Goal: Task Accomplishment & Management: Complete application form

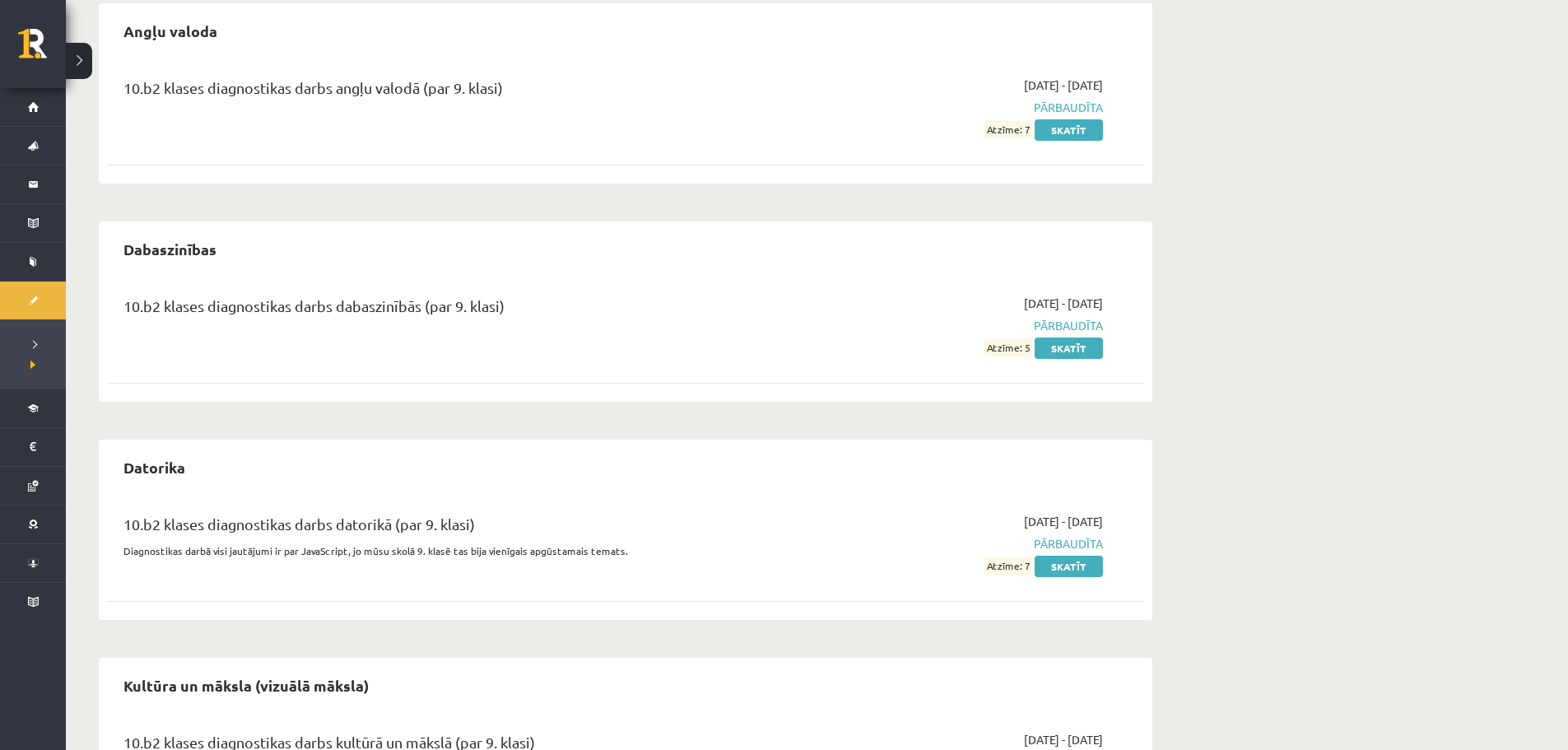
scroll to position [247, 0]
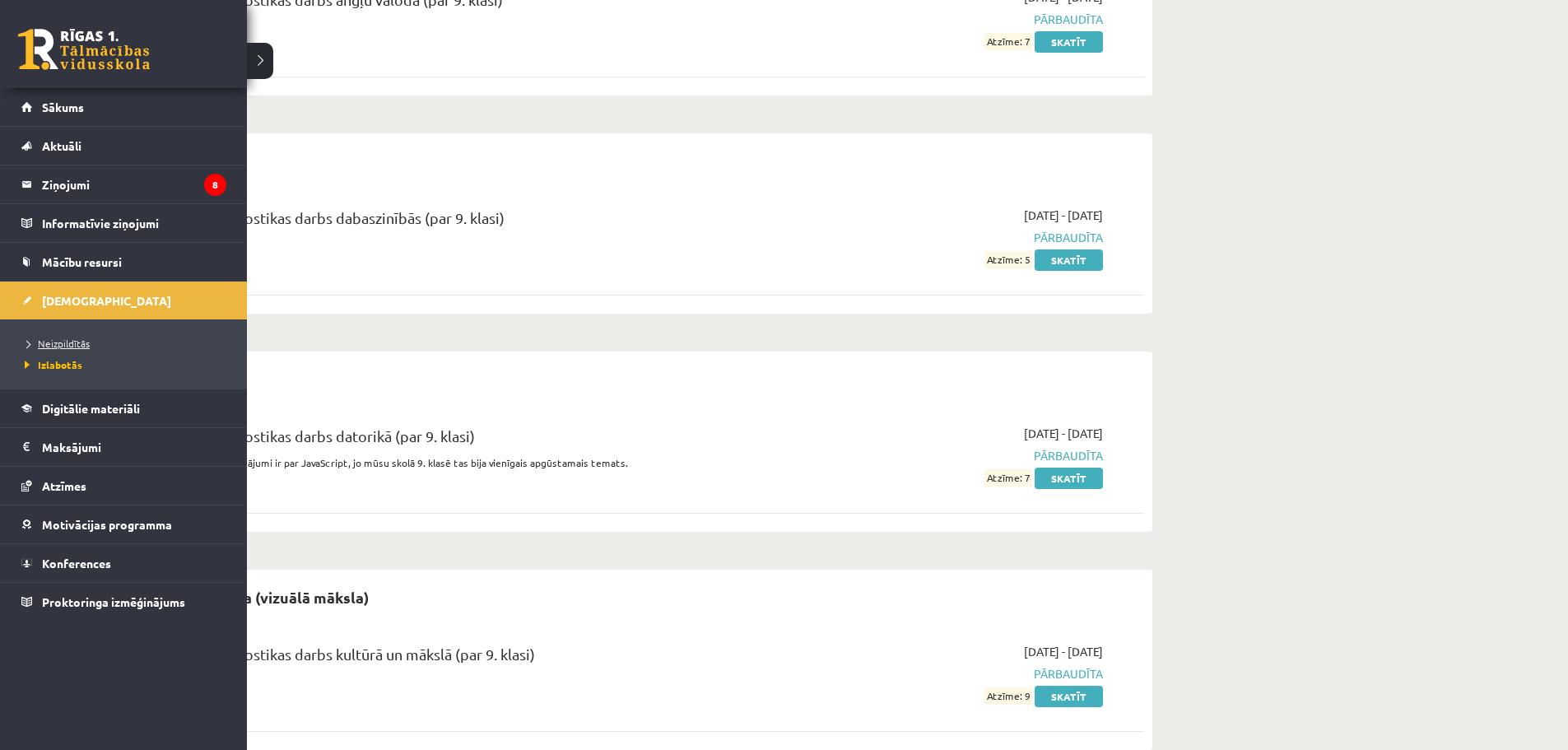
click at [73, 349] on link "Neizpildītās" at bounding box center [125, 343] width 210 height 15
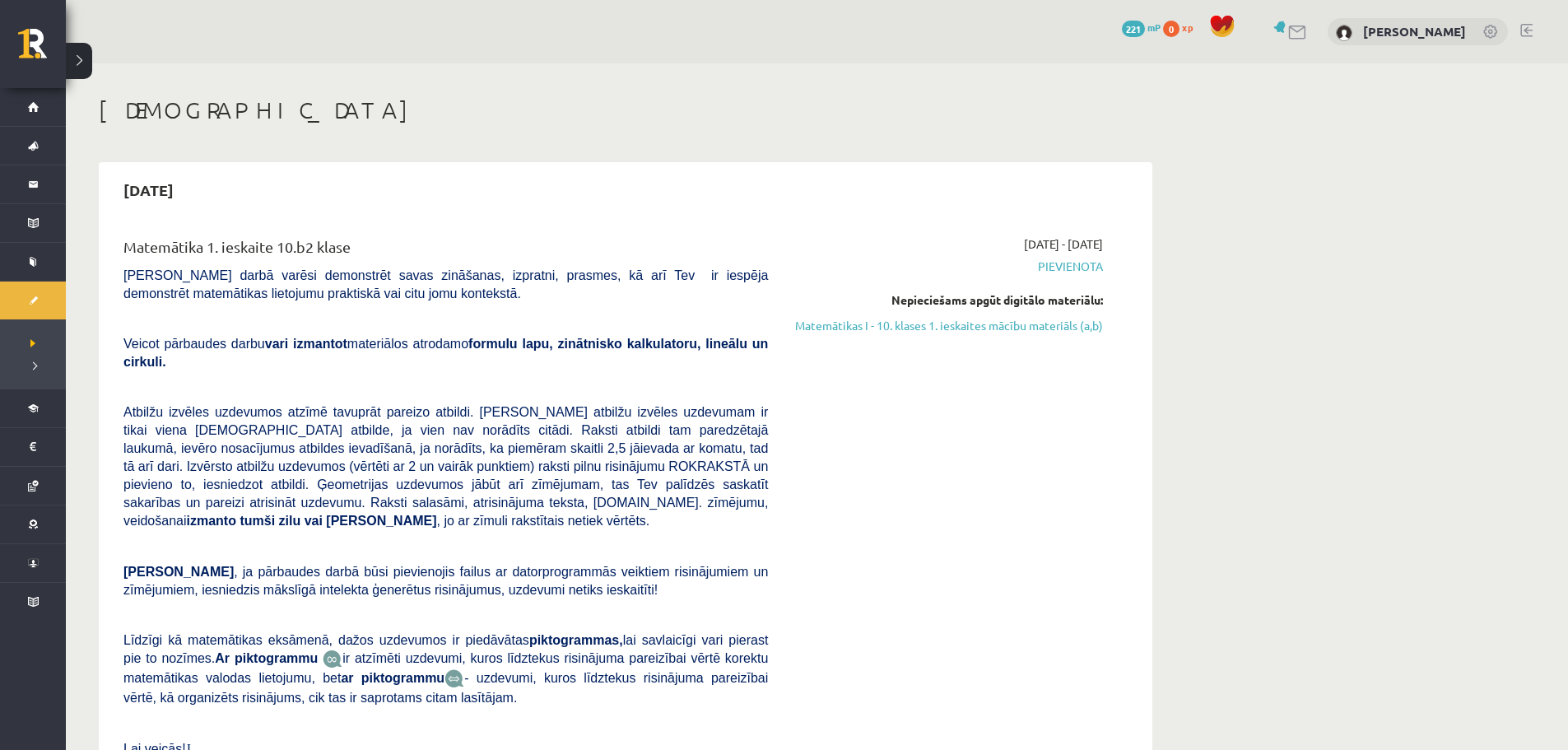
scroll to position [659, 0]
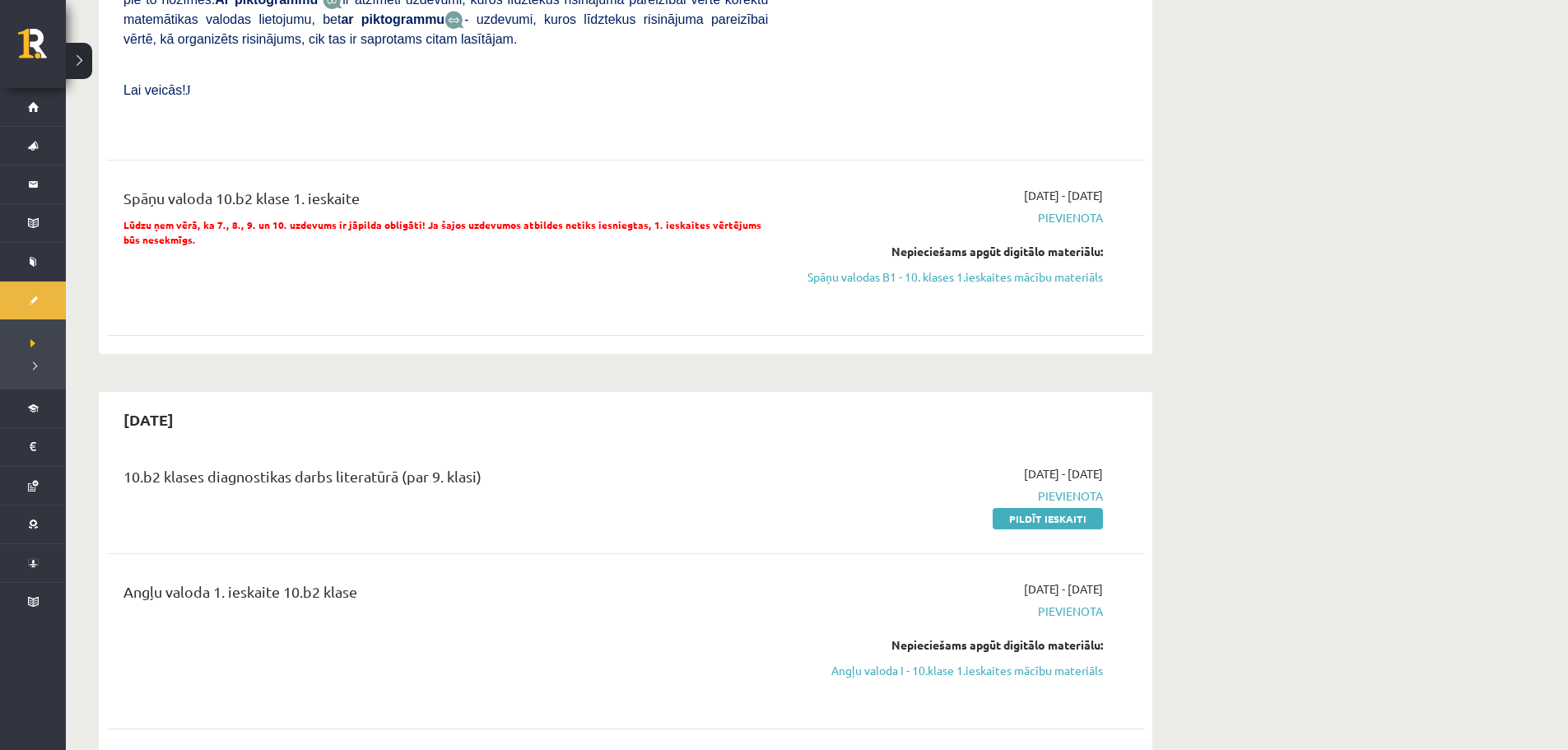
drag, startPoint x: 1035, startPoint y: 478, endPoint x: 862, endPoint y: 68, distance: 445.0
click at [1035, 508] on link "Pildīt ieskaiti" at bounding box center [1048, 518] width 110 height 21
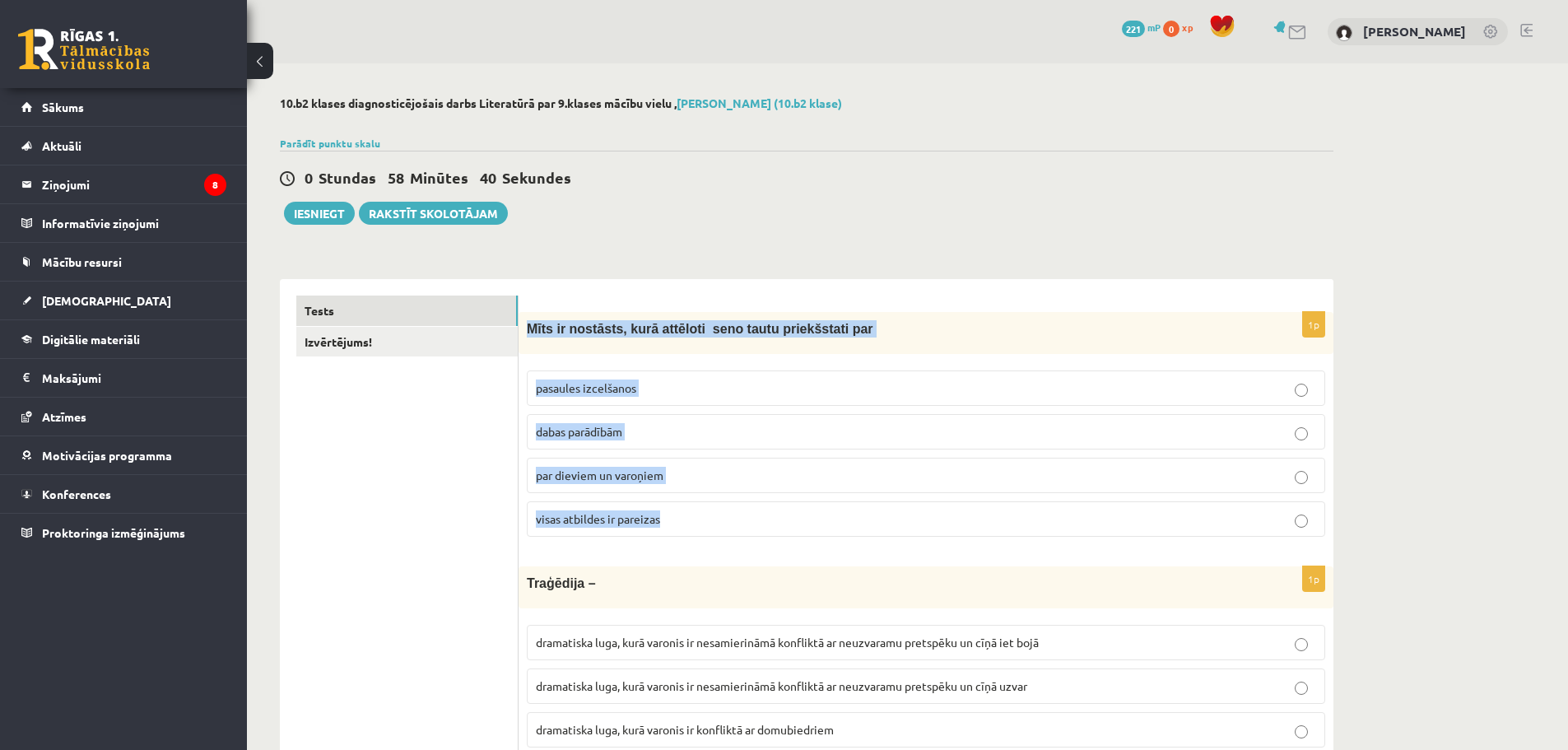
drag, startPoint x: 528, startPoint y: 323, endPoint x: 746, endPoint y: 520, distance: 293.8
click at [746, 520] on div "1p Mīts ir nostāsts, kurā attēloti seno tautu priekšstati par pasaules izcelšan…" at bounding box center [926, 430] width 815 height 238
copy div "Mīts ir nostāsts, kurā attēloti seno tautu priekšstati par pasaules izcelšanos …"
click at [594, 512] on p "visas atbildes ir pareizas" at bounding box center [926, 518] width 780 height 17
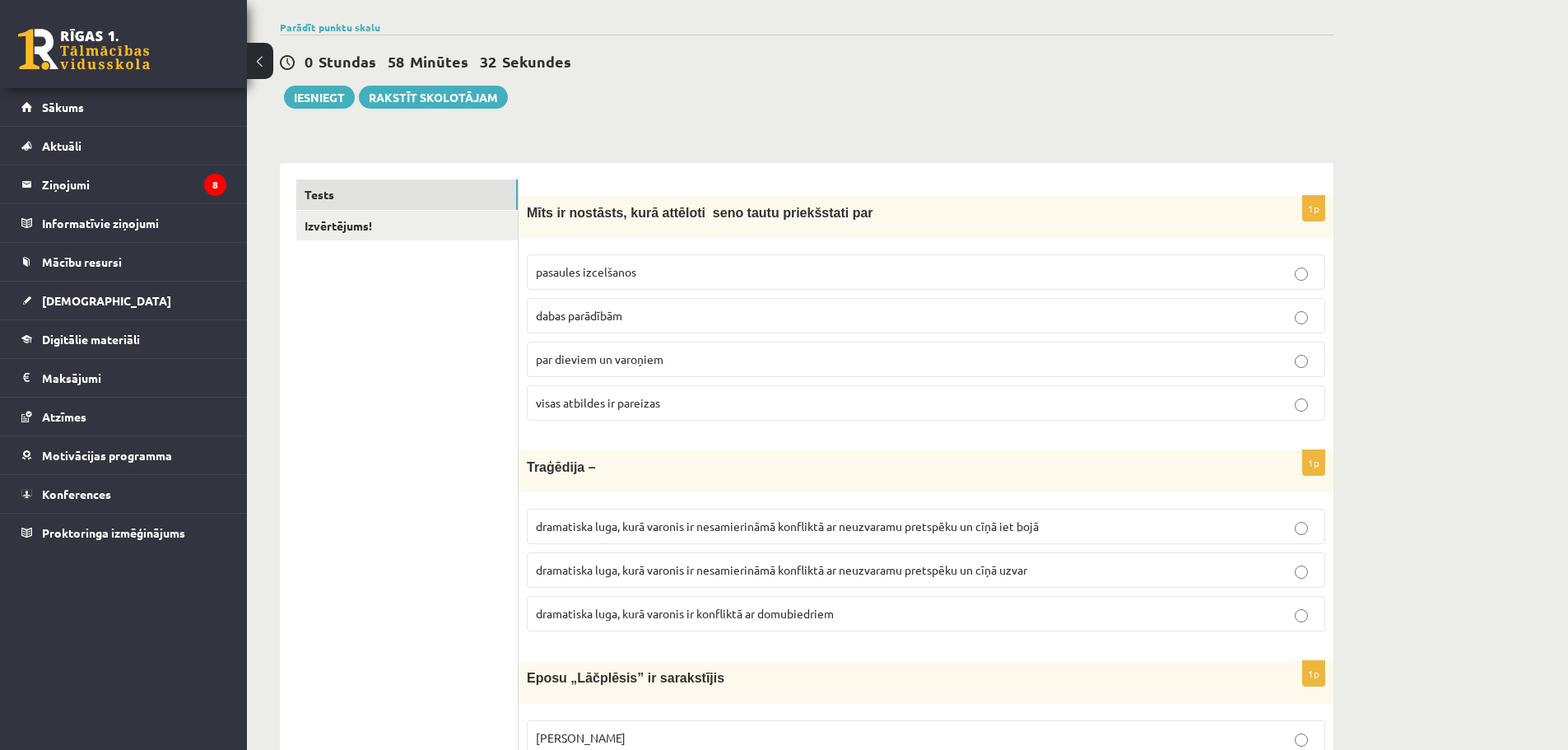
scroll to position [329, 0]
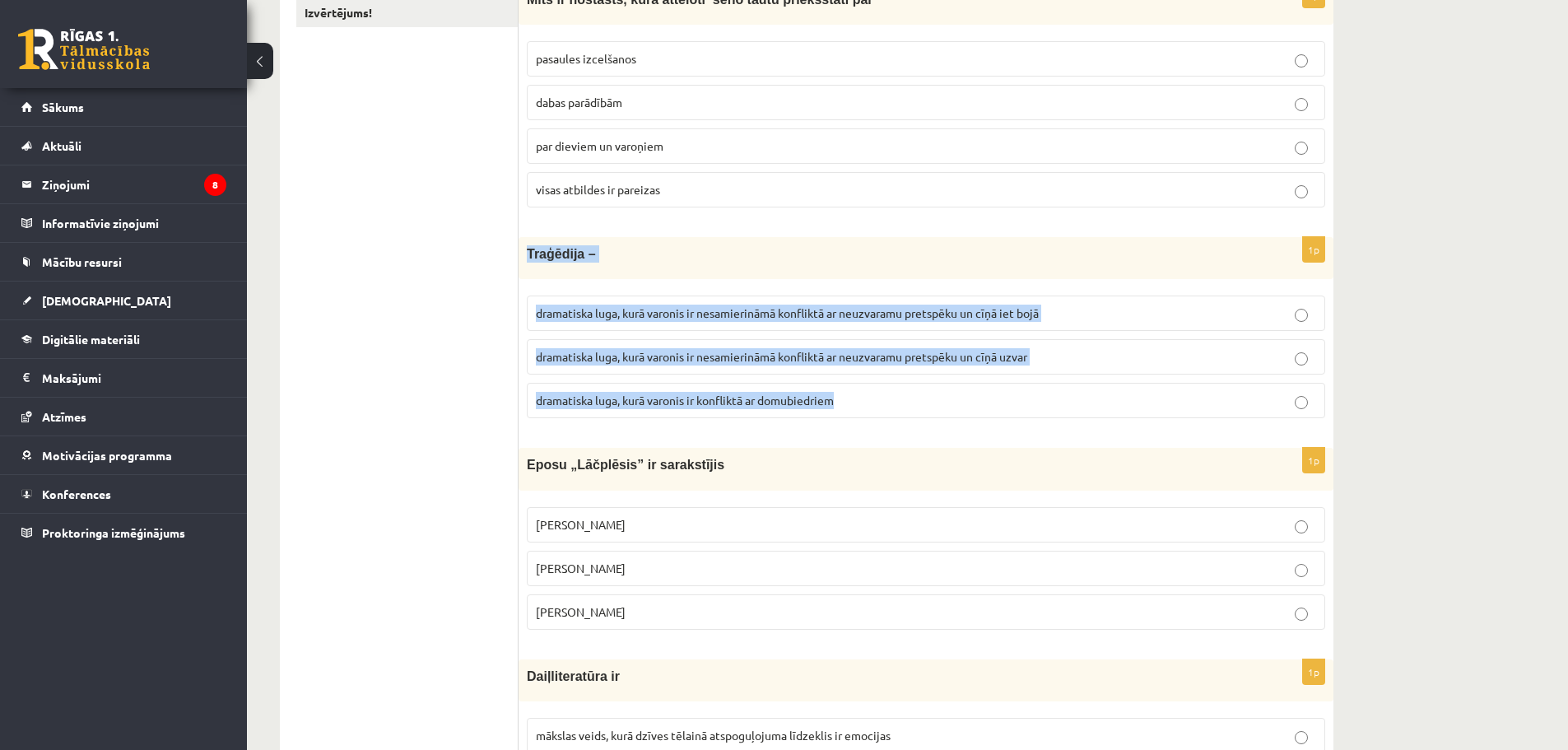
drag, startPoint x: 522, startPoint y: 252, endPoint x: 893, endPoint y: 417, distance: 406.0
click at [893, 417] on div "1p [GEOGRAPHIC_DATA] – dramatiska luga, kurā varonis ir nesamierināmā konfliktā…" at bounding box center [926, 335] width 815 height 195
copy div "Traģēdija – dramatiska luga, kurā varonis ir nesamierināmā konfliktā ar neuzvar…"
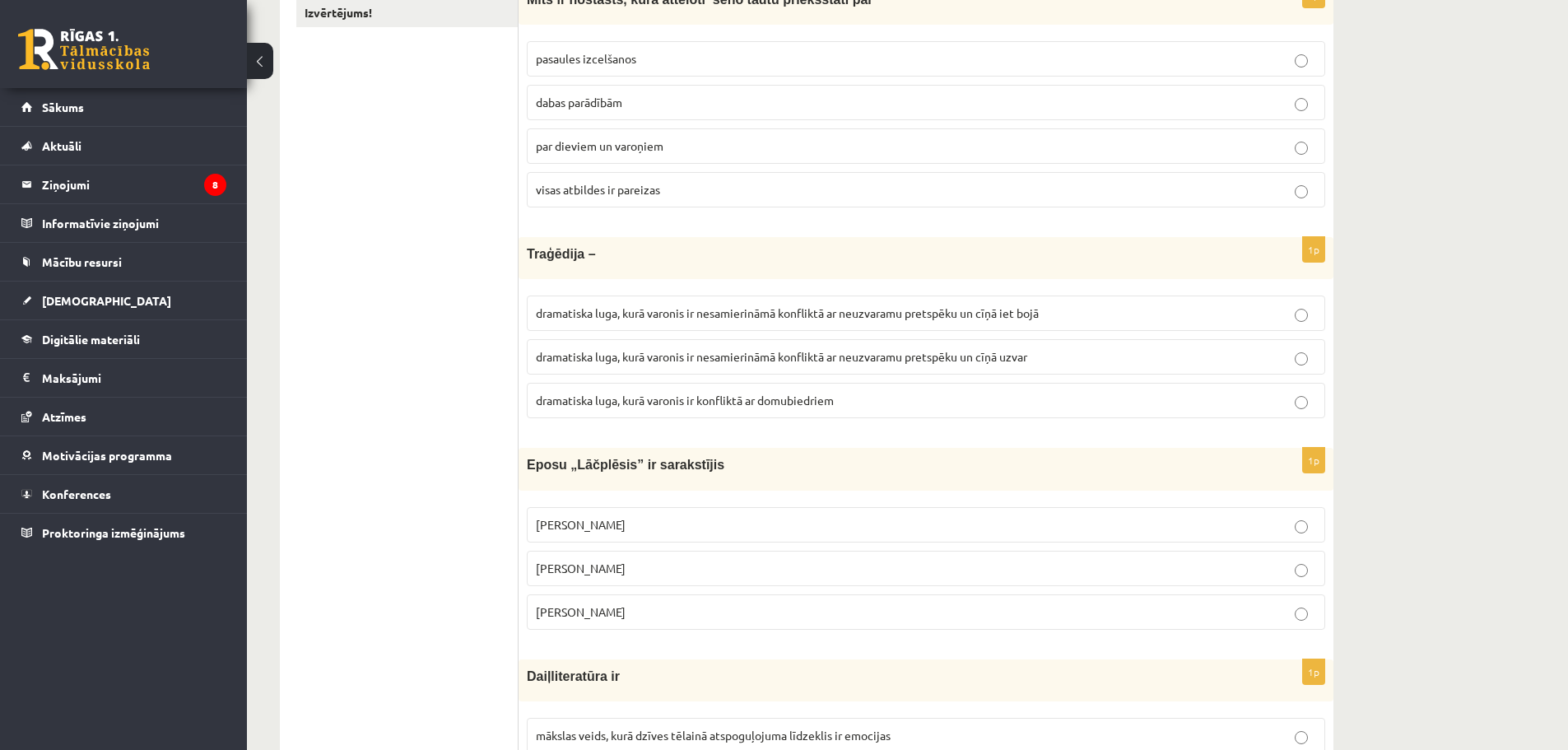
click at [626, 319] on span "dramatiska luga, kurā varonis ir nesamierināmā konfliktā ar neuzvaramu pretspēk…" at bounding box center [787, 312] width 503 height 15
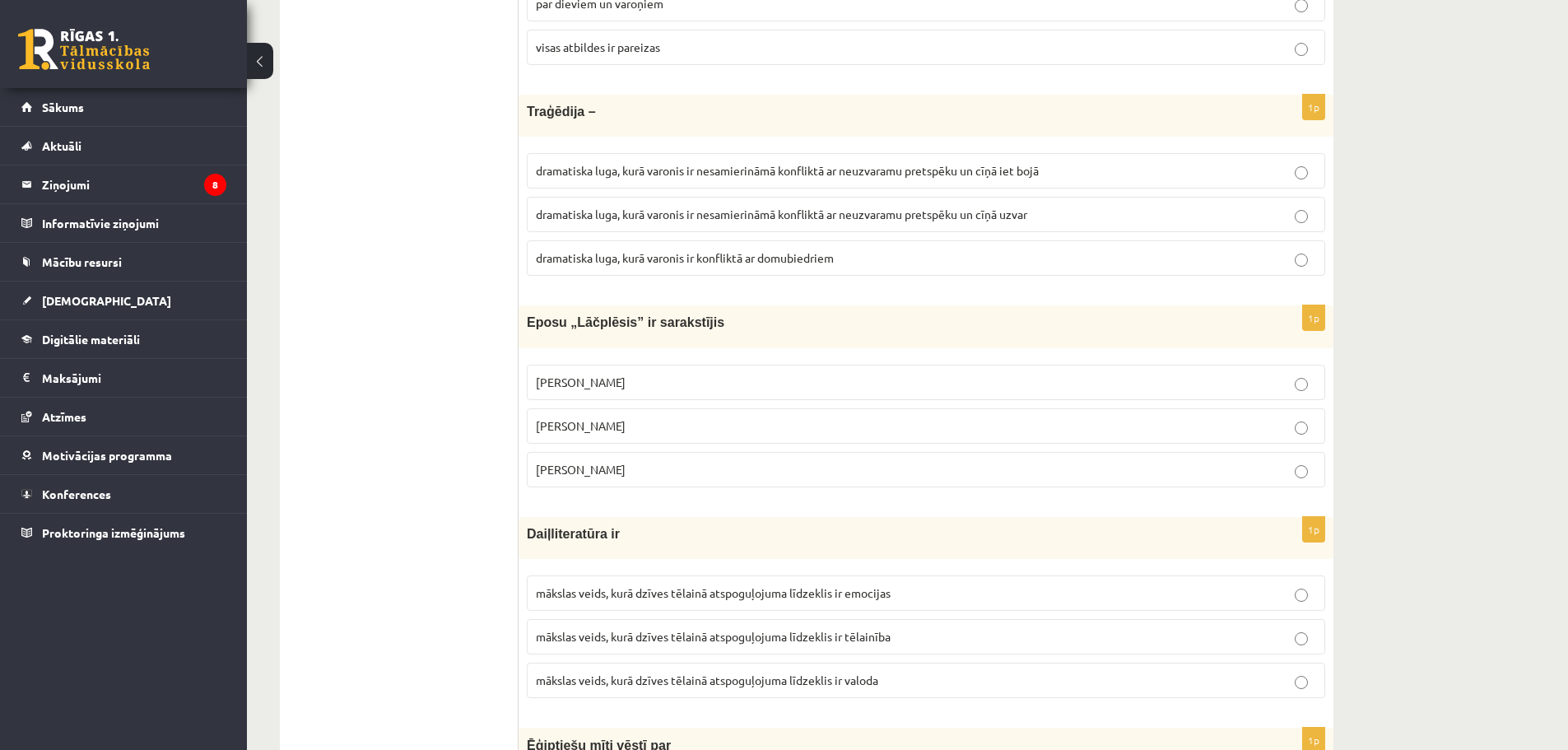
scroll to position [576, 0]
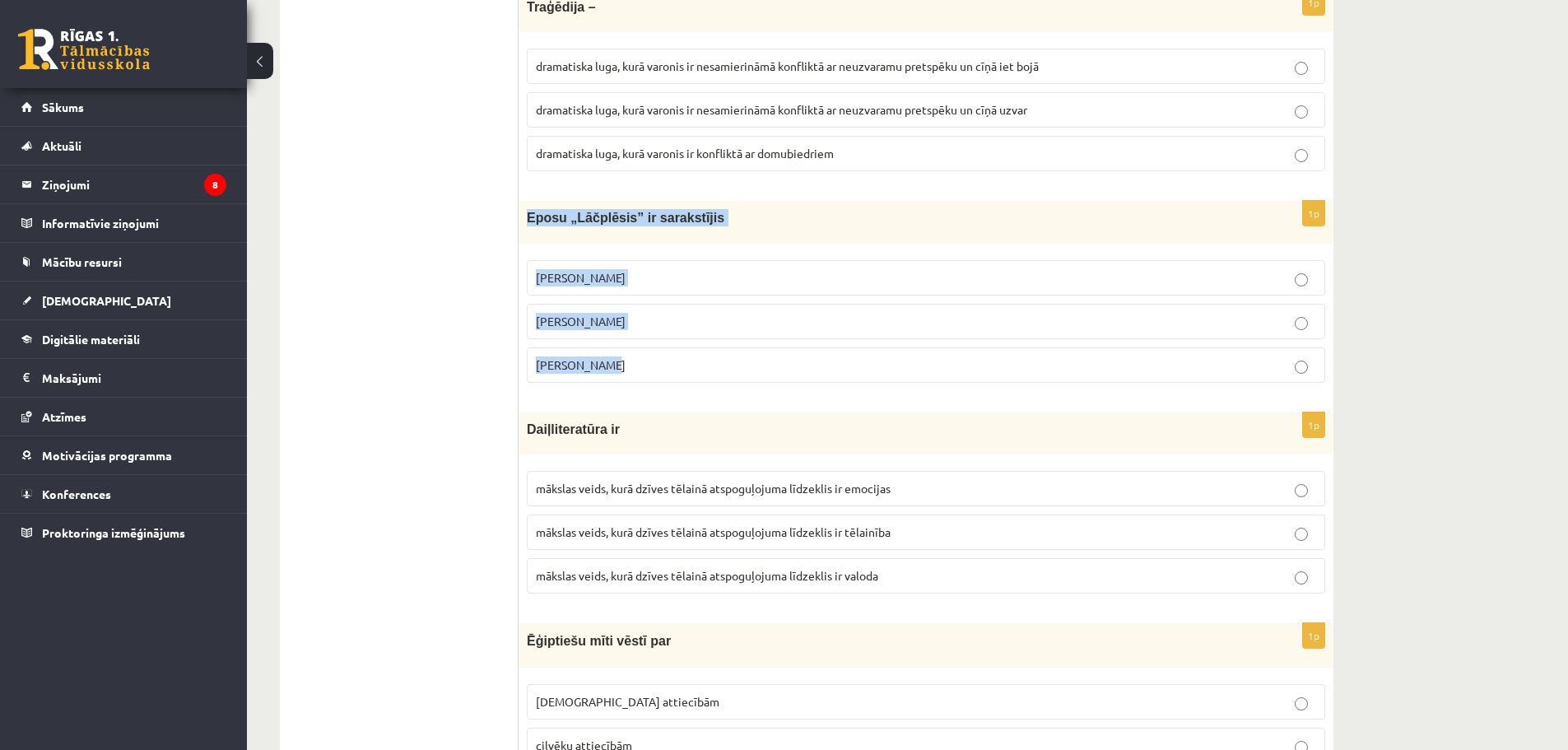
drag, startPoint x: 630, startPoint y: 241, endPoint x: 663, endPoint y: 342, distance: 106.3
click at [663, 342] on div "1p Eposu „Lāčplēsis” ir sarakstījis [PERSON_NAME] [PERSON_NAME] [PERSON_NAME]" at bounding box center [926, 298] width 815 height 195
copy div "Eposu „Lāčplēsis” ir sarakstījis [PERSON_NAME] [PERSON_NAME] [PERSON_NAME]"
click at [584, 321] on span "[PERSON_NAME]" at bounding box center [580, 321] width 90 height 15
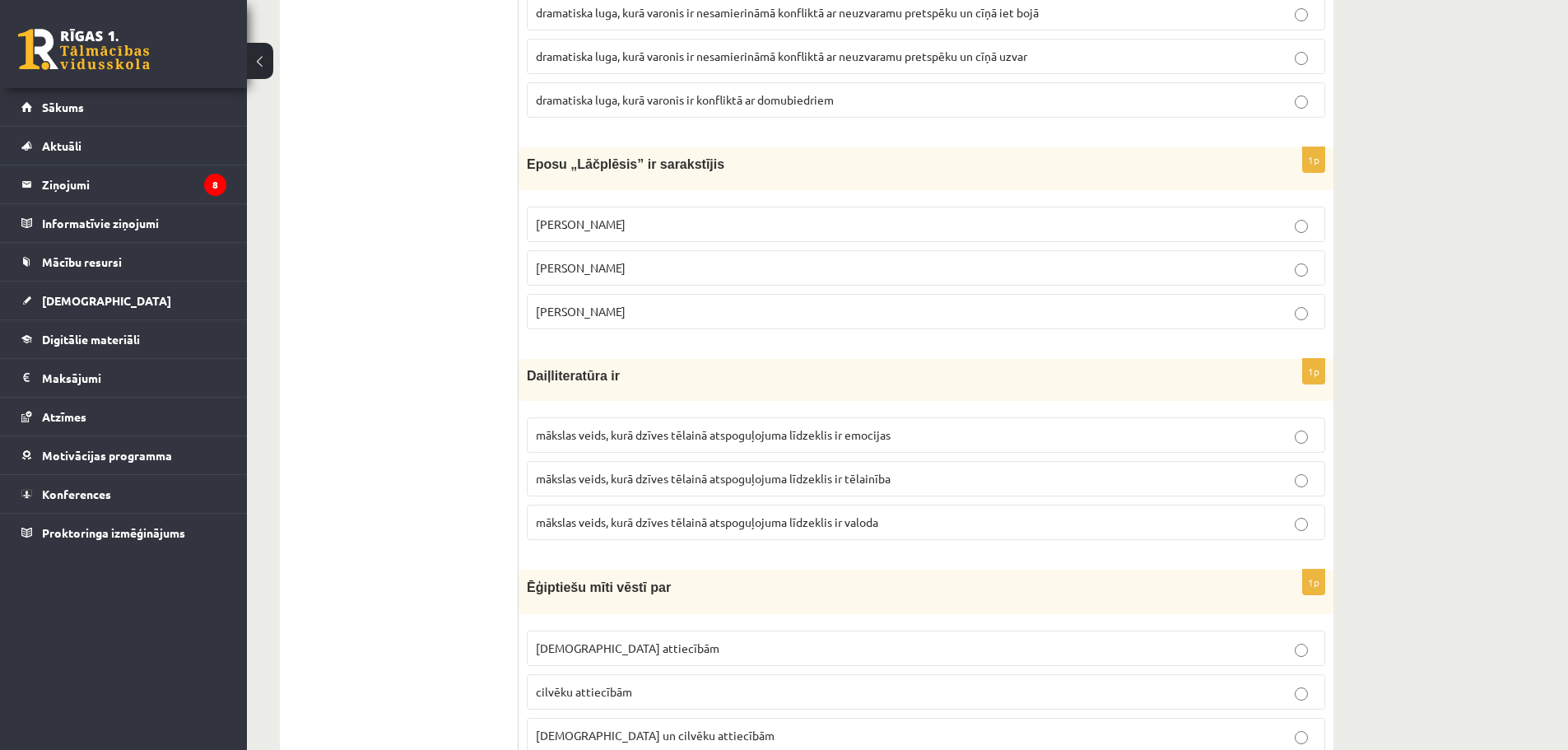
scroll to position [659, 0]
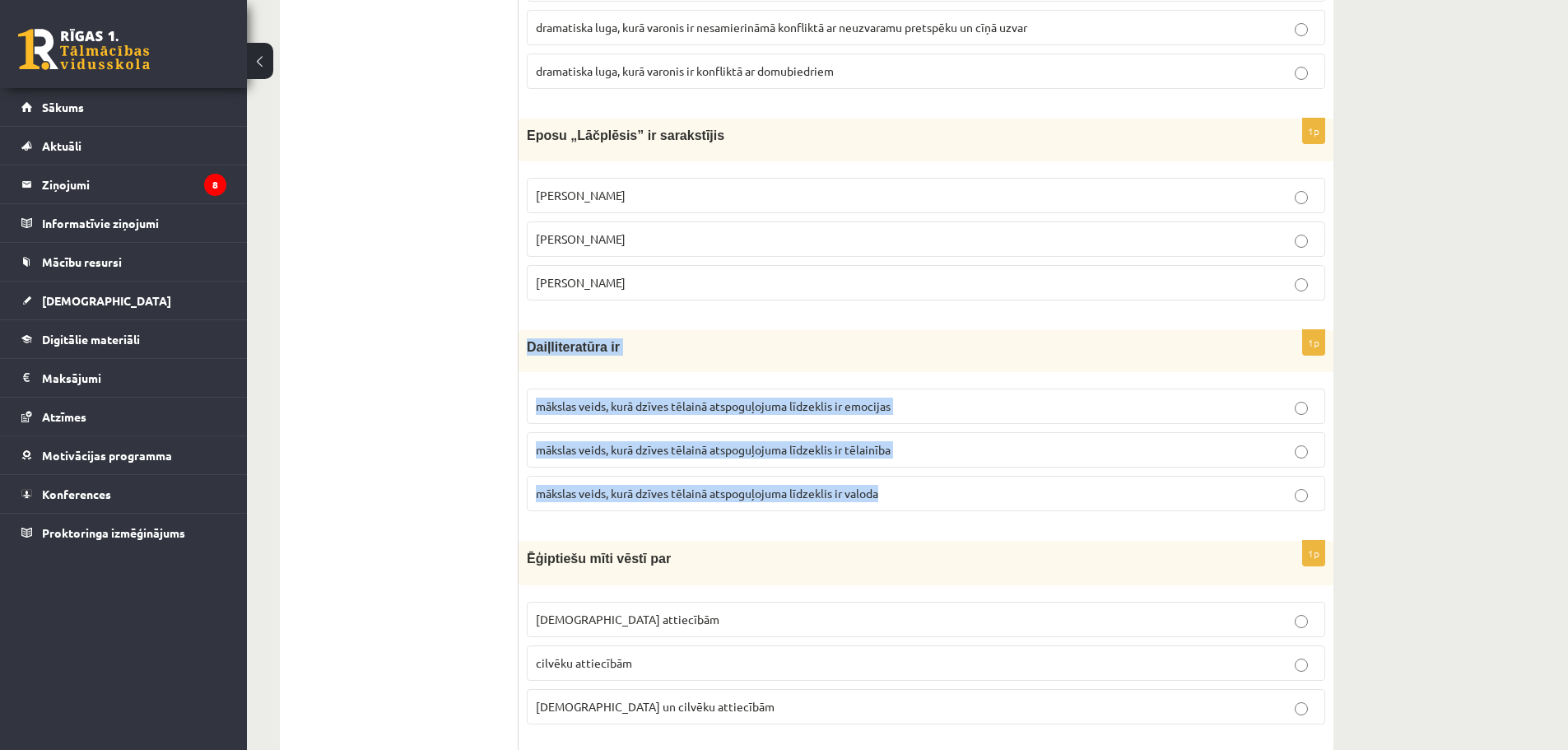
drag, startPoint x: 524, startPoint y: 340, endPoint x: 918, endPoint y: 509, distance: 428.7
click at [918, 509] on div "1p Daiļliteratūra ir mākslas veids, kurā dzīves tēlainā atspoguļojuma līdzeklis…" at bounding box center [926, 427] width 815 height 195
copy div "Daiļliteratūra ir mākslas veids, kurā dzīves tēlainā atspoguļojuma līdzeklis ir…"
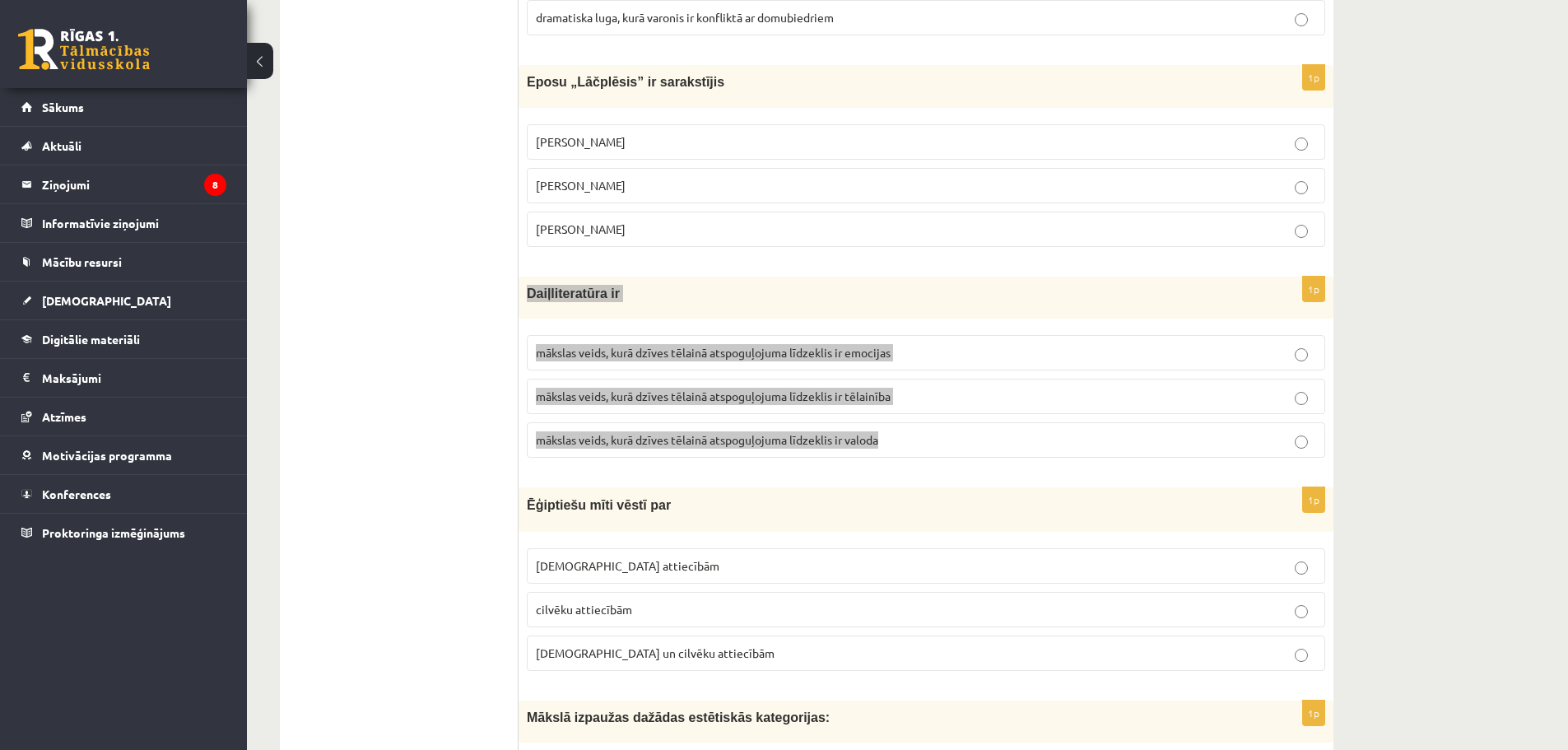
scroll to position [741, 0]
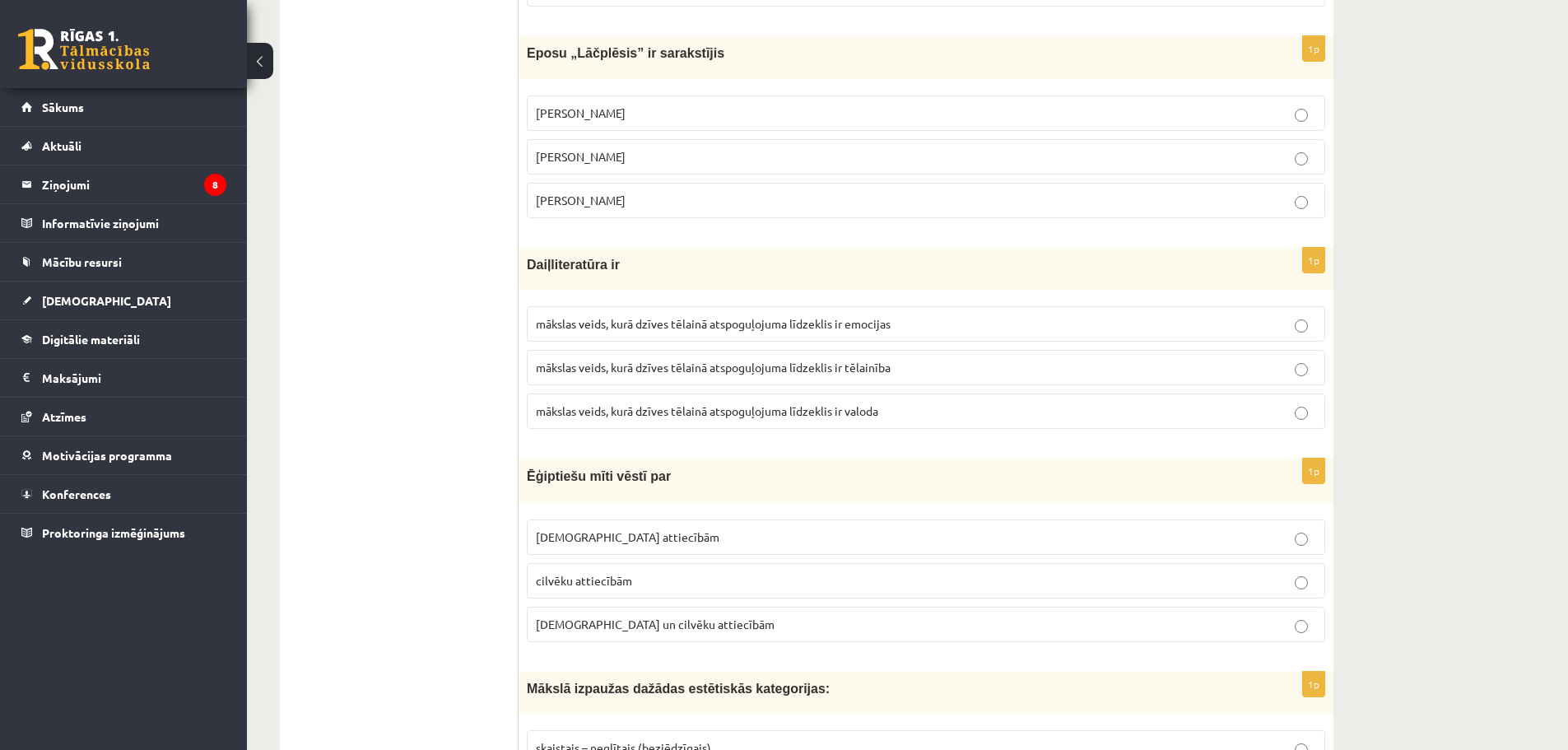
drag, startPoint x: 467, startPoint y: 372, endPoint x: 483, endPoint y: 373, distance: 16.0
click at [733, 424] on label "mākslas veids, kurā dzīves tēlainā atspoguļojuma līdzeklis ir valoda" at bounding box center [926, 410] width 798 height 35
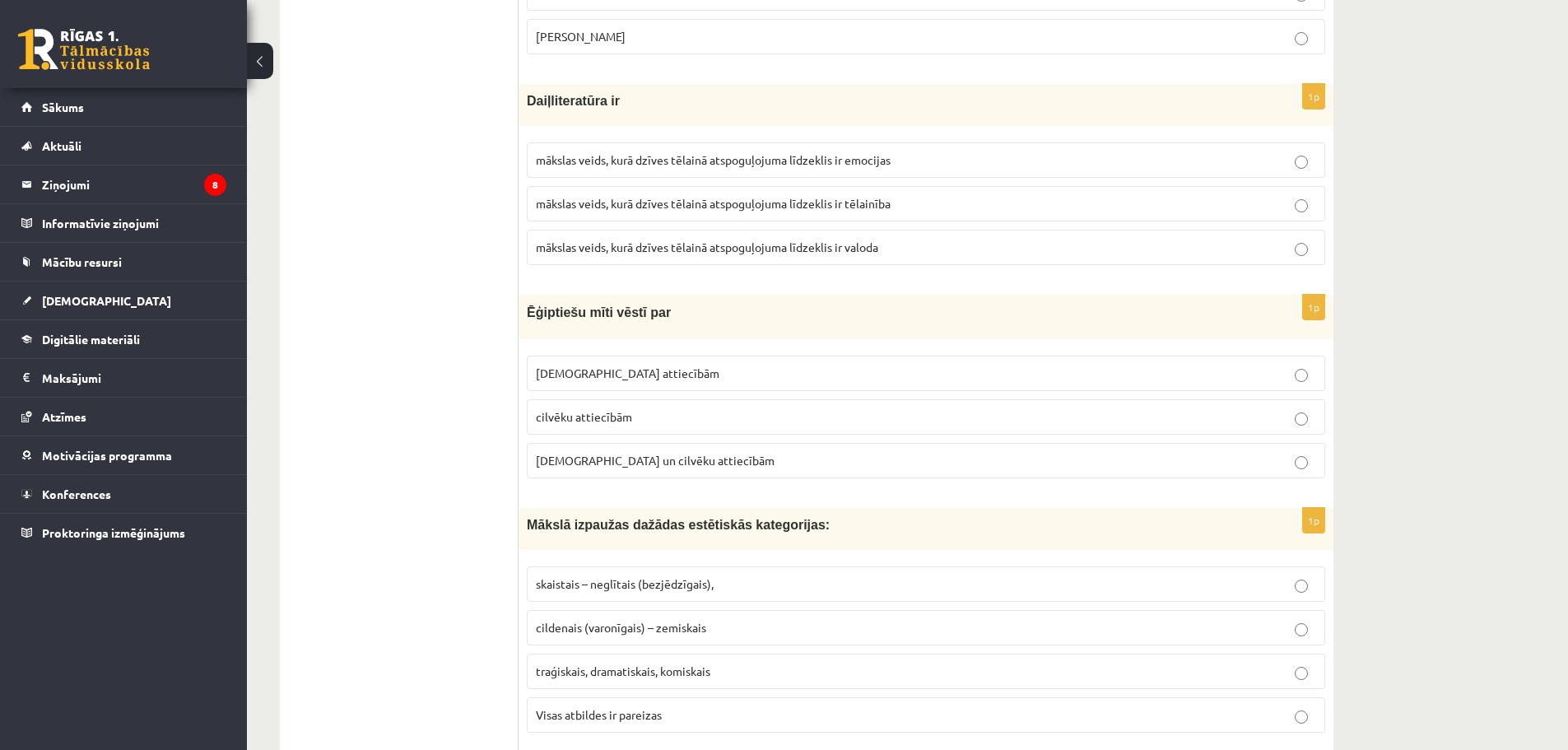
scroll to position [905, 0]
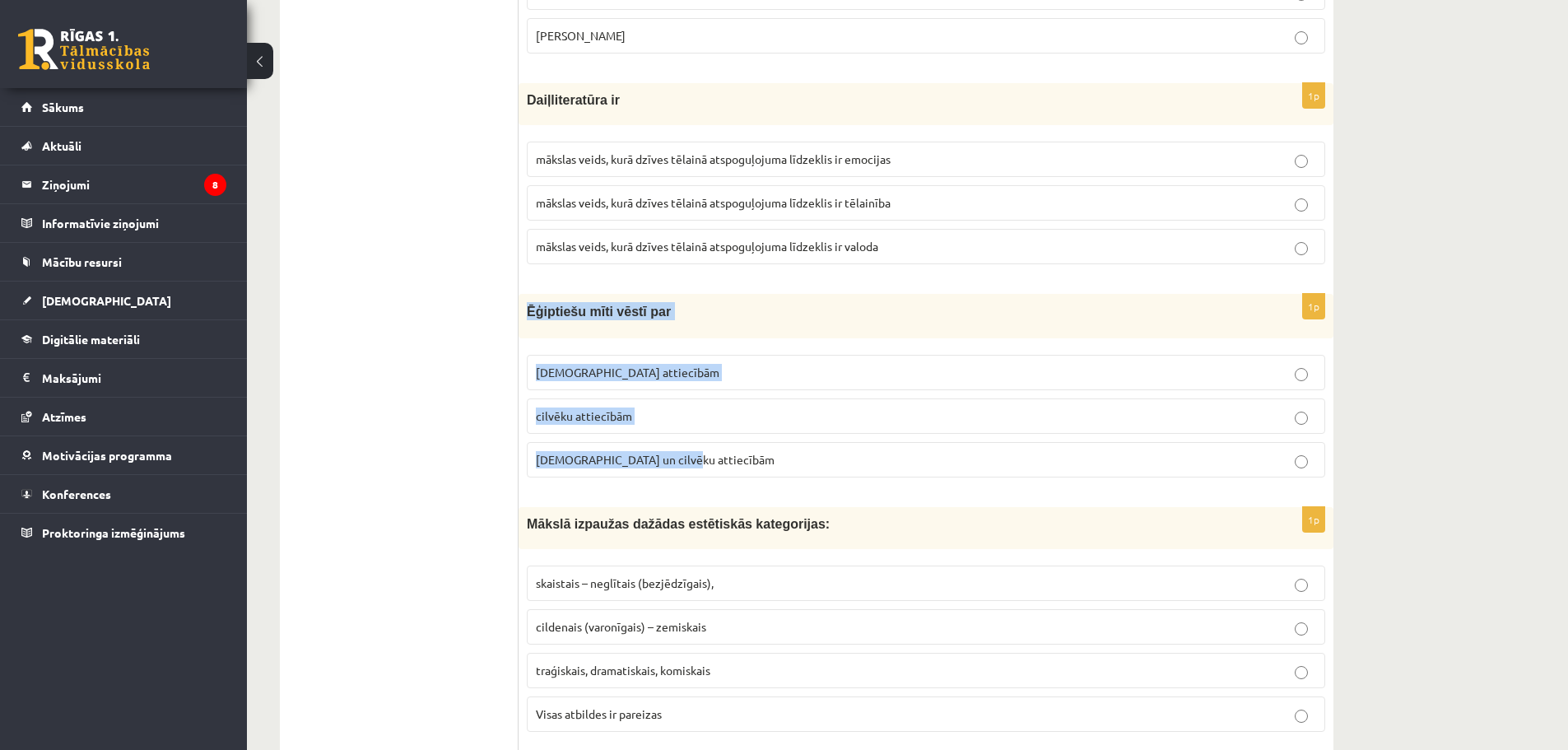
drag, startPoint x: 524, startPoint y: 306, endPoint x: 705, endPoint y: 454, distance: 233.8
click at [705, 454] on div "1p Ēģiptiešu mīti vēstī par Dievu attiecībām cilvēku attiecībām Dievu un cilvēk…" at bounding box center [926, 391] width 815 height 197
copy div "Ēģiptiešu mīti vēstī par [DEMOGRAPHIC_DATA] attiecībām cilvēku attiecībām [DEMO…"
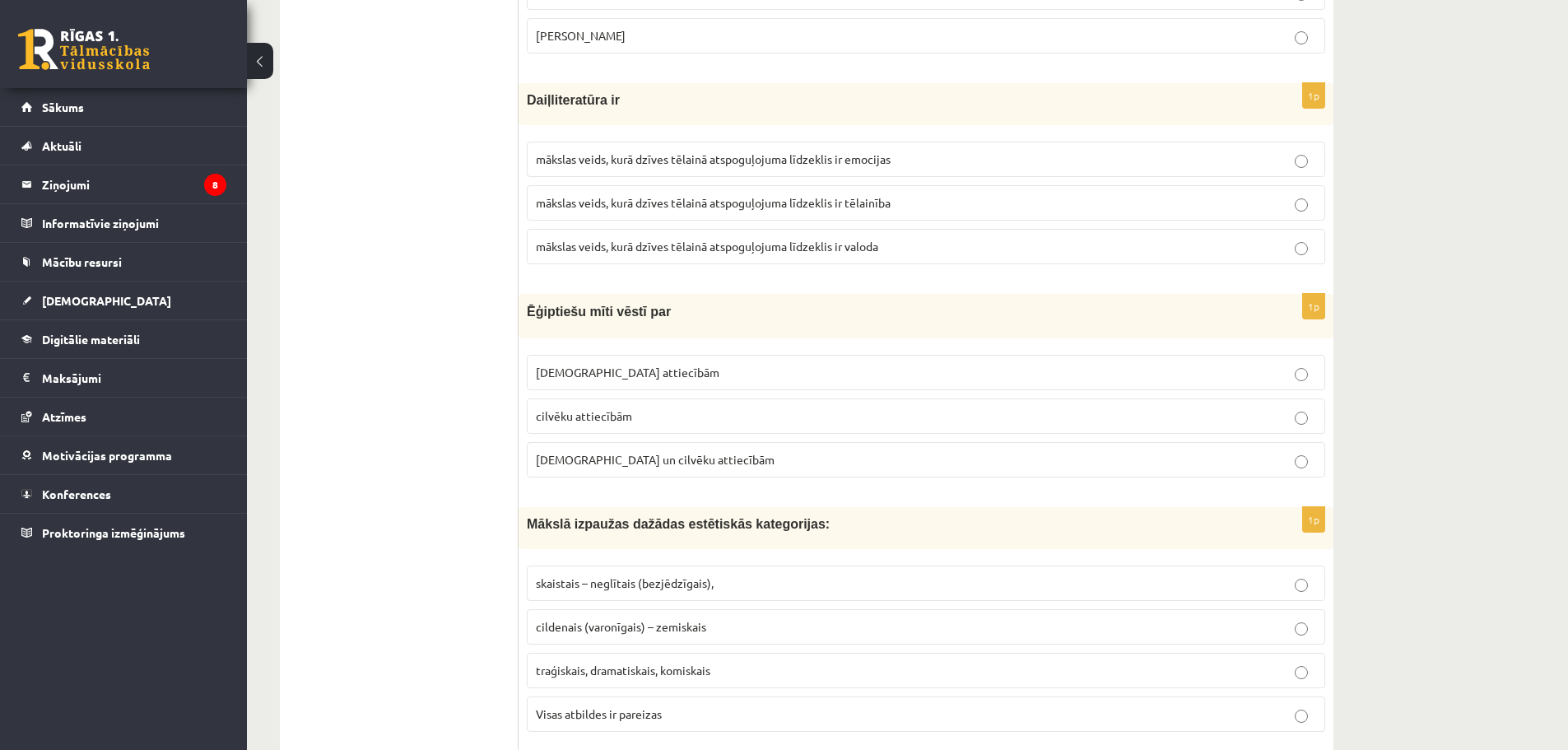
click at [637, 438] on fieldset "[DEMOGRAPHIC_DATA] attiecībām cilvēku attiecībām Dievu un cilvēku attiecībām" at bounding box center [926, 414] width 798 height 136
click at [638, 453] on span "[DEMOGRAPHIC_DATA] un cilvēku attiecībām" at bounding box center [655, 459] width 239 height 15
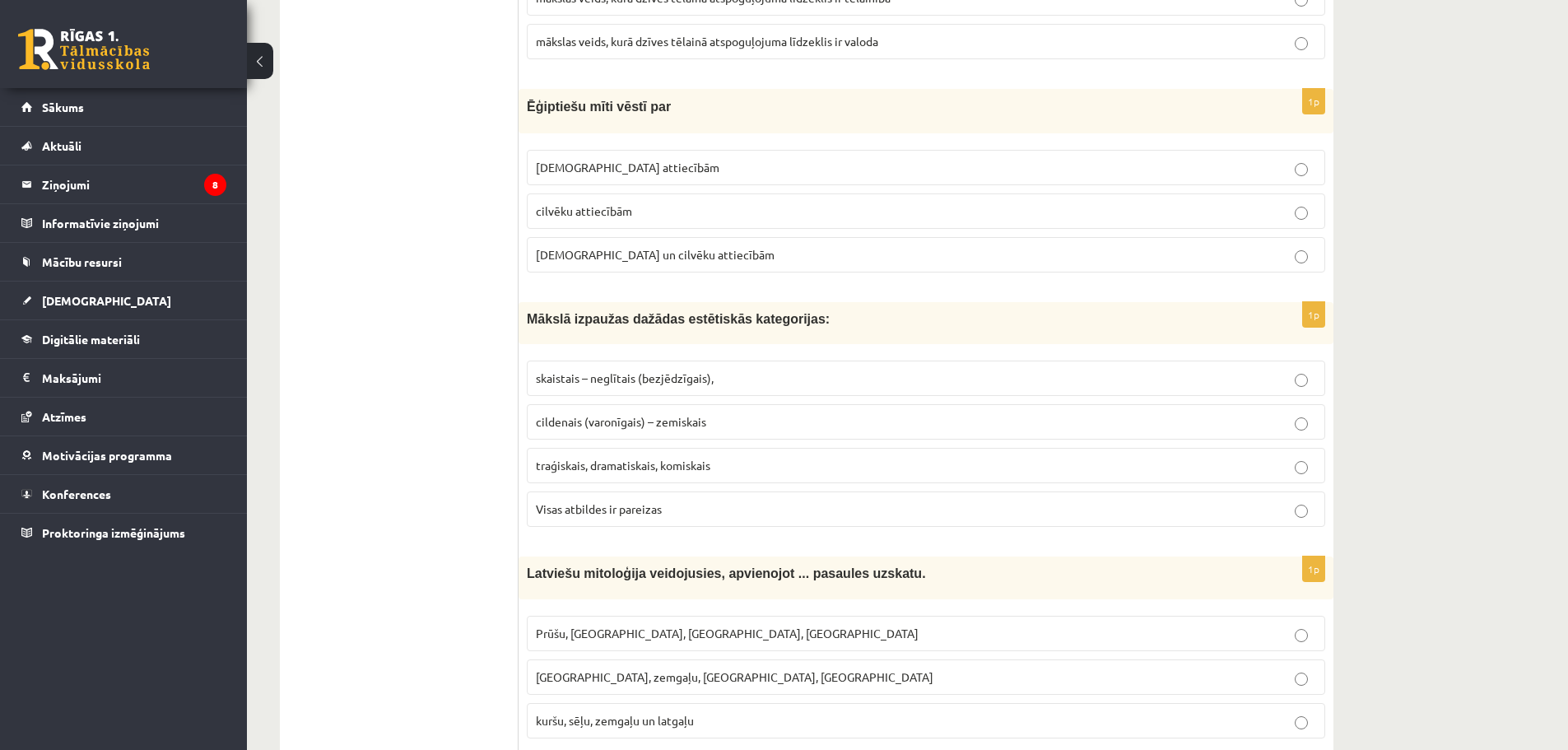
scroll to position [1235, 0]
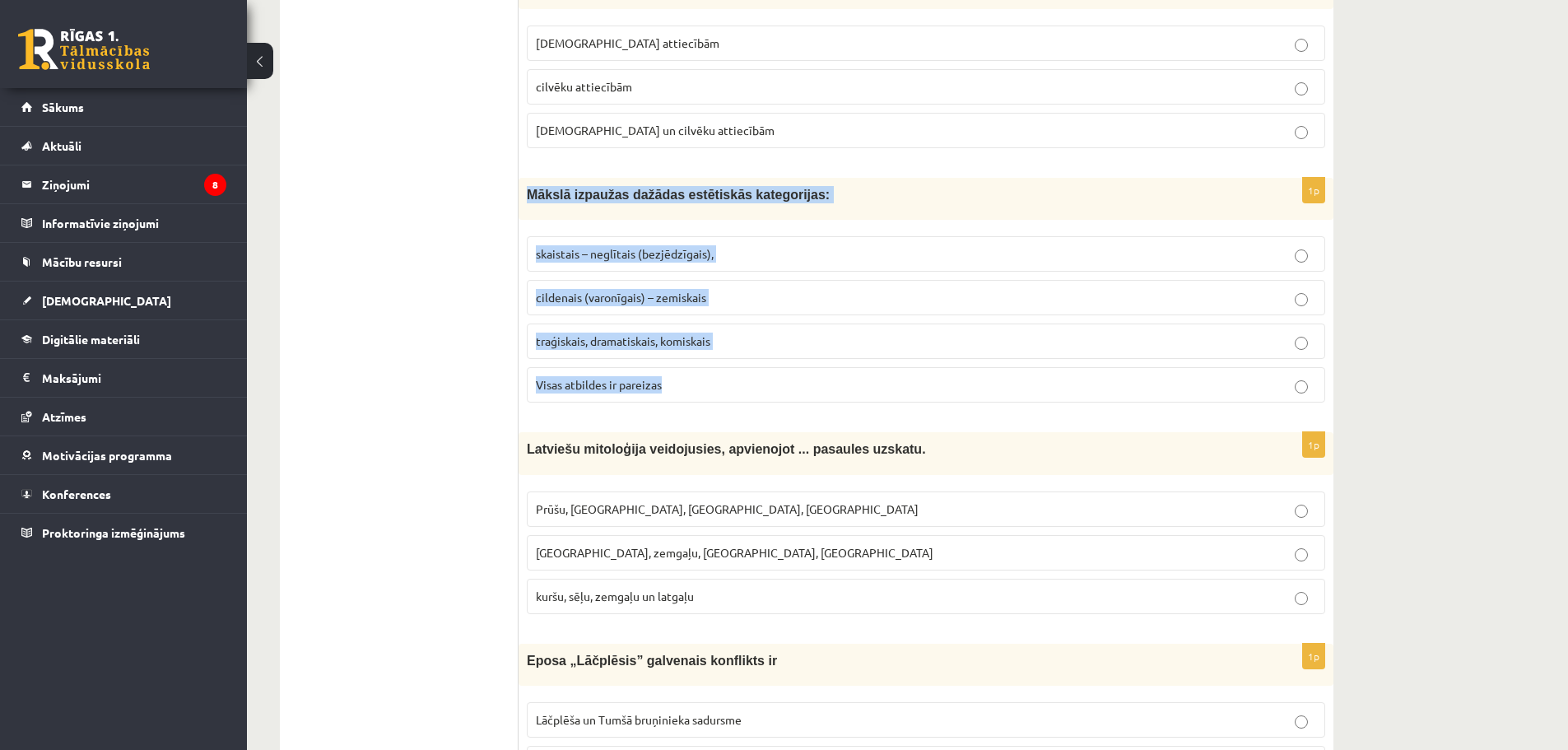
drag, startPoint x: 592, startPoint y: 223, endPoint x: 707, endPoint y: 373, distance: 189.0
click at [707, 373] on div "1p Mākslā izpaužas dažādas estētiskās kategorijas: skaistais – neglītais (bezjē…" at bounding box center [926, 297] width 815 height 238
copy div "Mākslā izpaužas dažādas estētiskās kategorijas: skaistais – neglītais (bezjēdzī…"
click at [638, 391] on span "Visas atbildes ir pareizas" at bounding box center [599, 384] width 126 height 15
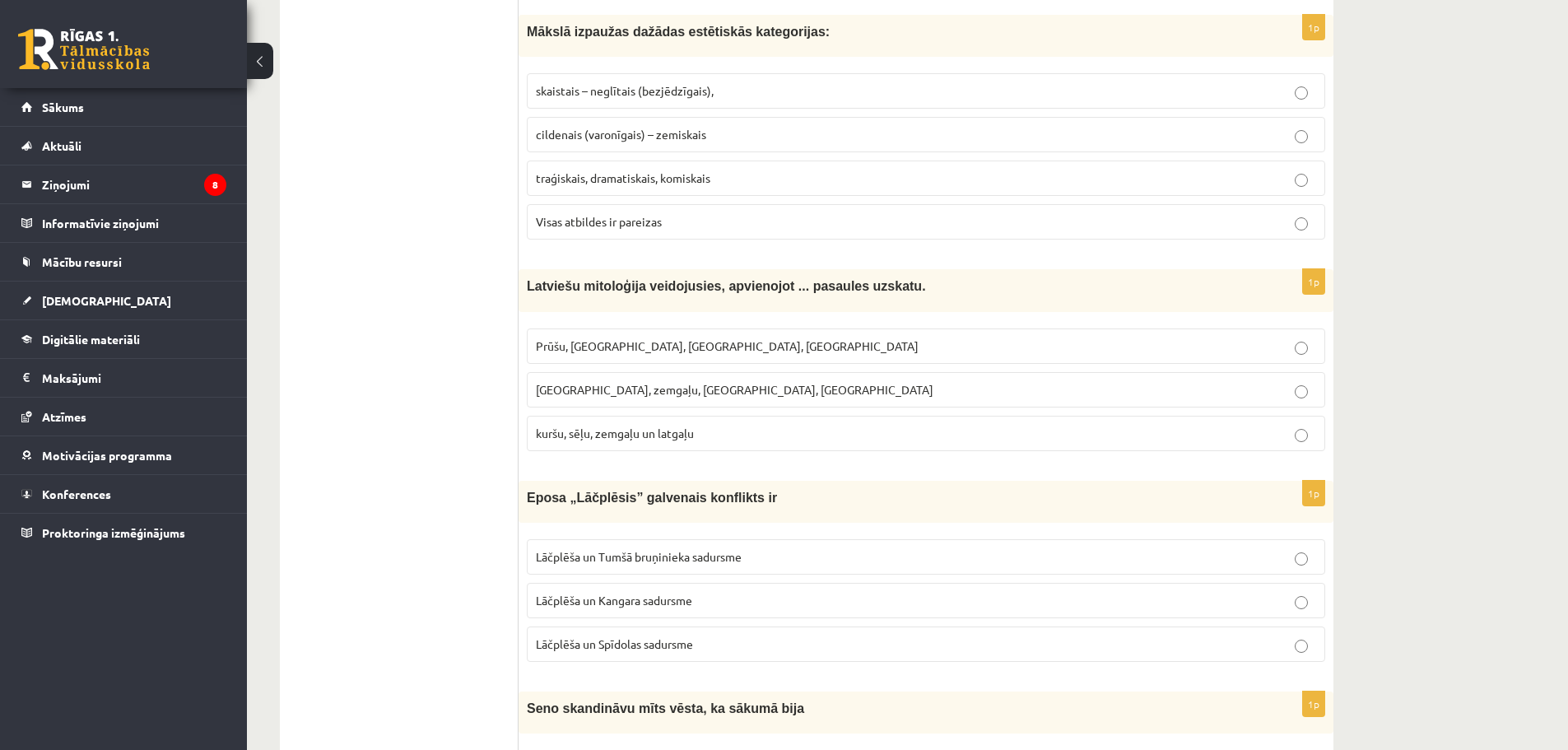
scroll to position [1399, 0]
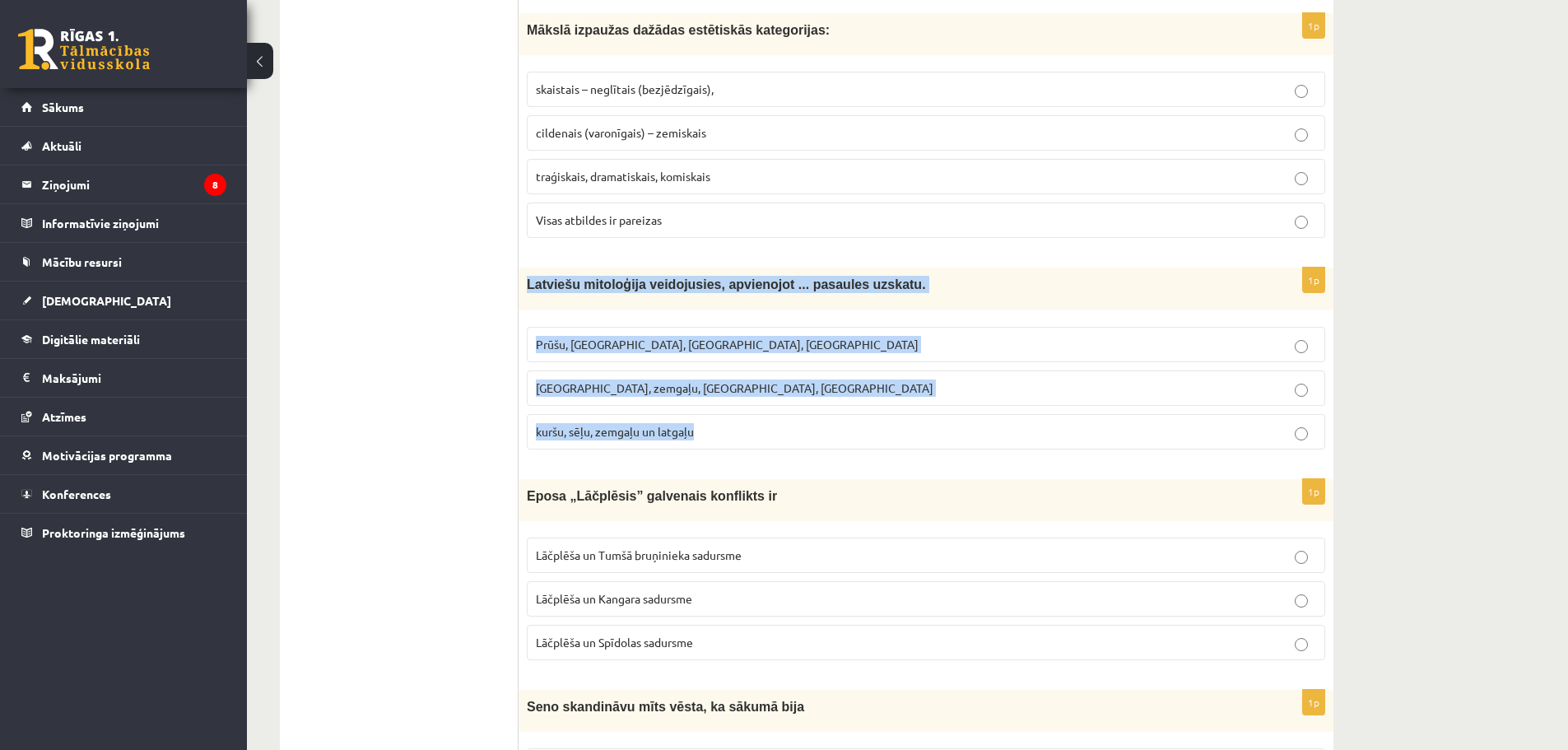
drag, startPoint x: 526, startPoint y: 282, endPoint x: 740, endPoint y: 407, distance: 247.8
click at [740, 407] on div "1p Latviešu mitoloģija veidojusies, apvienojot ... pasaules uzskatu. [GEOGRAPHI…" at bounding box center [926, 364] width 815 height 195
copy div "Latviešu mitoloģija veidojusies, apvienojot ... pasaules uzskatu. [GEOGRAPHIC_D…"
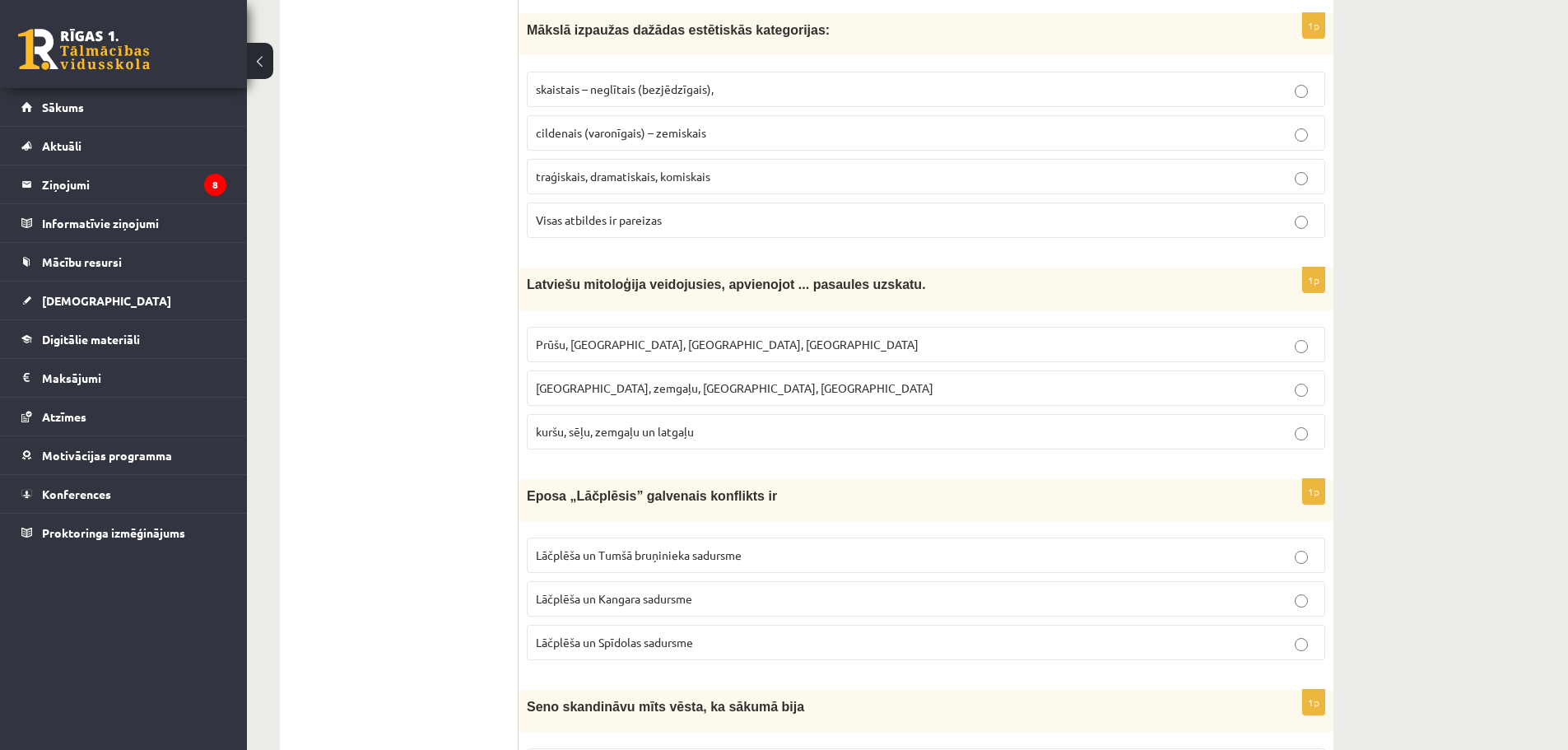
click at [627, 430] on span "kuršu, sēļu, zemgaļu un latgaļu" at bounding box center [615, 431] width 158 height 15
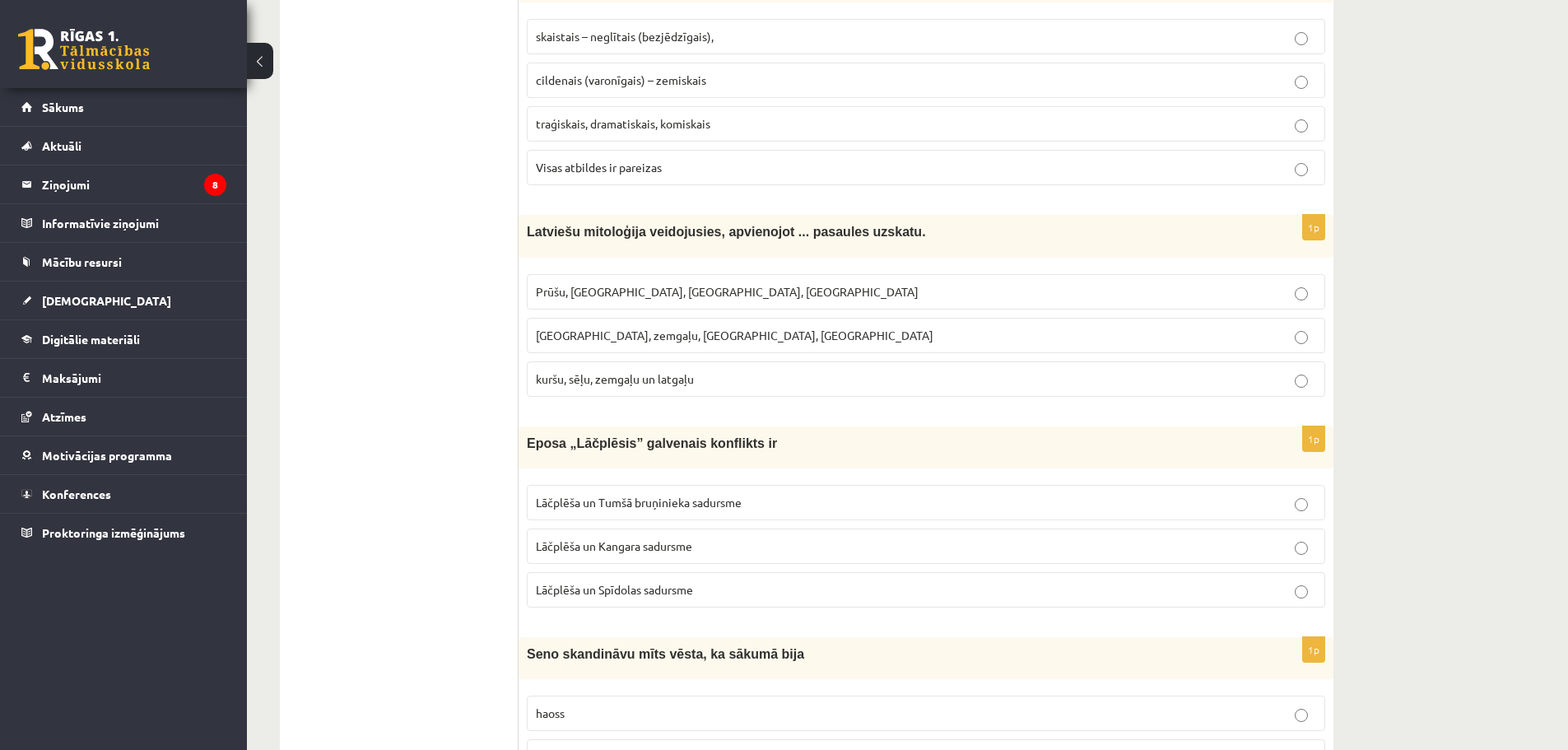
scroll to position [1481, 0]
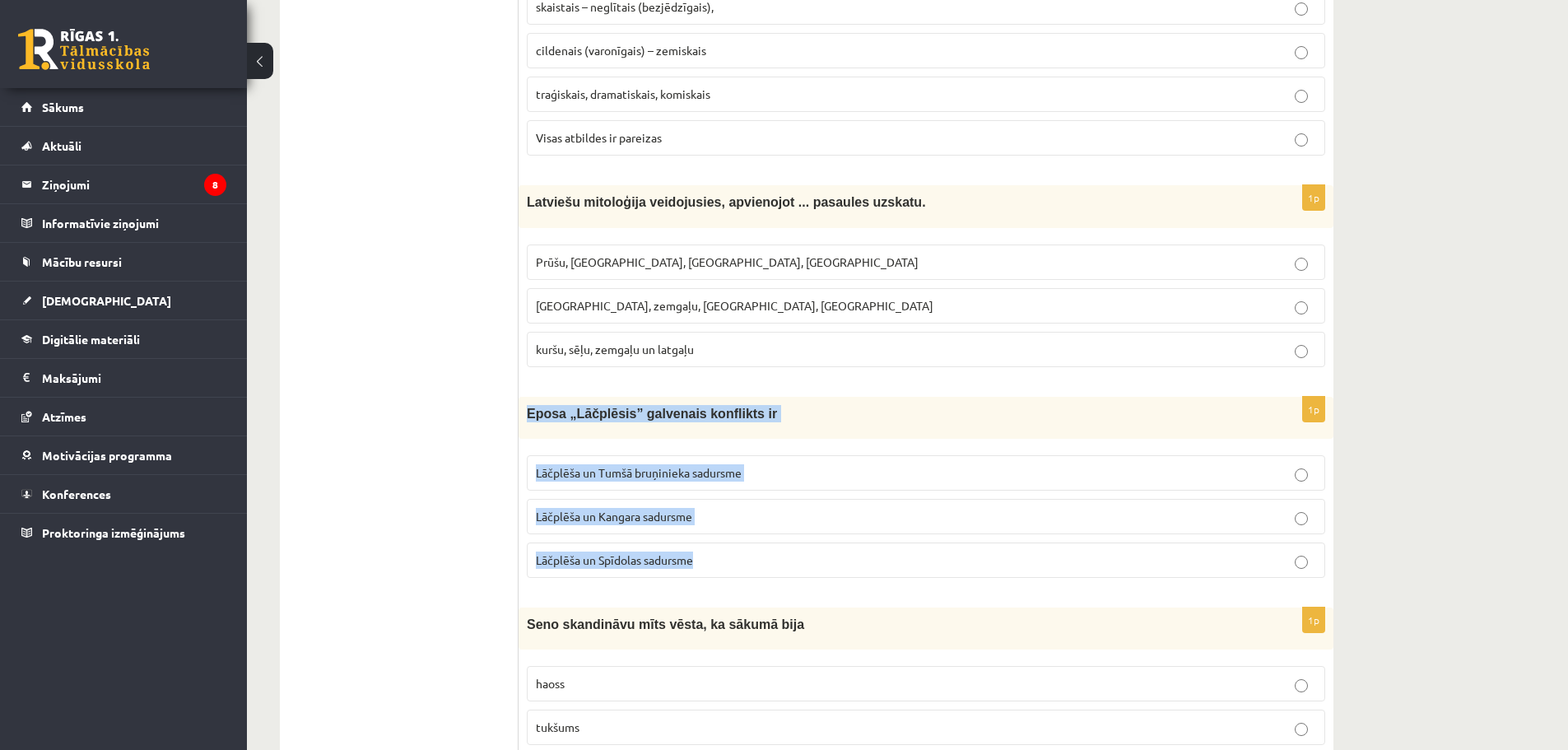
drag, startPoint x: 523, startPoint y: 412, endPoint x: 725, endPoint y: 543, distance: 240.8
click at [725, 543] on div "1p Eposa „Lāčplēsis” galvenais konflikts ir Lāčplēša un Tumšā bruņinieka sadurs…" at bounding box center [926, 494] width 815 height 195
copy div "Eposa „Lāčplēsis” galvenais konflikts ir [PERSON_NAME] un Tumšā bruņinieka sadu…"
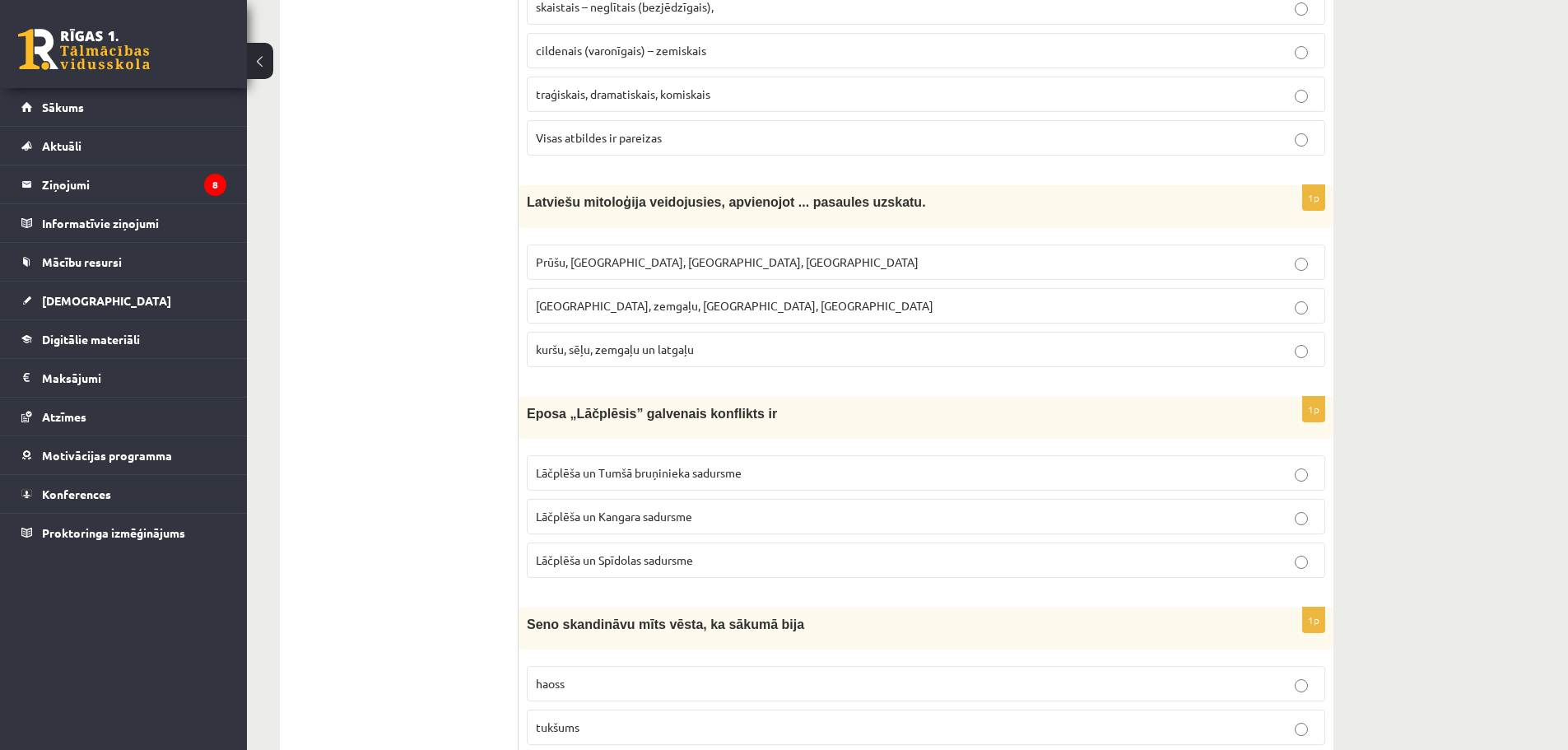
click at [628, 474] on span "Lāčplēša un Tumšā bruņinieka sadursme" at bounding box center [639, 472] width 206 height 15
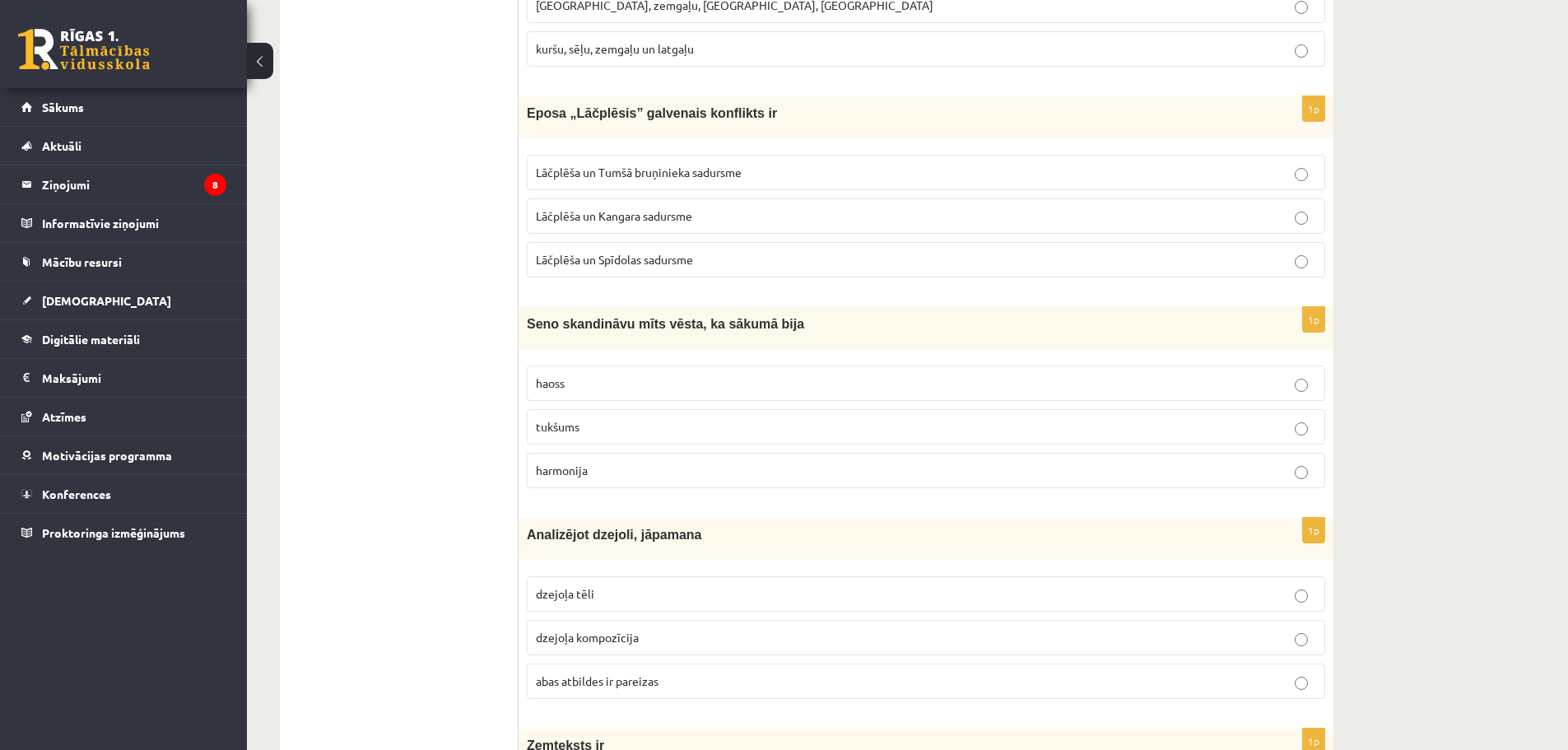
scroll to position [1810, 0]
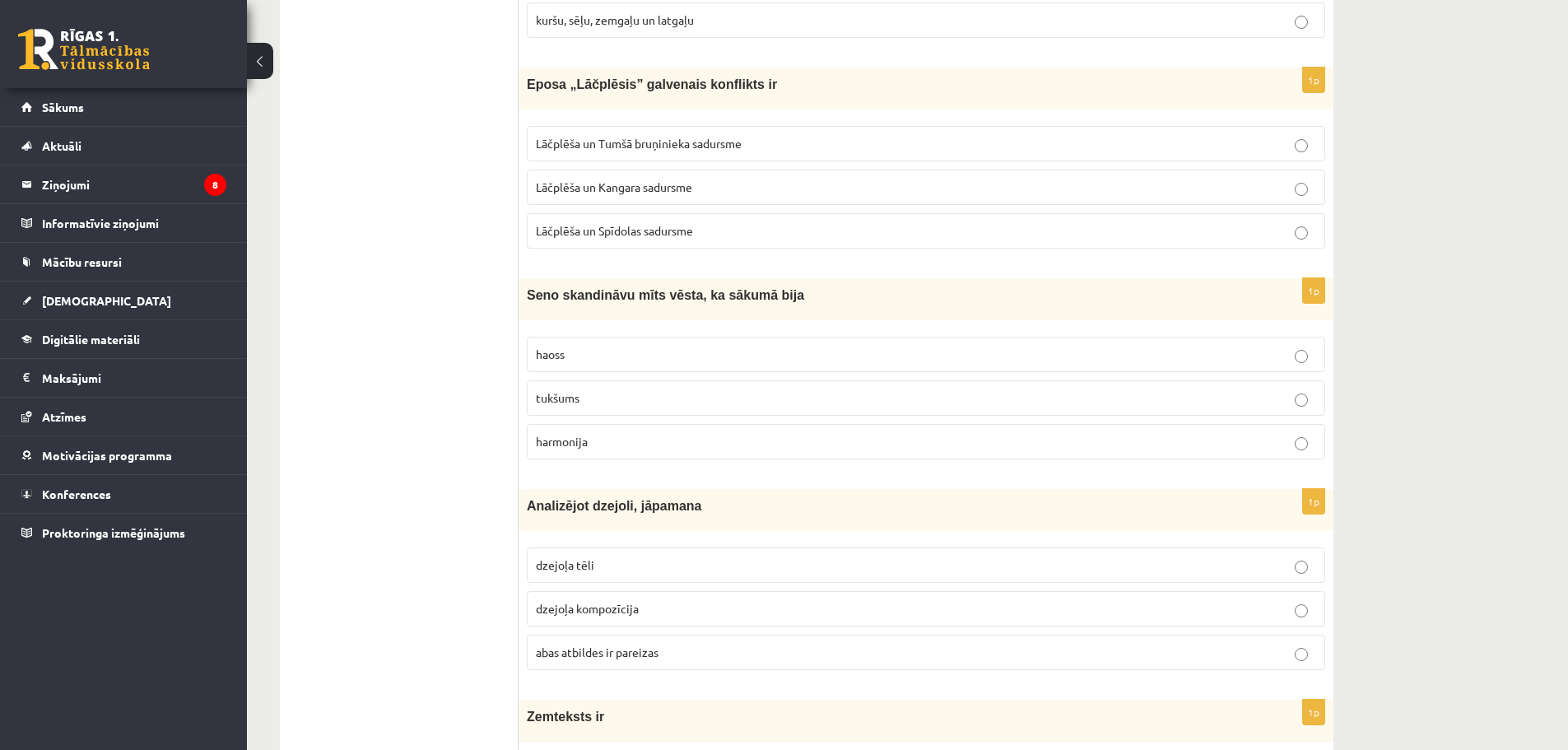
drag, startPoint x: 518, startPoint y: 291, endPoint x: 539, endPoint y: 339, distance: 52.4
drag, startPoint x: 525, startPoint y: 298, endPoint x: 653, endPoint y: 440, distance: 191.2
click at [653, 440] on div "1p Seno skandināvu mīts vēsta, ka sākumā bija haoss [GEOGRAPHIC_DATA] harmonija" at bounding box center [926, 375] width 815 height 195
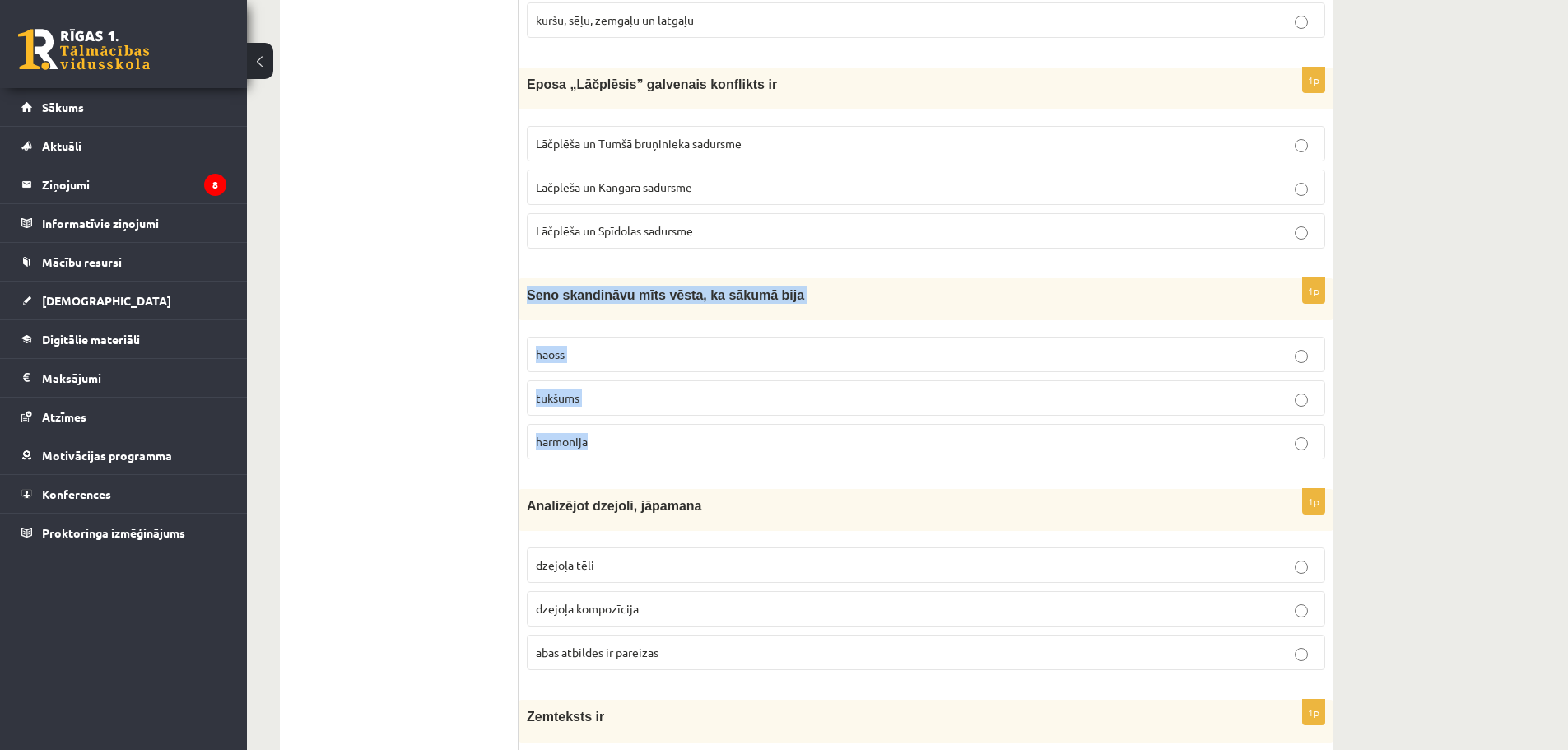
copy div "Seno skandināvu mīts vēsta, ka sākumā bija haoss tukšums harmonija"
click at [549, 392] on span "tukšums" at bounding box center [557, 397] width 44 height 15
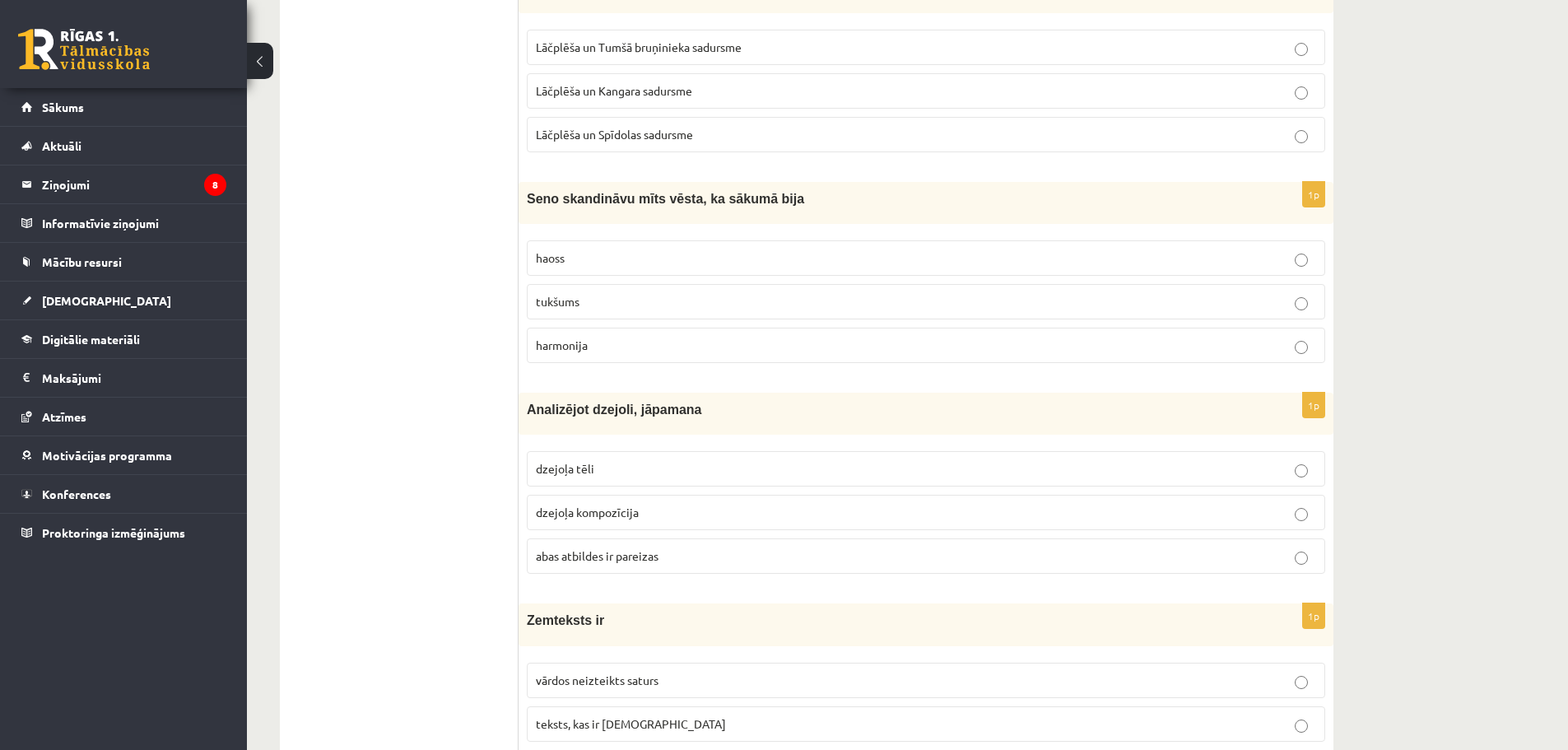
scroll to position [2057, 0]
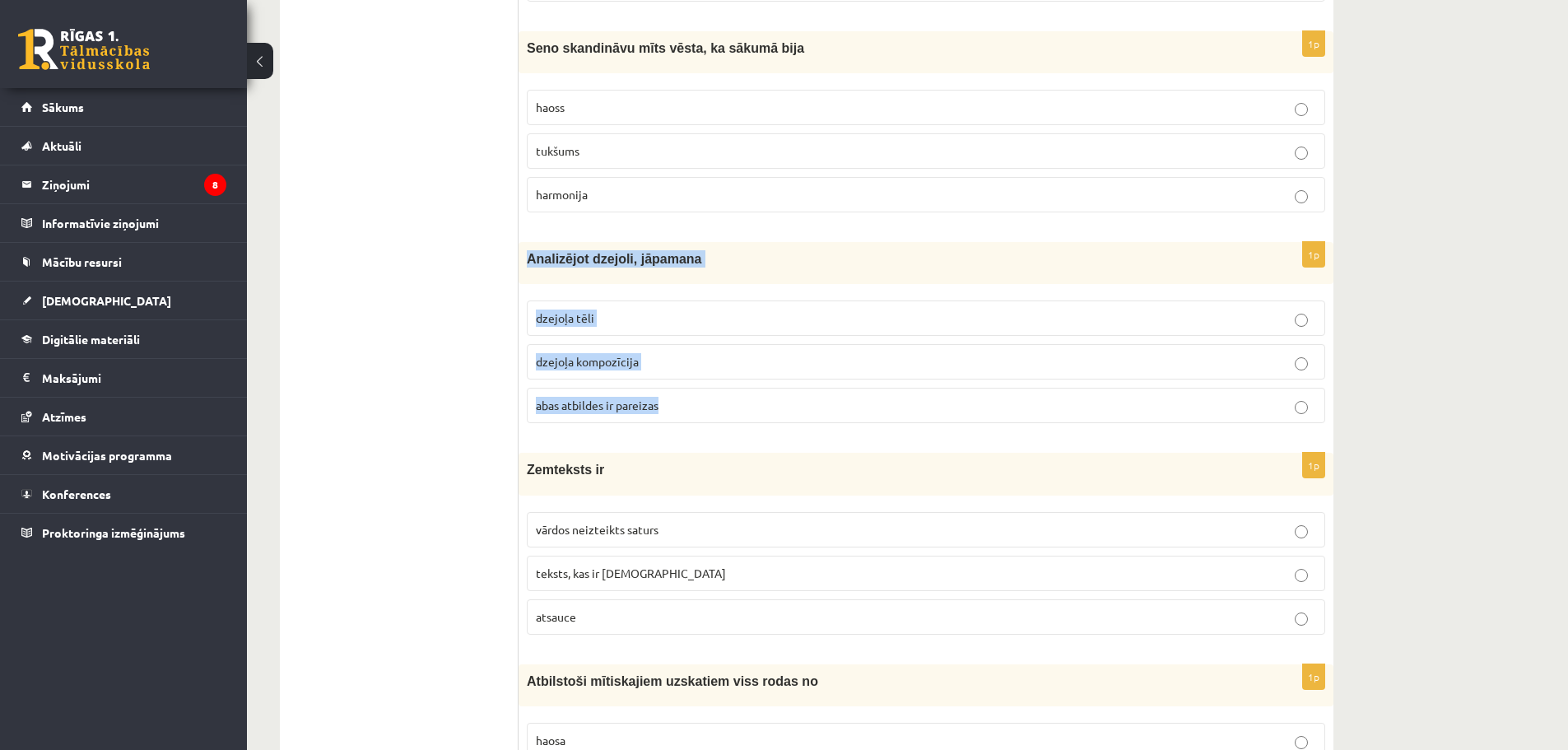
drag, startPoint x: 526, startPoint y: 265, endPoint x: 680, endPoint y: 404, distance: 207.5
click at [680, 404] on div "1p Analizējot dzejoli, jāpamana dzejoļa tēli dzejoļa kompozīcija [PERSON_NAME] …" at bounding box center [926, 340] width 815 height 195
copy div "Analizējot dzejoli, jāpamana dzejoļa tēli dzejoļa kompozīcija abas atbildes ir …"
click at [571, 407] on span "abas atbildes ir pareizas" at bounding box center [597, 405] width 123 height 15
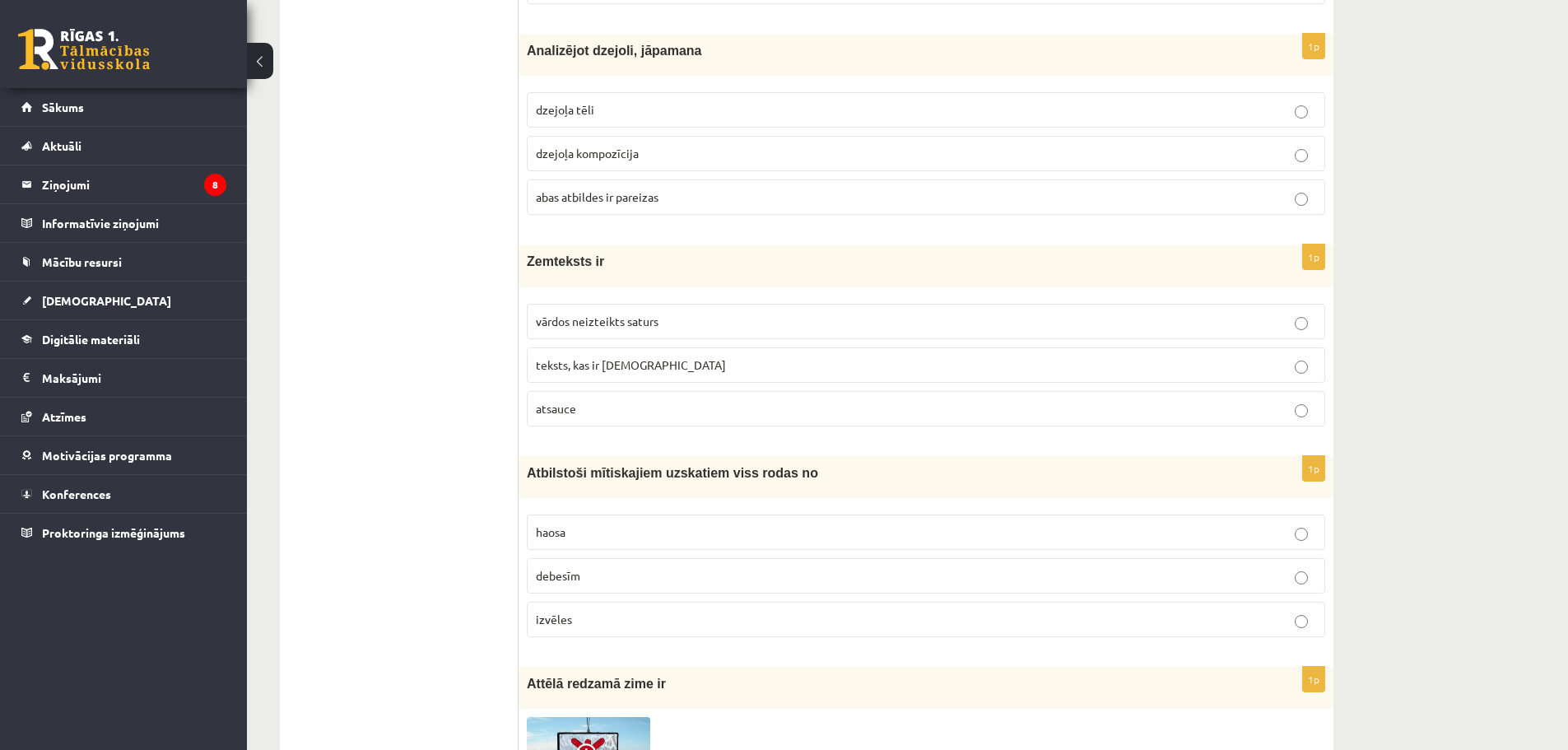
scroll to position [2304, 0]
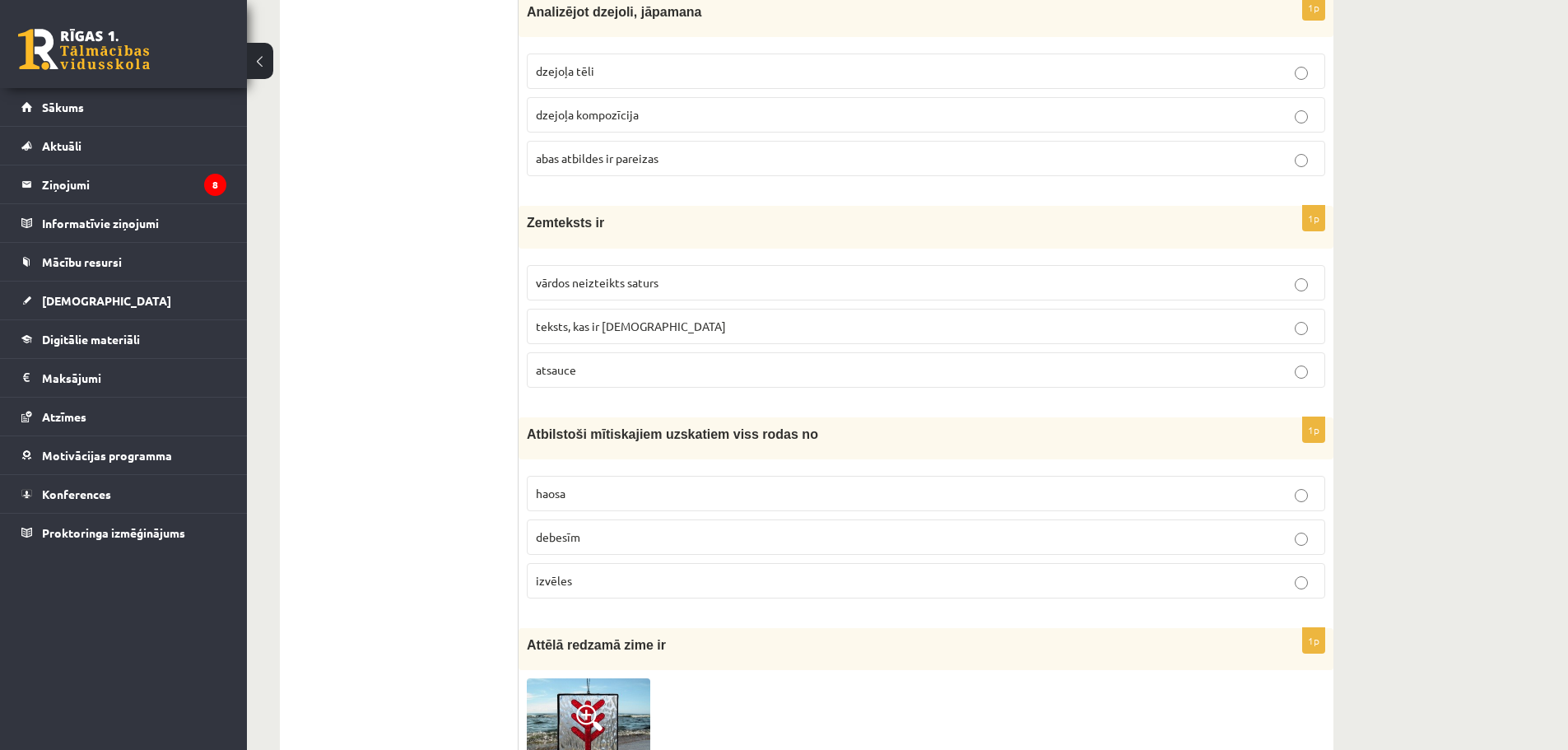
drag, startPoint x: 524, startPoint y: 218, endPoint x: 614, endPoint y: 299, distance: 121.1
click at [533, 230] on span "Zemteksts ir" at bounding box center [566, 223] width 77 height 14
click at [577, 289] on p "vārdos neizteikts saturs" at bounding box center [926, 282] width 780 height 17
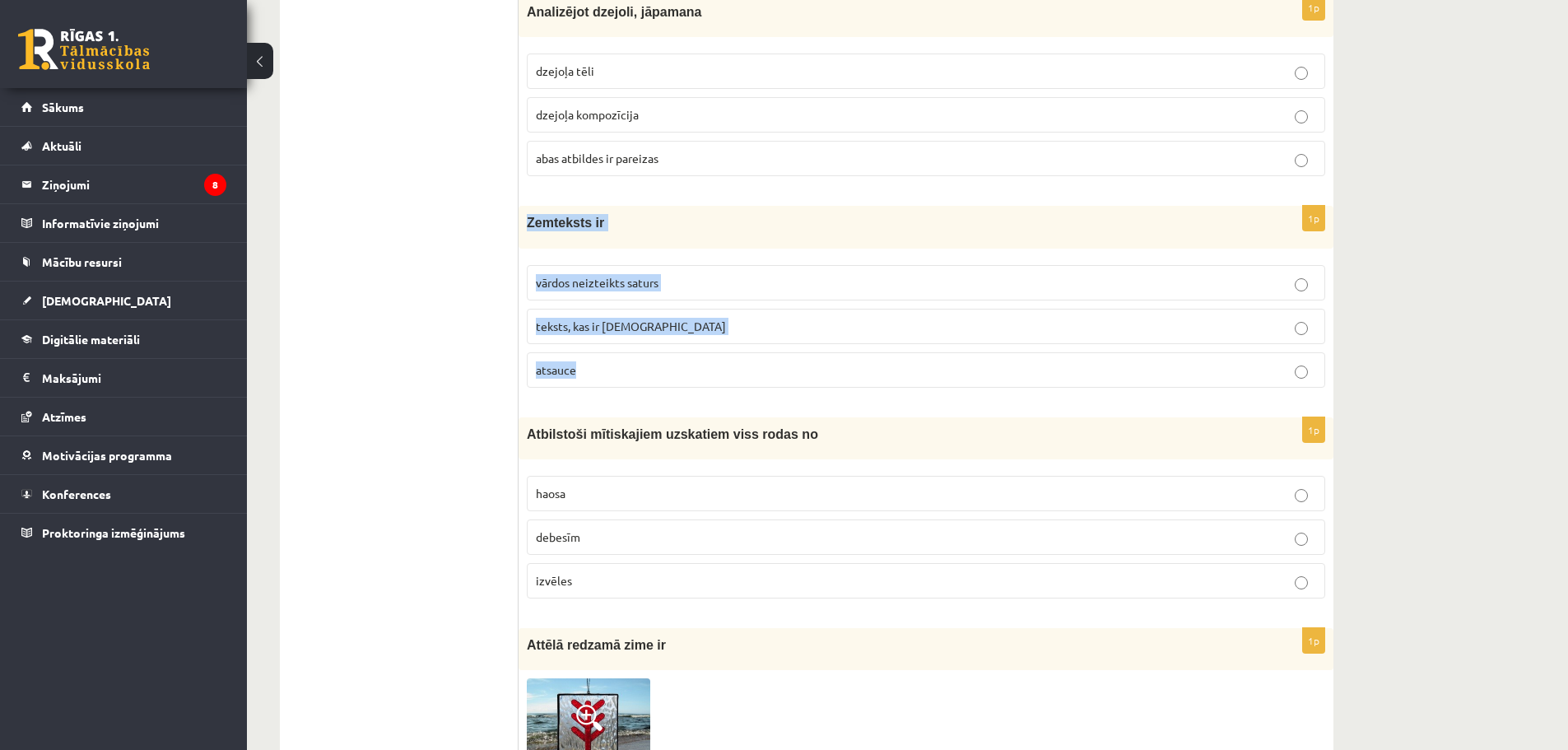
drag, startPoint x: 528, startPoint y: 223, endPoint x: 645, endPoint y: 368, distance: 186.3
click at [645, 368] on div "1p Zemteksts ir vārdos neizteikts saturs teksts, kas ir [DEMOGRAPHIC_DATA] [GEO…" at bounding box center [926, 303] width 815 height 195
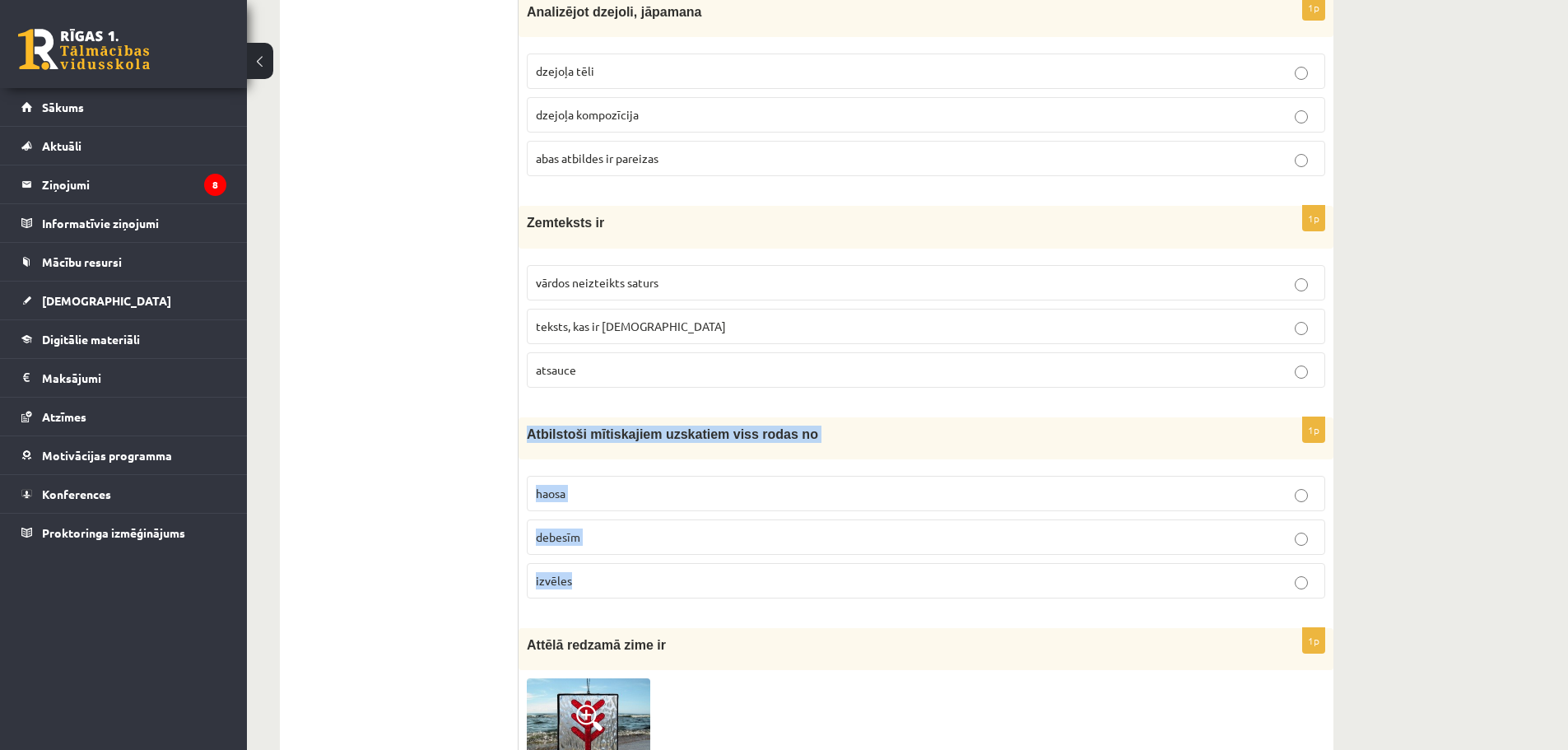
drag, startPoint x: 523, startPoint y: 431, endPoint x: 660, endPoint y: 561, distance: 188.9
click at [660, 561] on div "1p Atbilstoši mītiskajiem uzskatiem viss rodas no [GEOGRAPHIC_DATA] debesīm izv…" at bounding box center [926, 514] width 815 height 195
click at [580, 498] on p "haosa" at bounding box center [926, 493] width 780 height 17
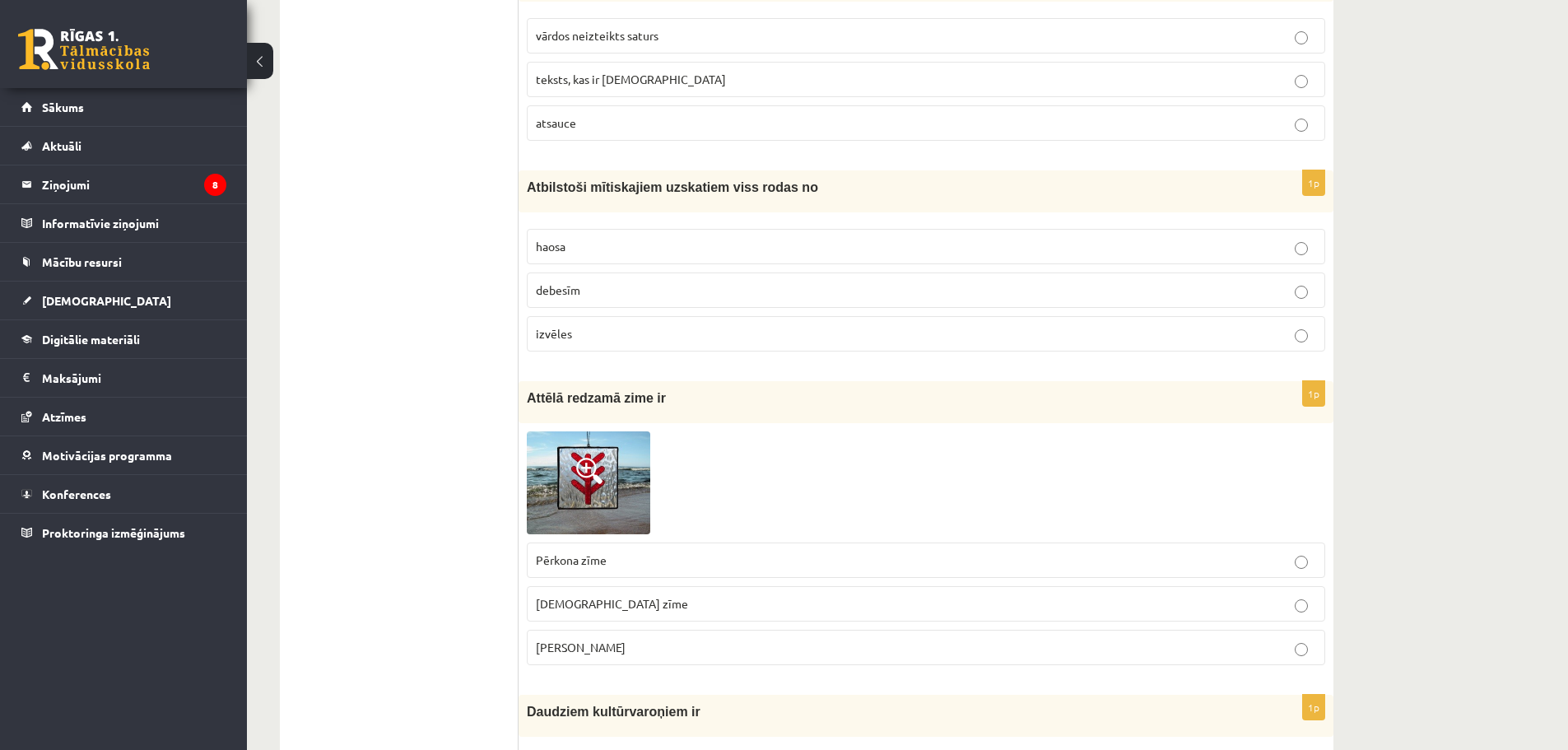
click at [584, 640] on span "[PERSON_NAME]" at bounding box center [580, 647] width 90 height 15
drag, startPoint x: 524, startPoint y: 402, endPoint x: 615, endPoint y: 636, distance: 251.1
click at [615, 636] on div "1p Attēlā redzamā zime ir Pērkona zīme Dieva zīme Laimas slotiņa" at bounding box center [926, 529] width 815 height 297
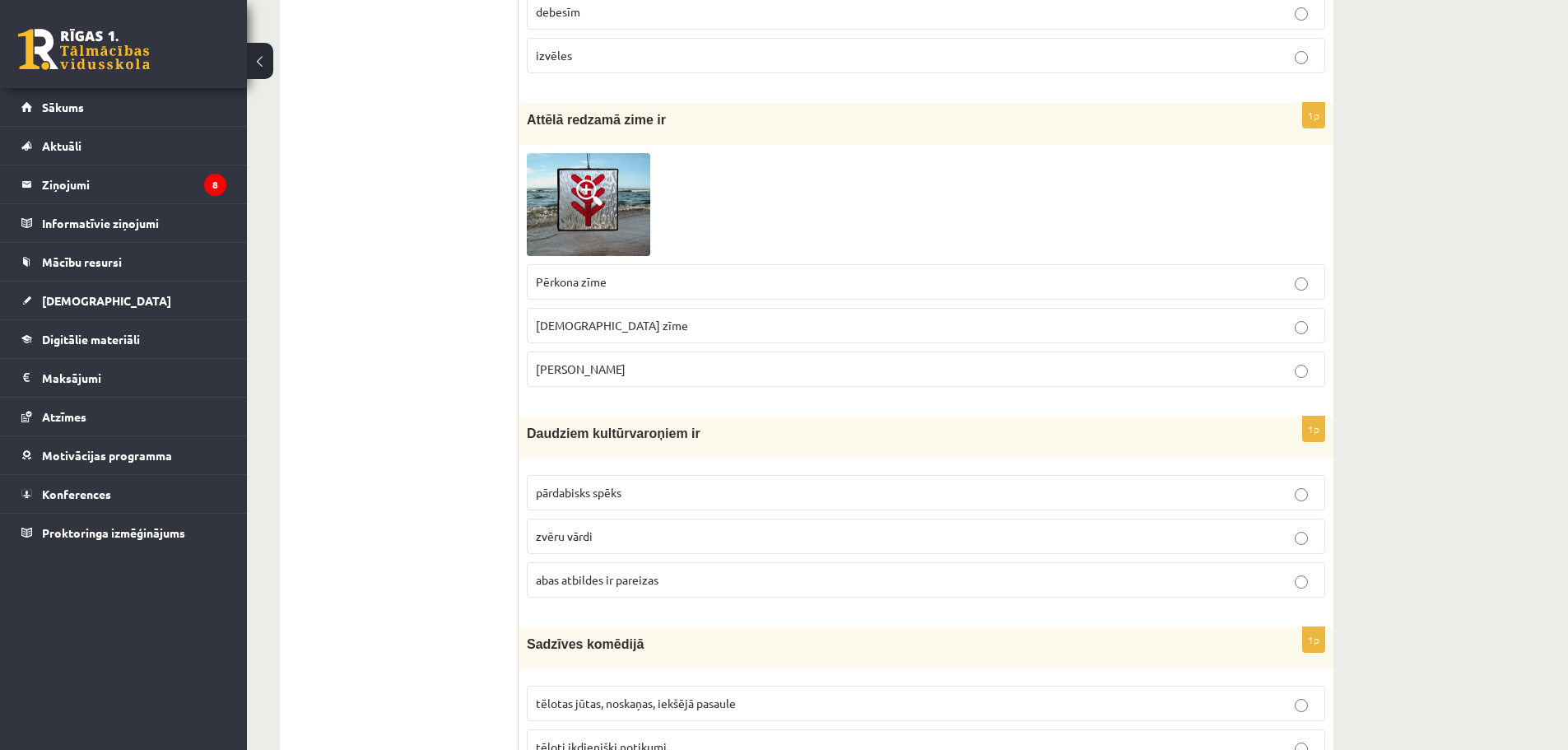
scroll to position [2880, 0]
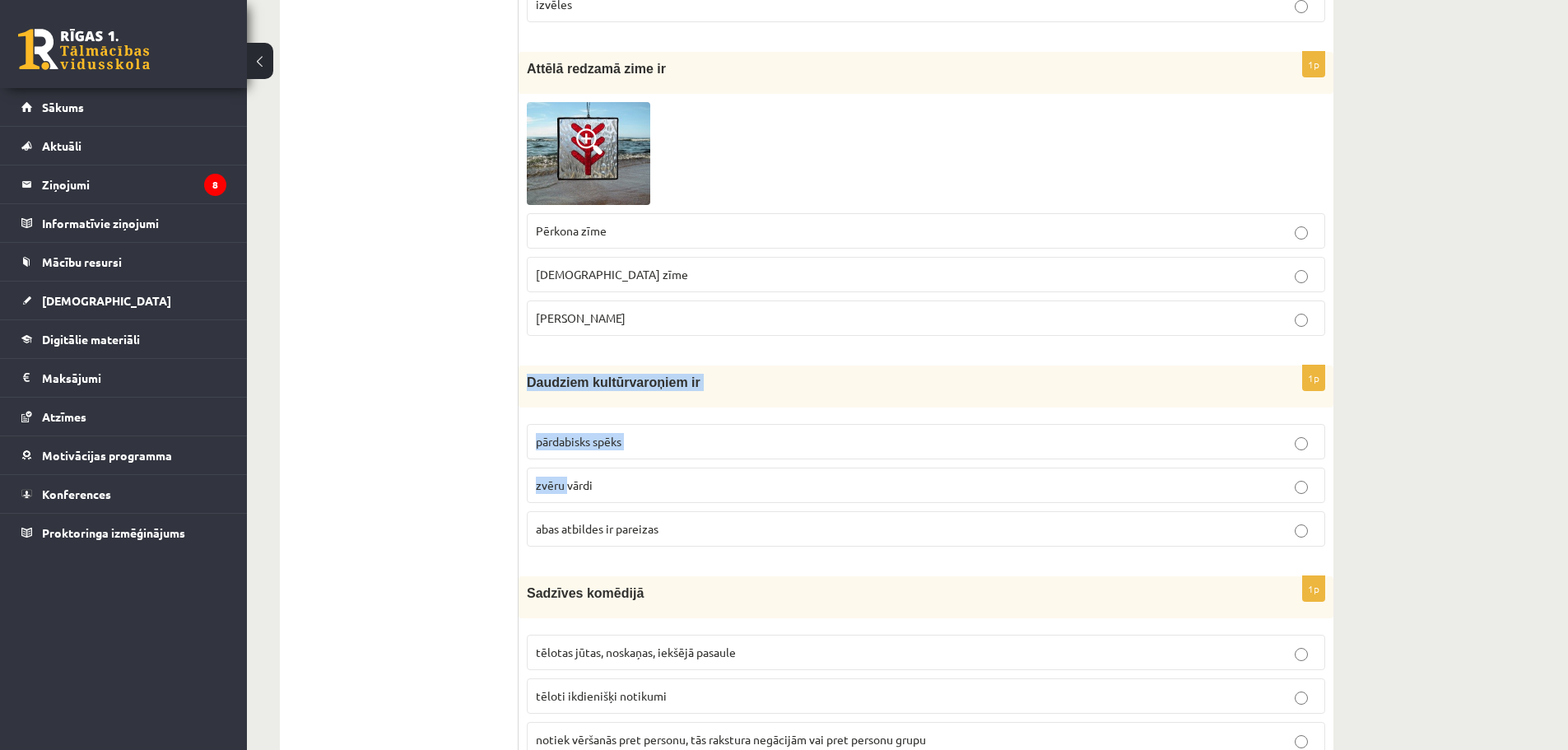
drag, startPoint x: 528, startPoint y: 382, endPoint x: 536, endPoint y: 480, distance: 98.3
click at [552, 484] on div "1p Daudziem kultūrvaroņiem ir pārdabisks spēks zvēru vārdi [PERSON_NAME] atbild…" at bounding box center [926, 462] width 815 height 195
click at [565, 443] on span "pārdabisks spēks" at bounding box center [579, 441] width 86 height 15
click at [600, 523] on span "abas atbildes ir pareizas" at bounding box center [597, 528] width 123 height 15
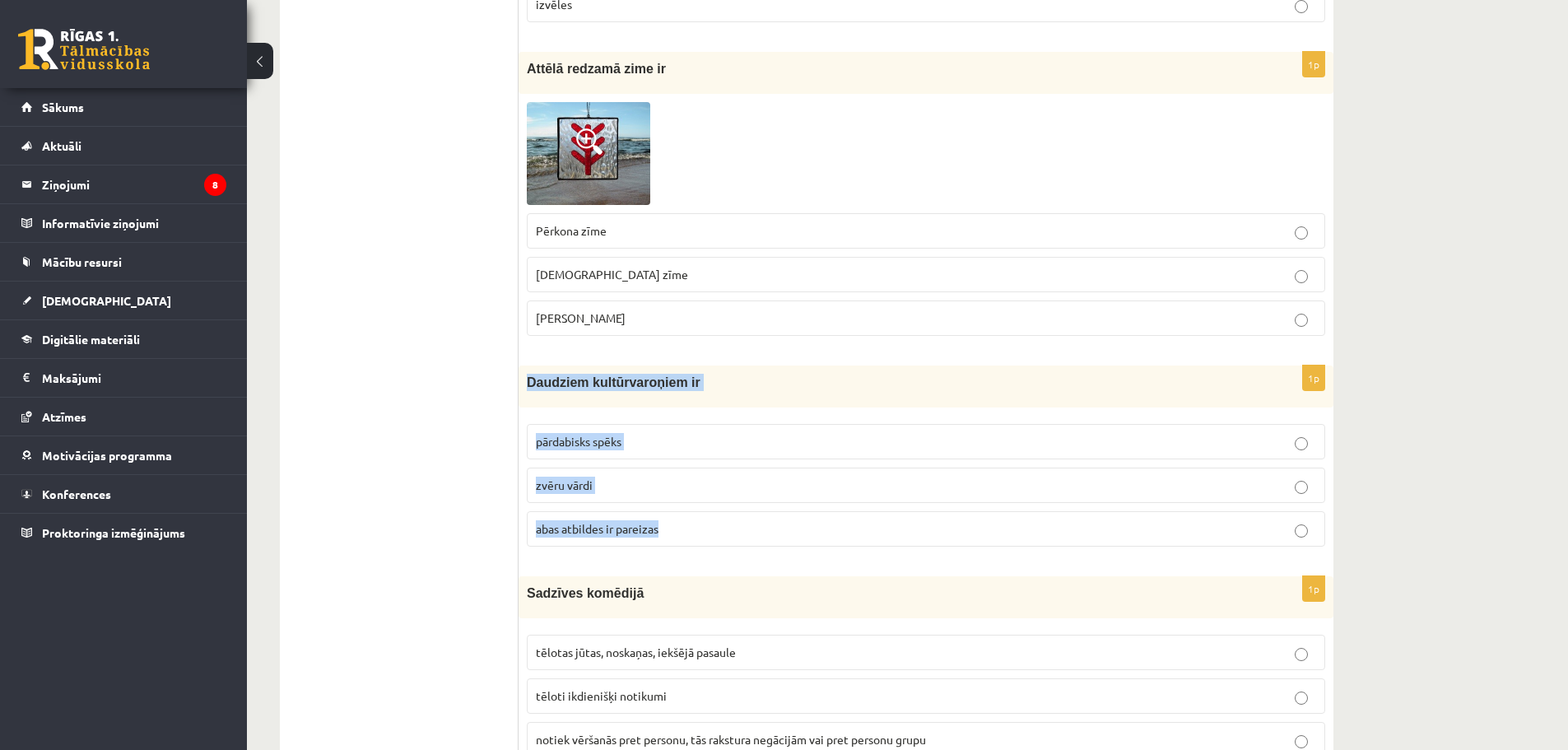
drag, startPoint x: 523, startPoint y: 373, endPoint x: 721, endPoint y: 521, distance: 247.2
click at [721, 521] on div "1p Daudziem kultūrvaroņiem ir pārdabisks spēks zvēru vārdi [PERSON_NAME] atbild…" at bounding box center [926, 462] width 815 height 195
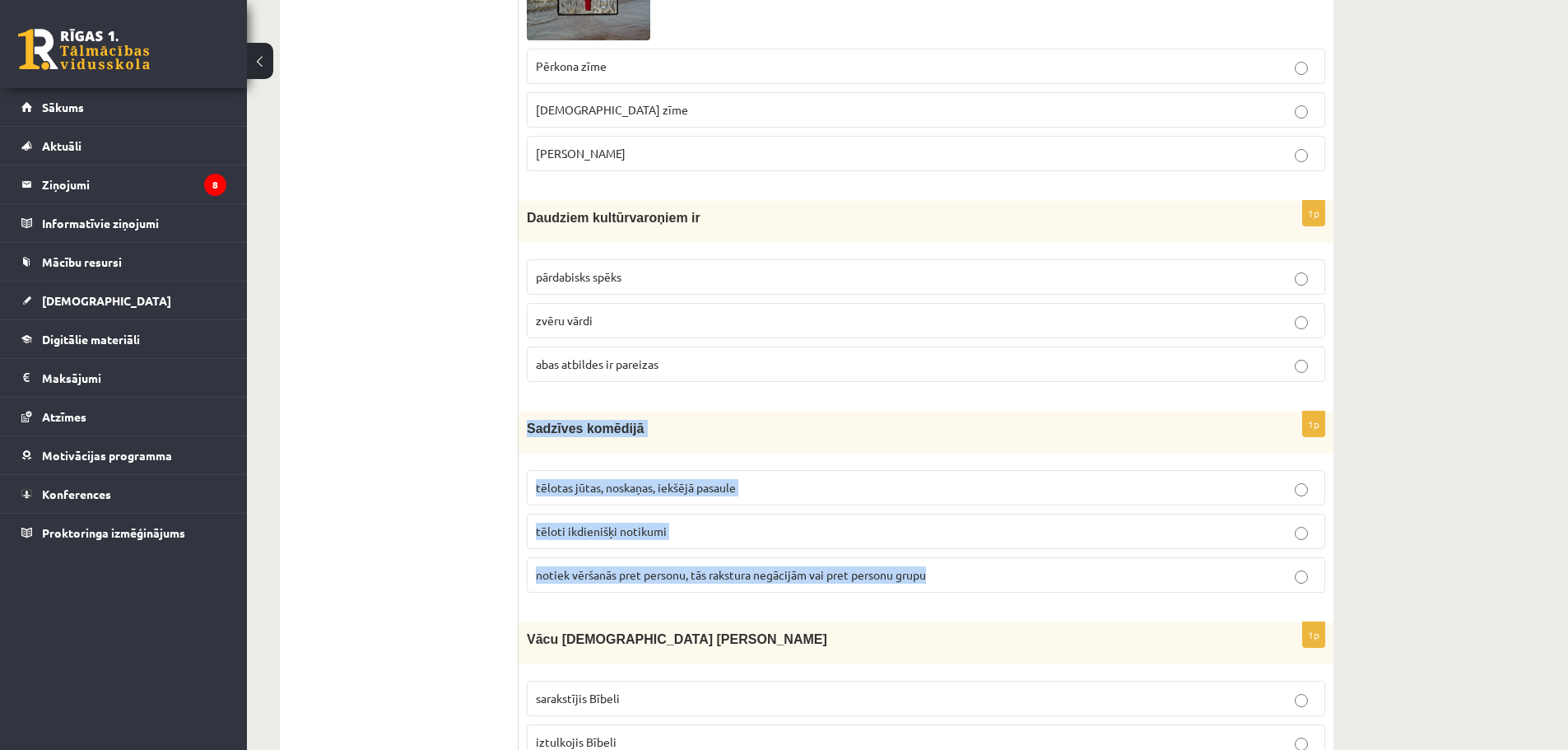
drag, startPoint x: 525, startPoint y: 425, endPoint x: 967, endPoint y: 586, distance: 470.4
click at [967, 586] on div "1p Sadzīves komēdijā tēlotas jūtas, noskaņas, iekšējā pasaule tēloti ikdienišķi…" at bounding box center [926, 509] width 815 height 195
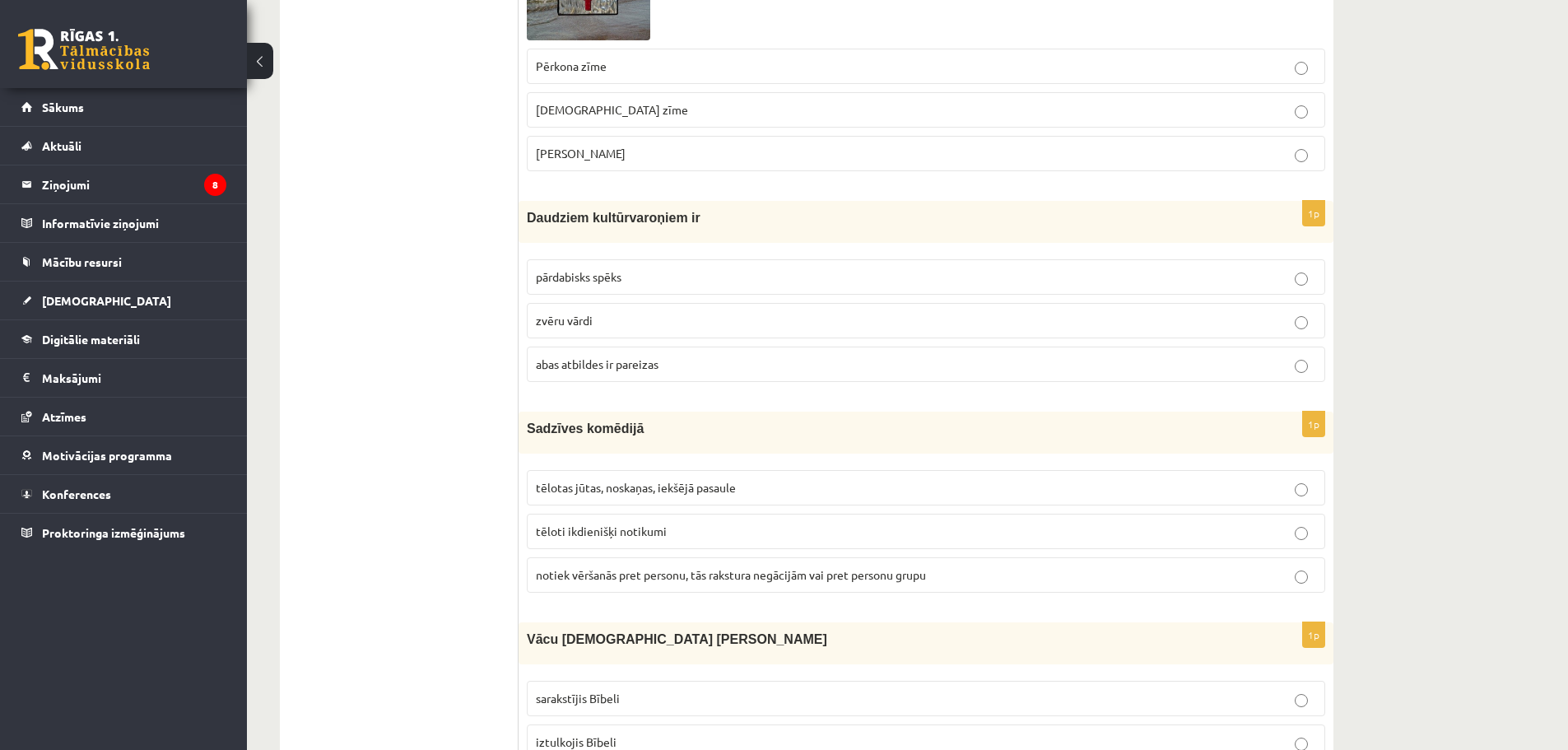
click at [504, 531] on ul "Tests Izvērtējums!" at bounding box center [407, 634] width 223 height 6766
click at [599, 544] on label "tēloti ikdienišķi notikumi" at bounding box center [926, 531] width 798 height 35
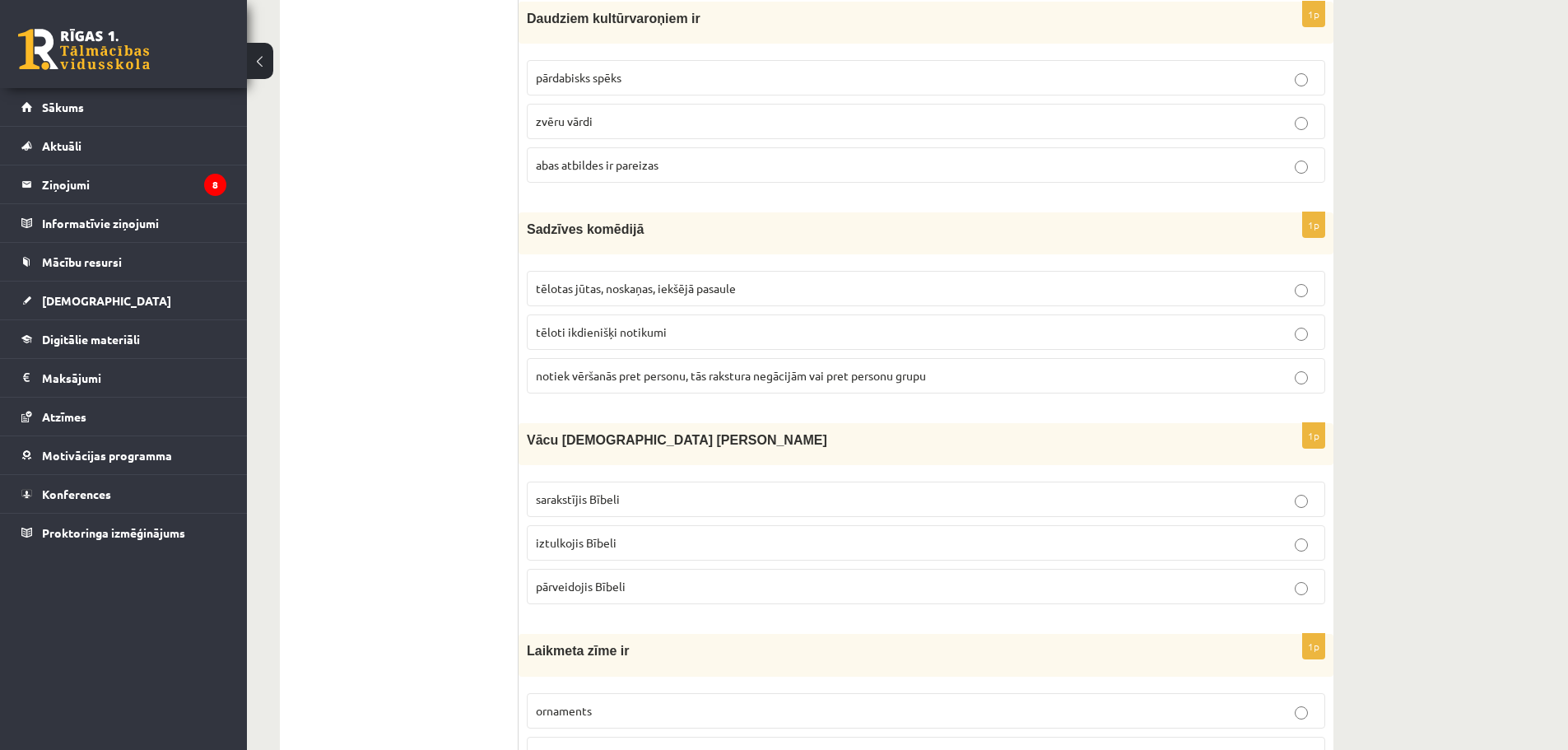
scroll to position [3291, 0]
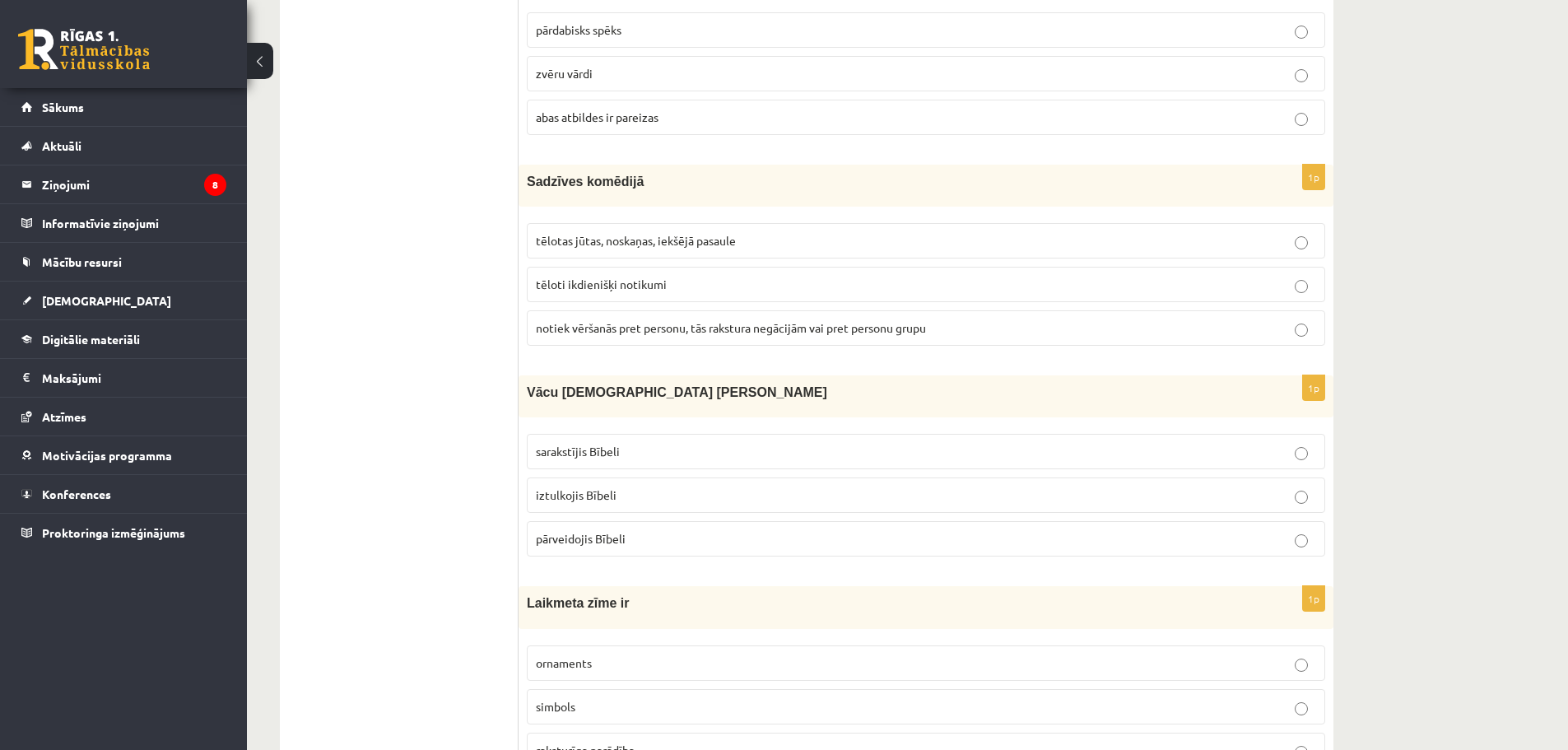
click at [592, 504] on p "iztulkojis Bībeli" at bounding box center [926, 495] width 780 height 17
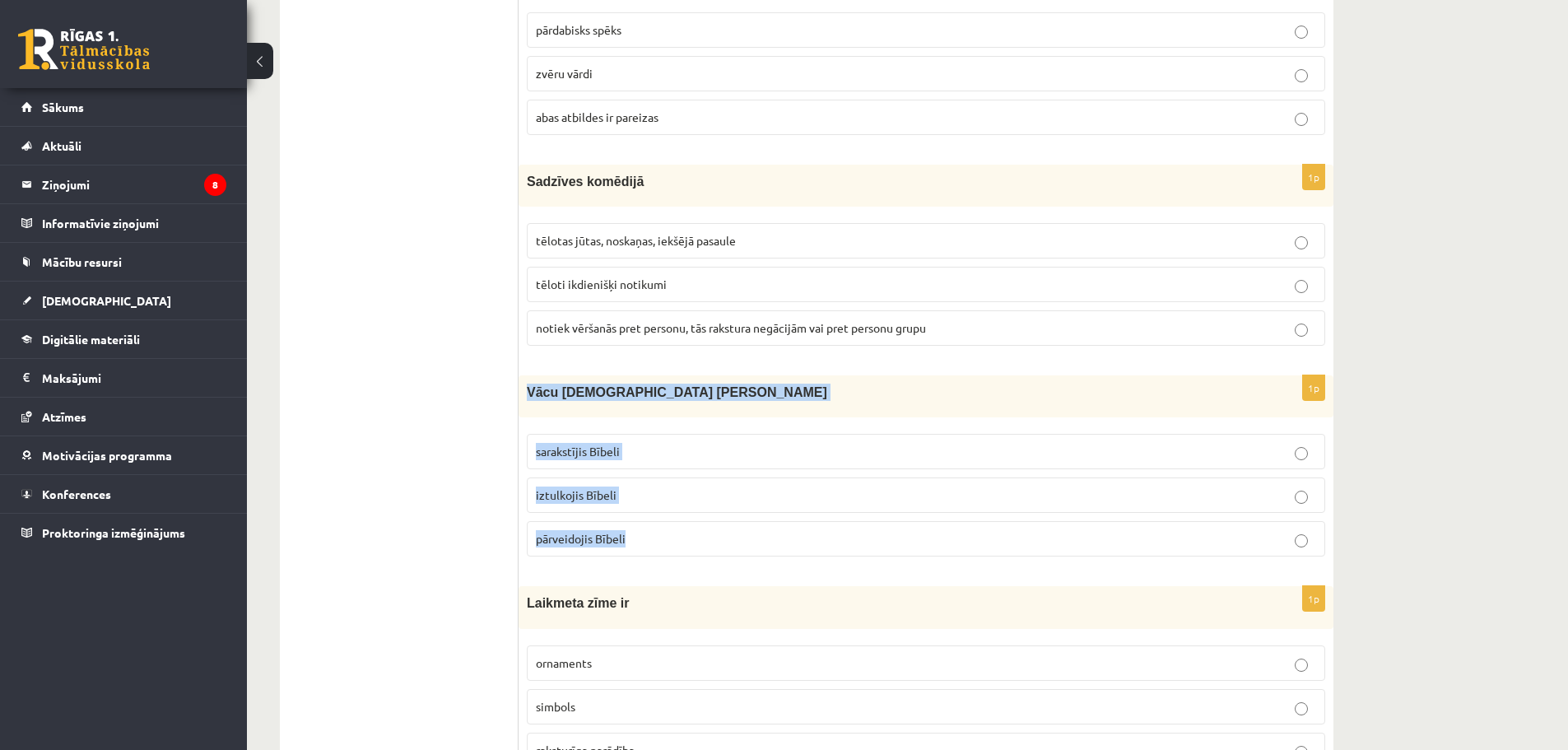
drag, startPoint x: 523, startPoint y: 390, endPoint x: 657, endPoint y: 546, distance: 205.7
click at [657, 546] on div "1p Vācu mācītājs [PERSON_NAME] sarakstījis Bībeli iztulkojis Bībeli pārveidojis…" at bounding box center [926, 472] width 815 height 195
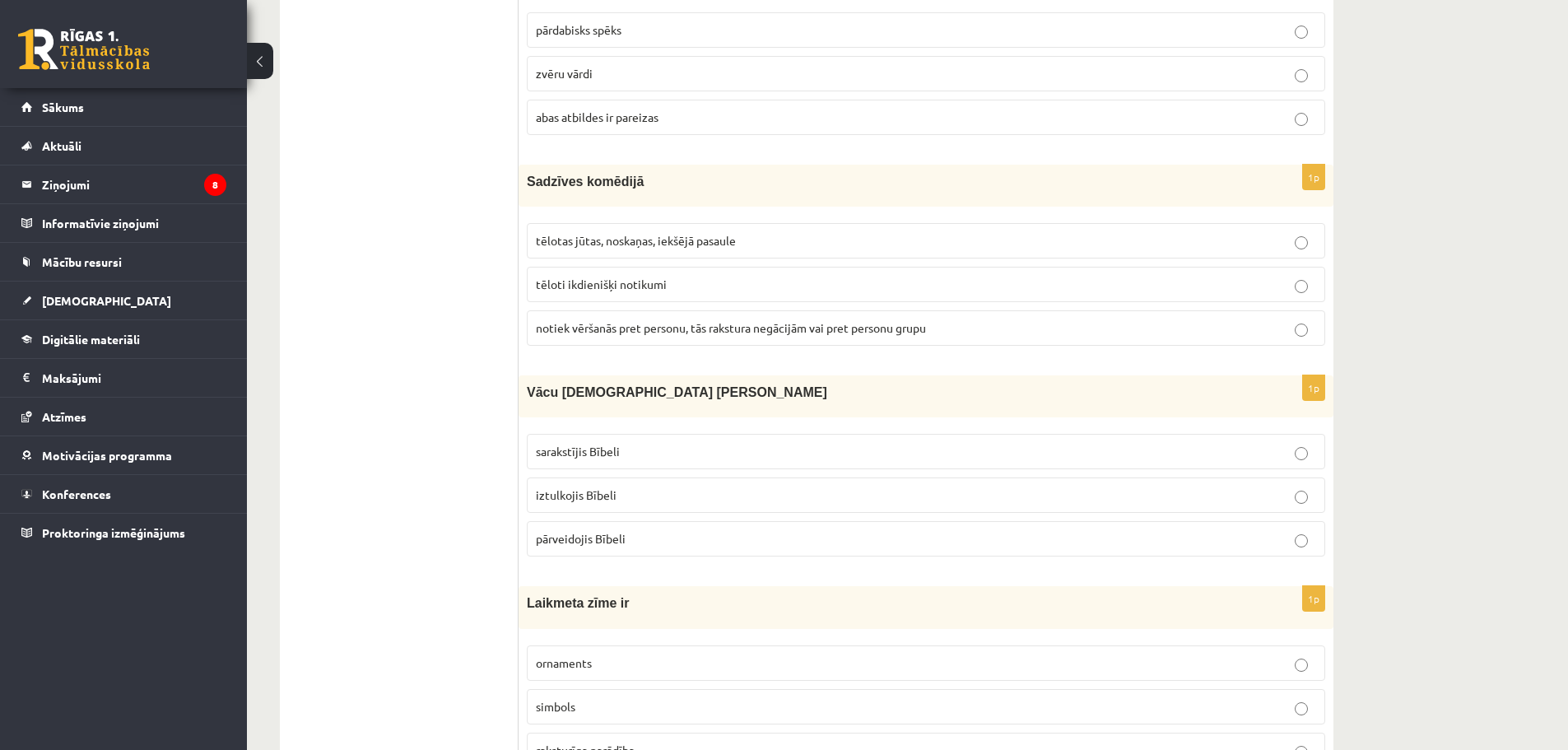
click at [464, 559] on ul "Tests Izvērtējums!" at bounding box center [407, 387] width 223 height 6766
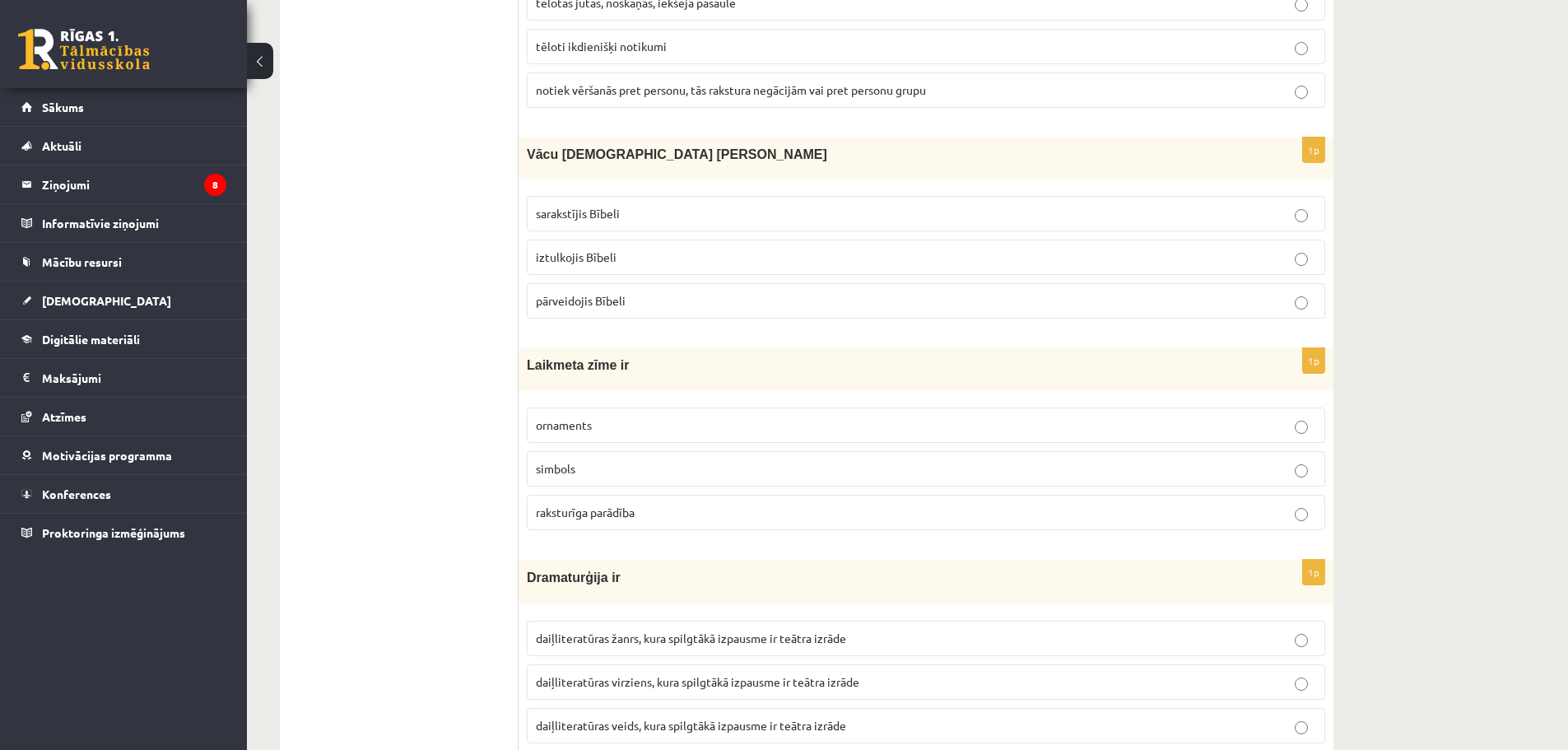
scroll to position [3538, 0]
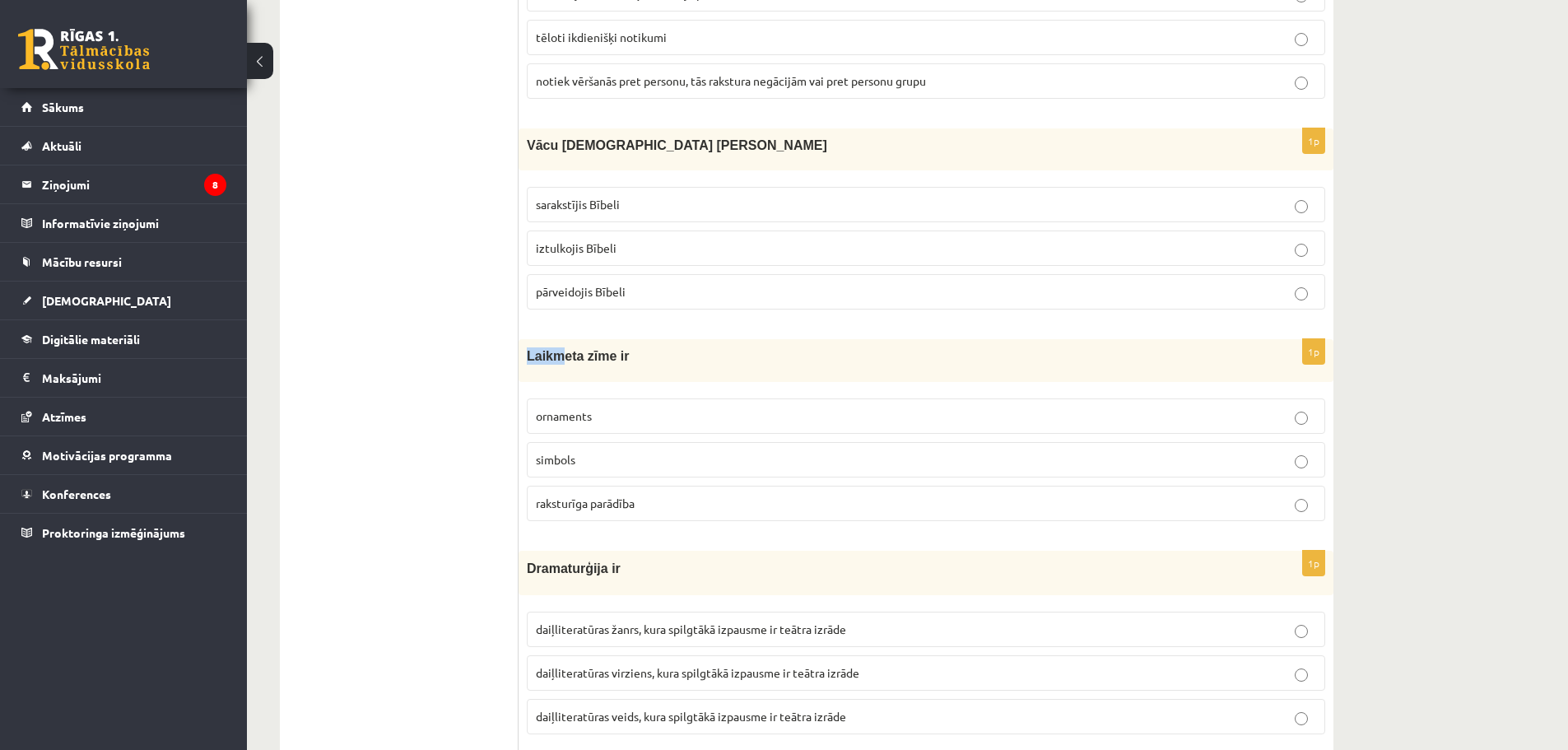
drag, startPoint x: 519, startPoint y: 352, endPoint x: 554, endPoint y: 359, distance: 35.7
click at [554, 359] on div "Laikmeta zīme ir" at bounding box center [926, 359] width 815 height 42
click at [551, 459] on span "simbols" at bounding box center [556, 459] width 40 height 15
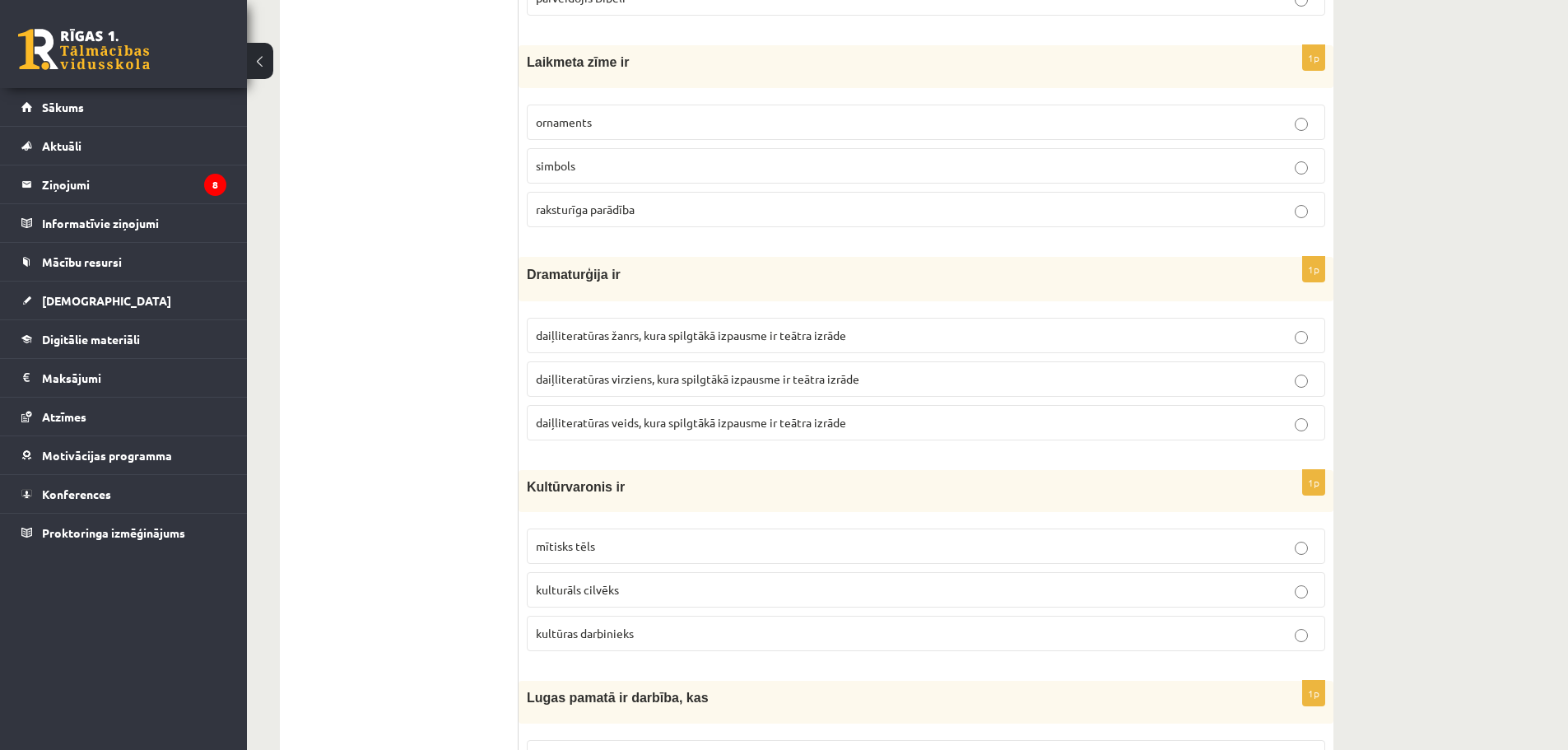
scroll to position [3867, 0]
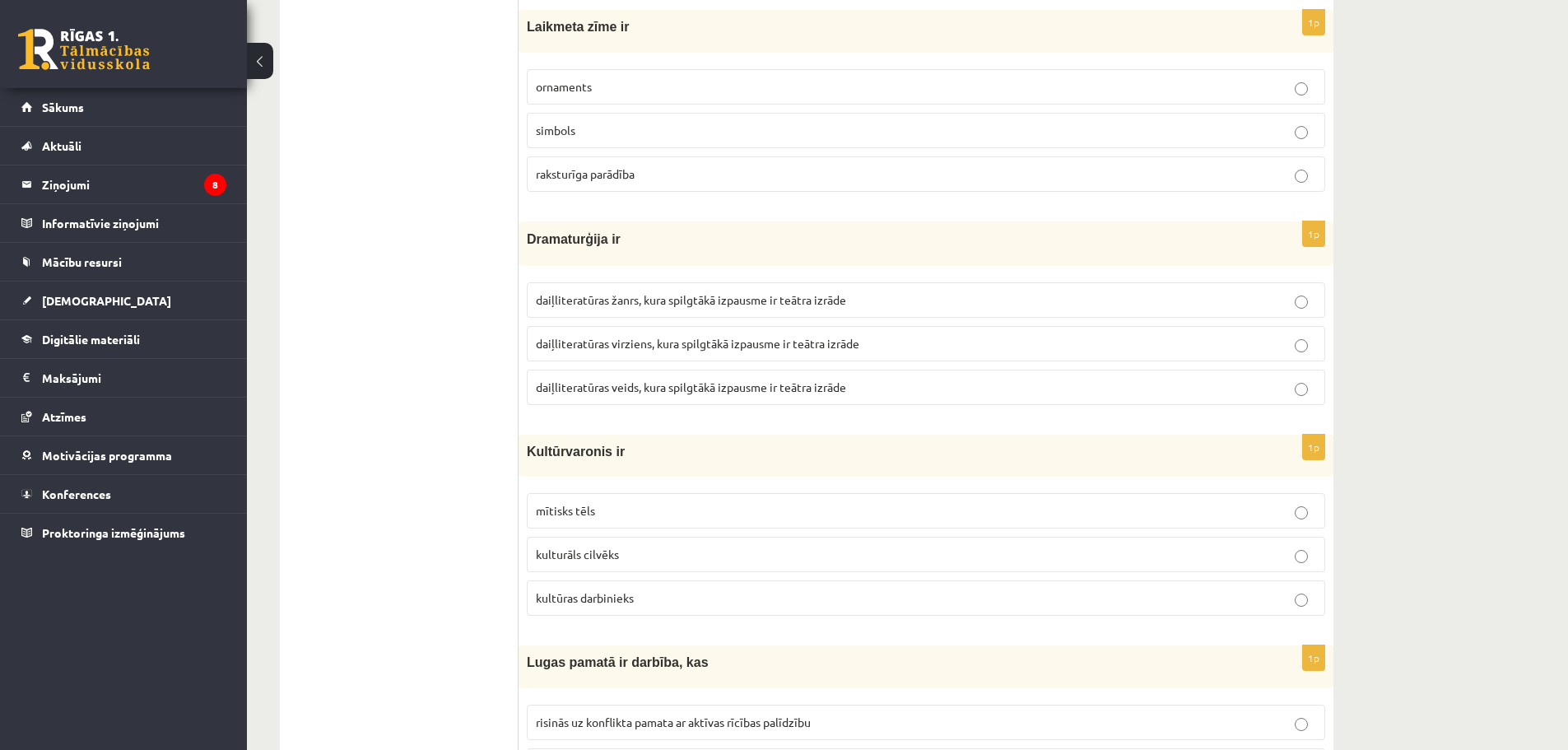
click at [567, 377] on label "daiļliteratūras veids, kura spilgtākā izpausme ir teātra izrāde" at bounding box center [926, 387] width 798 height 35
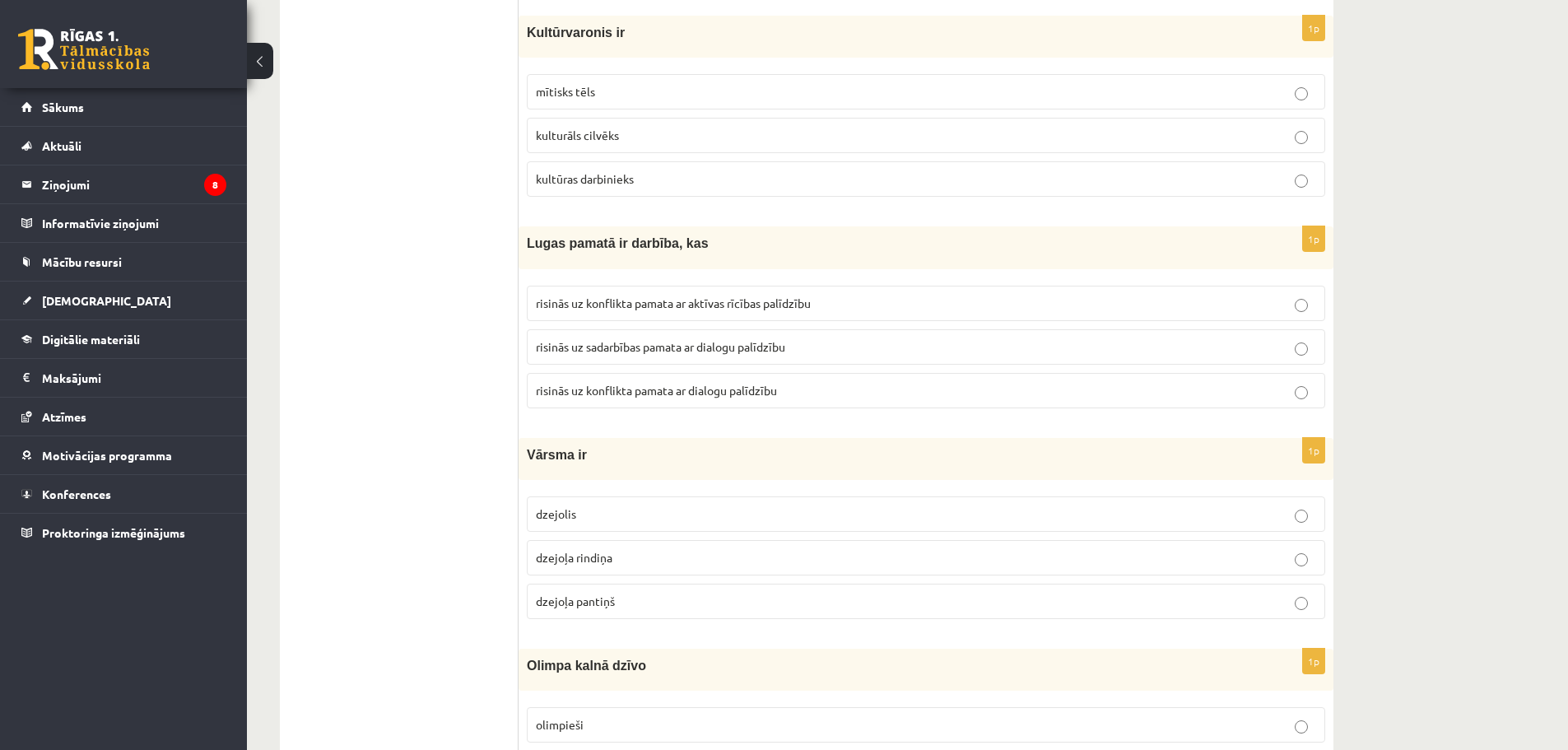
scroll to position [4060, 0]
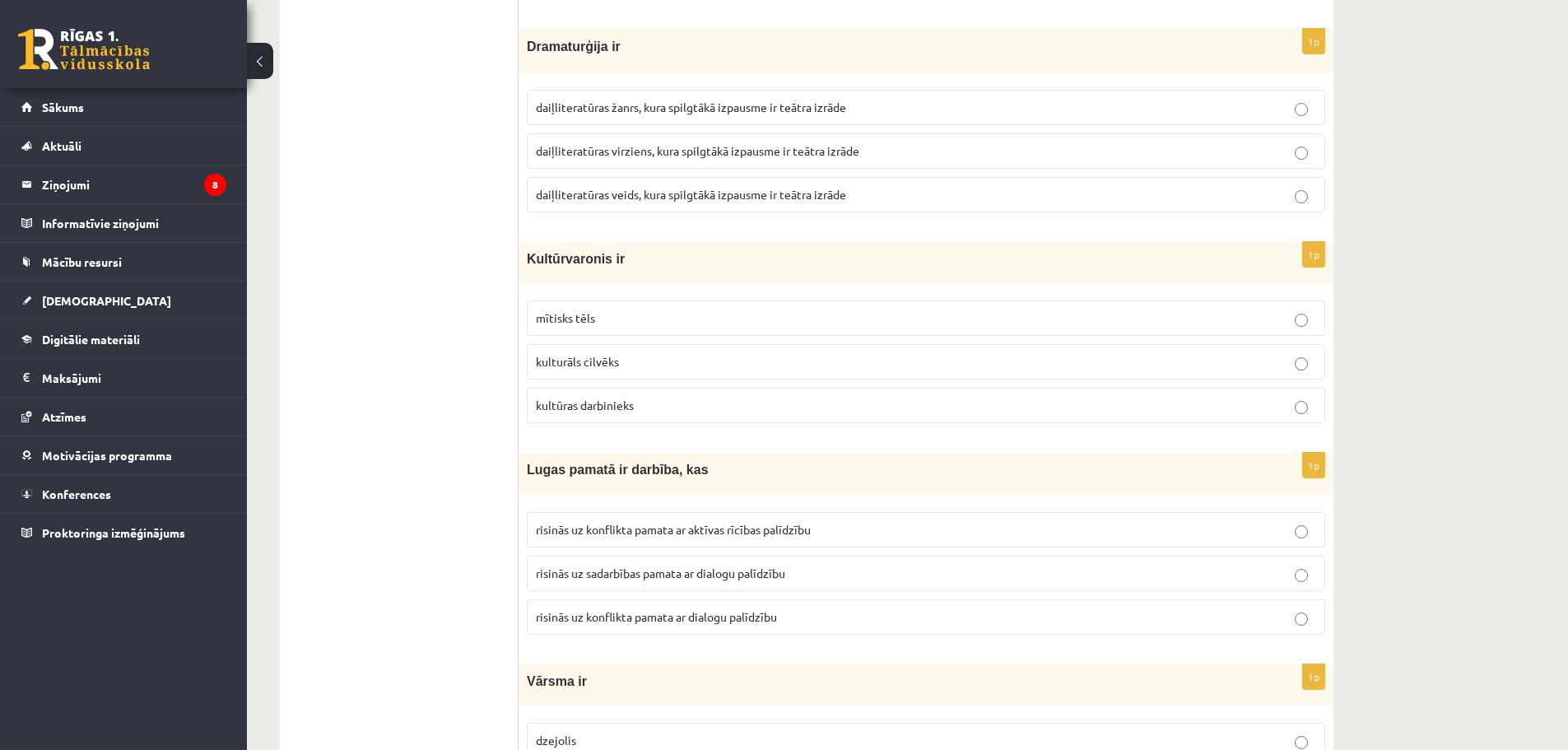
click at [590, 414] on p "kultūras darbinieks" at bounding box center [926, 405] width 780 height 17
drag, startPoint x: 529, startPoint y: 252, endPoint x: 745, endPoint y: 402, distance: 263.0
click at [745, 402] on div "1p Kultūrvaronis ir mītisks tēls kulturāls cilvēks kultūras darbinieks" at bounding box center [926, 340] width 815 height 195
click at [639, 326] on p "mītisks tēls" at bounding box center [926, 317] width 780 height 17
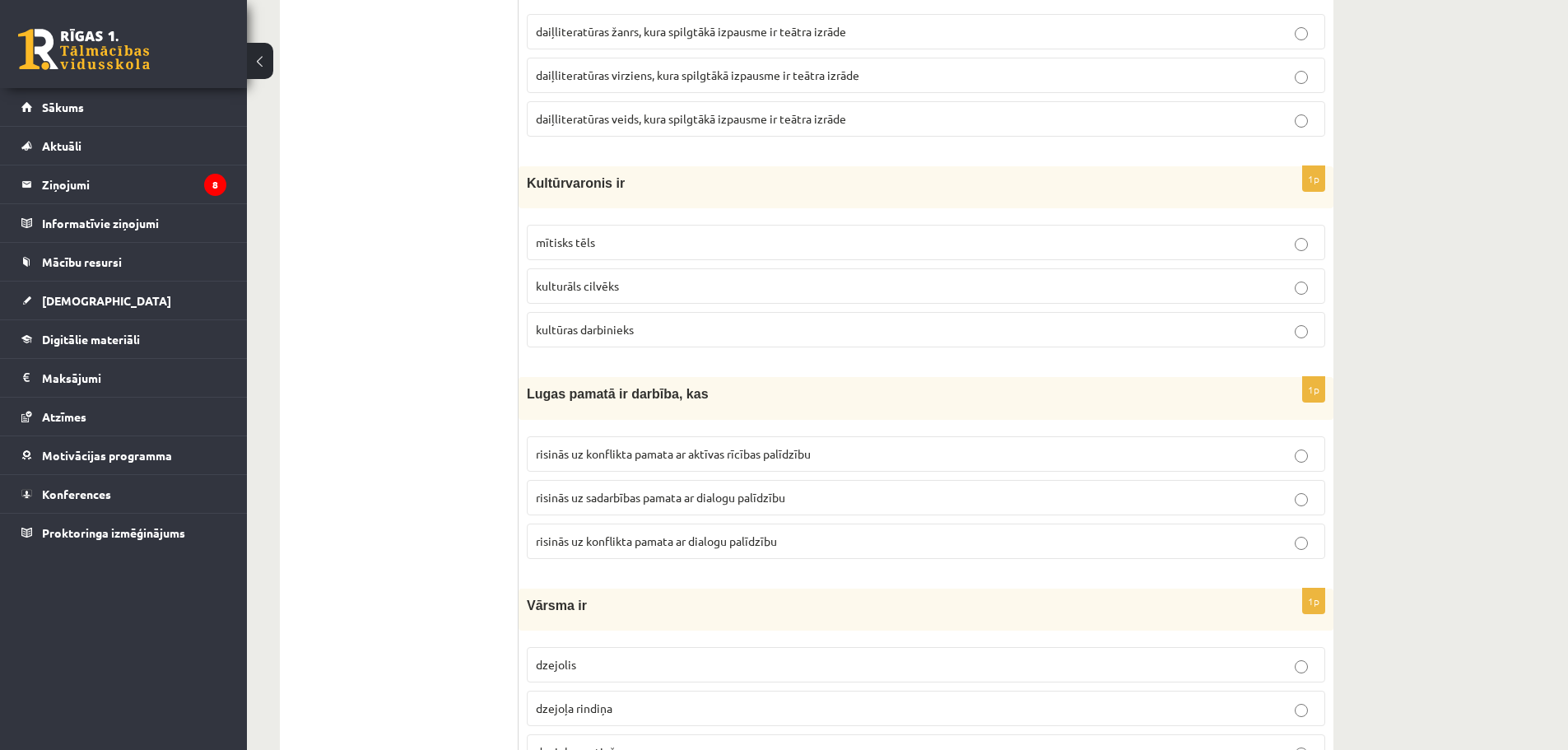
scroll to position [4225, 0]
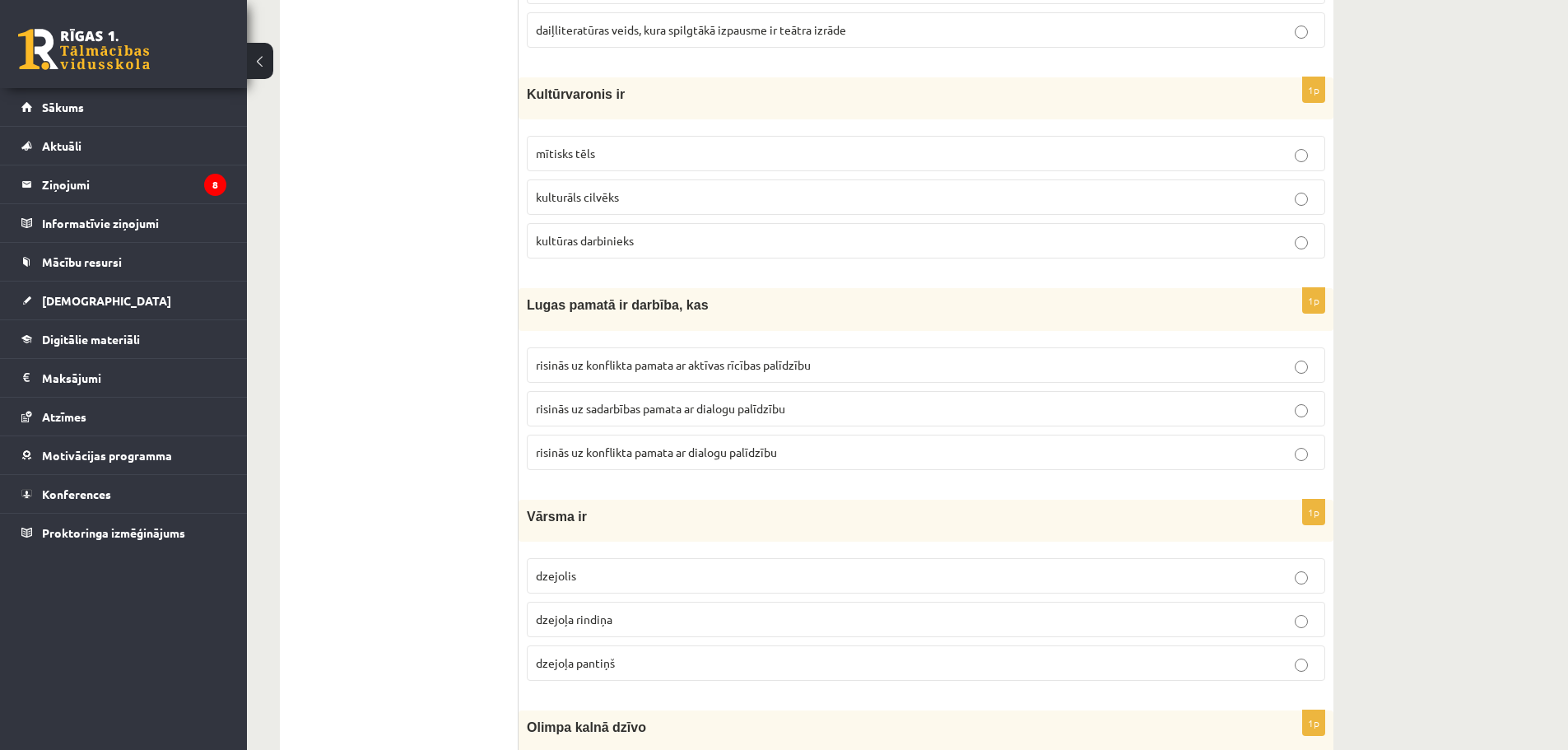
click at [565, 395] on label "risinās uz sadarbības pamata ar dialogu palīdzību" at bounding box center [926, 408] width 798 height 35
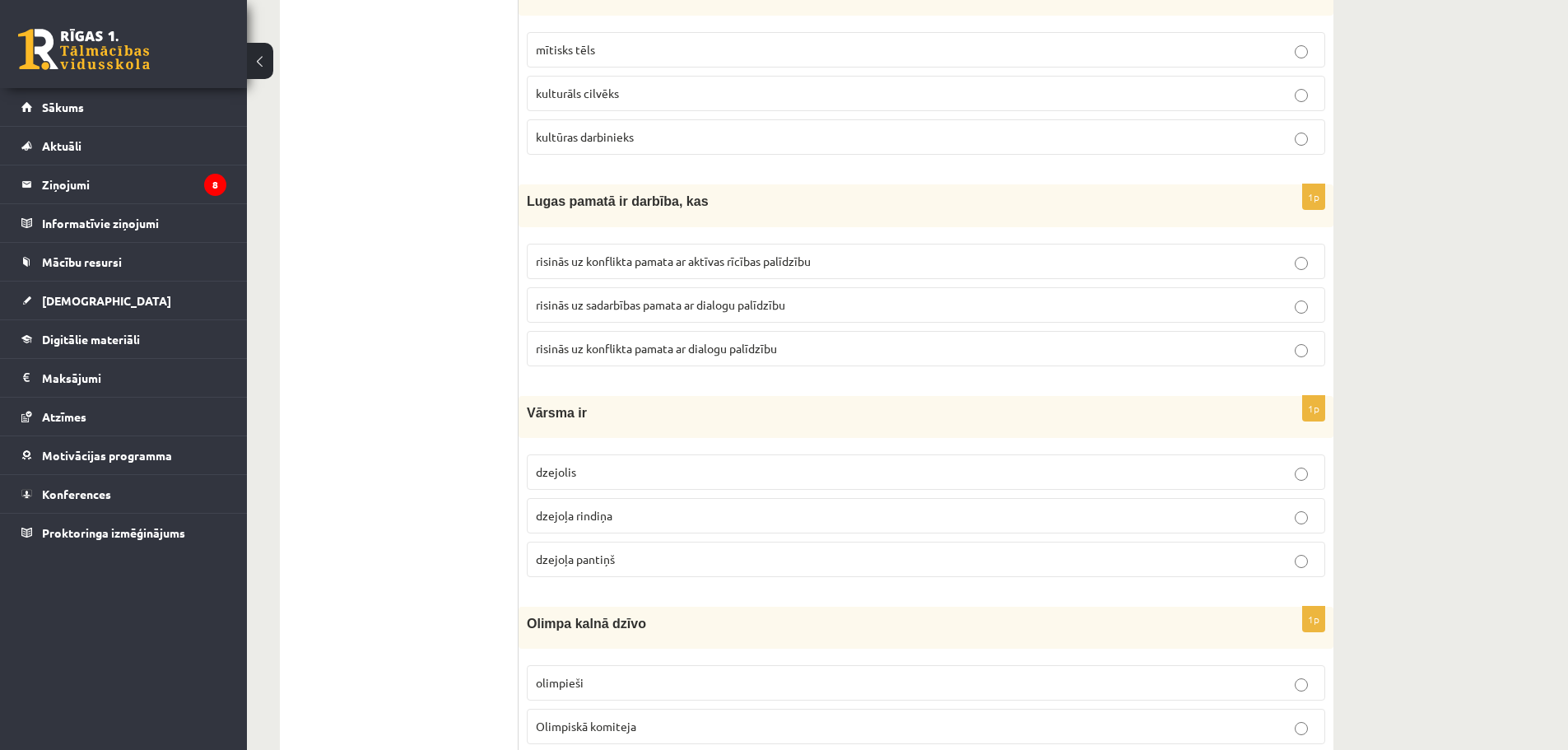
scroll to position [4471, 0]
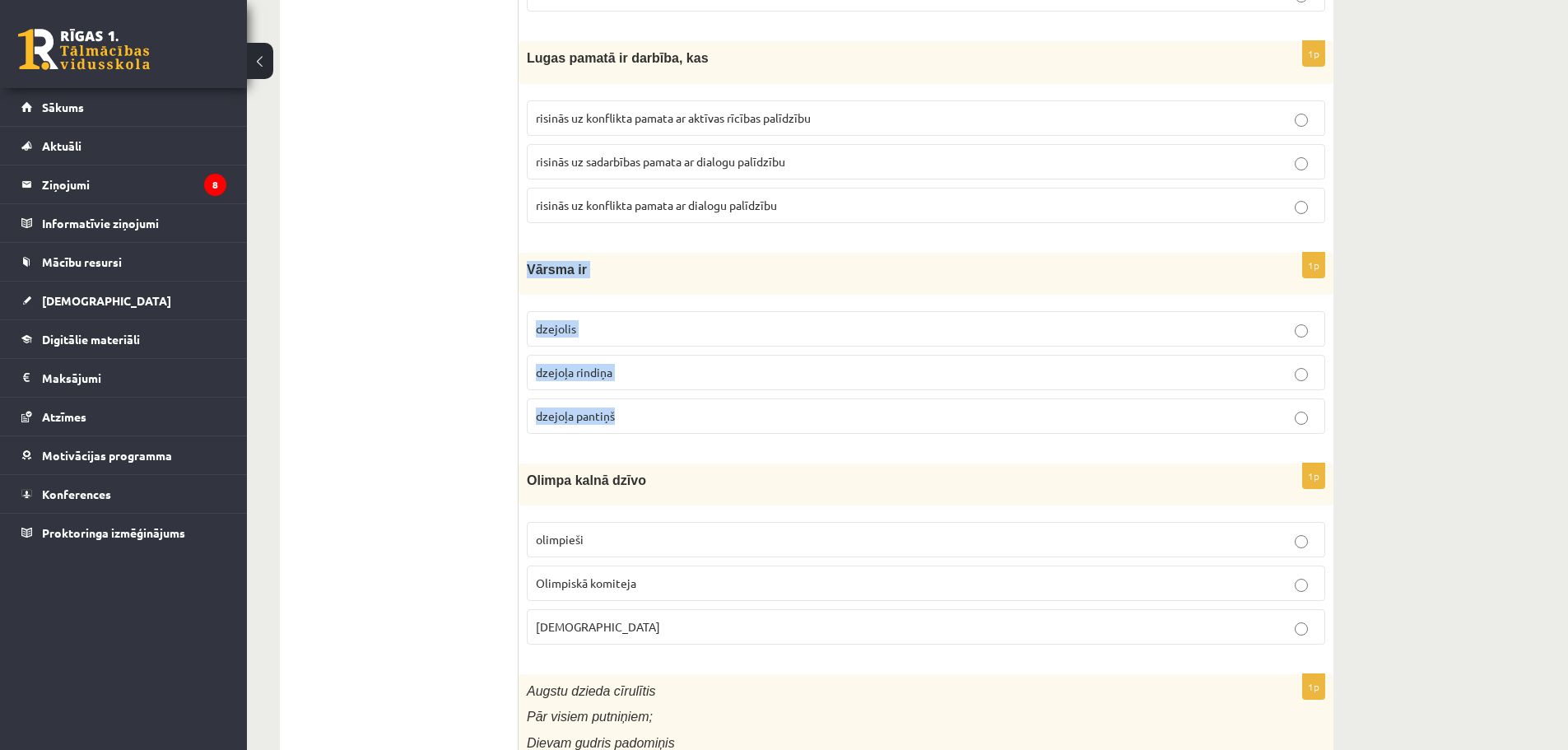
drag, startPoint x: 523, startPoint y: 273, endPoint x: 646, endPoint y: 403, distance: 179.0
click at [646, 403] on div "1p Vārsma ir [GEOGRAPHIC_DATA] dzejoļa rindiņa [PERSON_NAME]" at bounding box center [926, 349] width 815 height 195
drag, startPoint x: 448, startPoint y: 492, endPoint x: 563, endPoint y: 415, distance: 138.4
click at [587, 382] on label "dzejoļa rindiņa" at bounding box center [926, 372] width 798 height 35
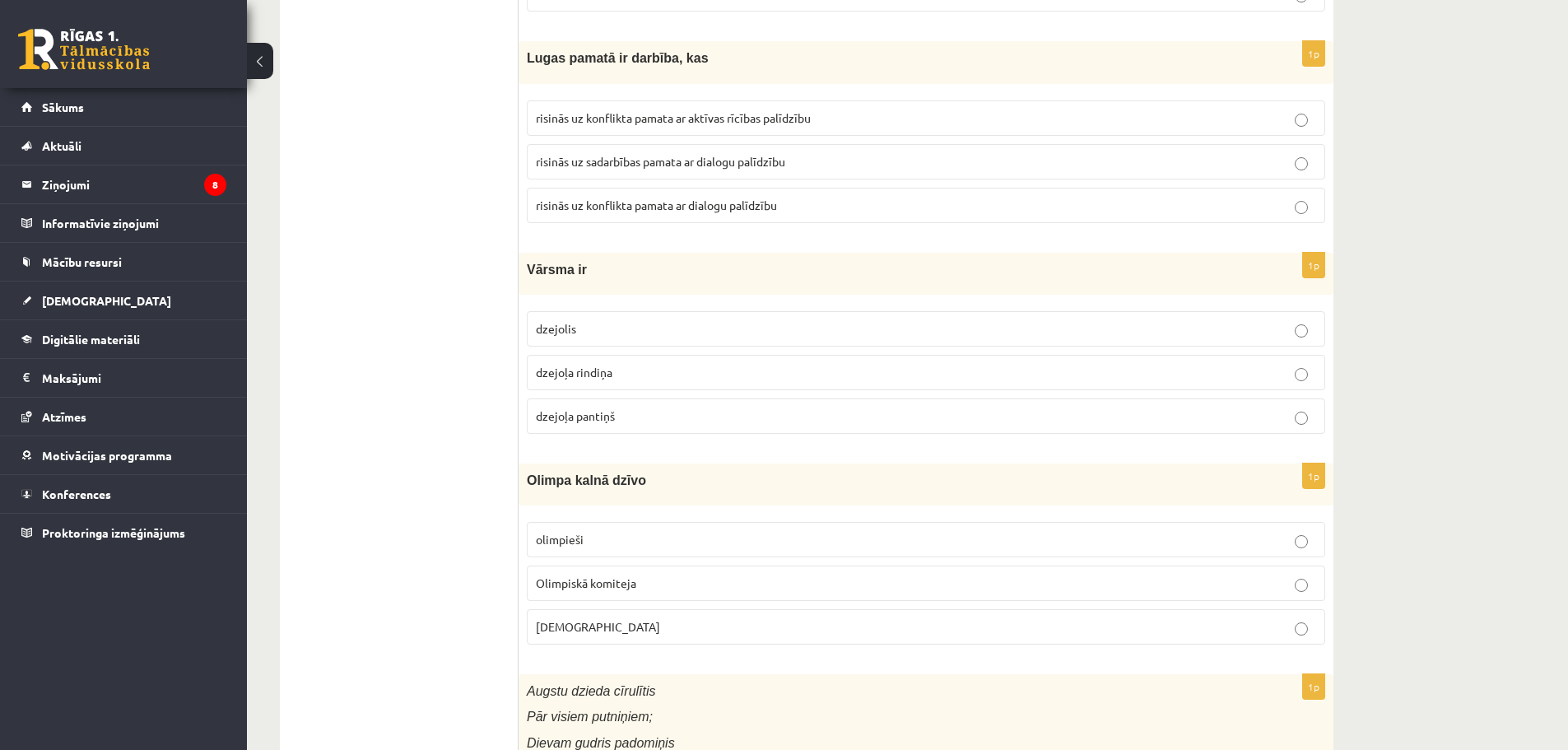
scroll to position [4636, 0]
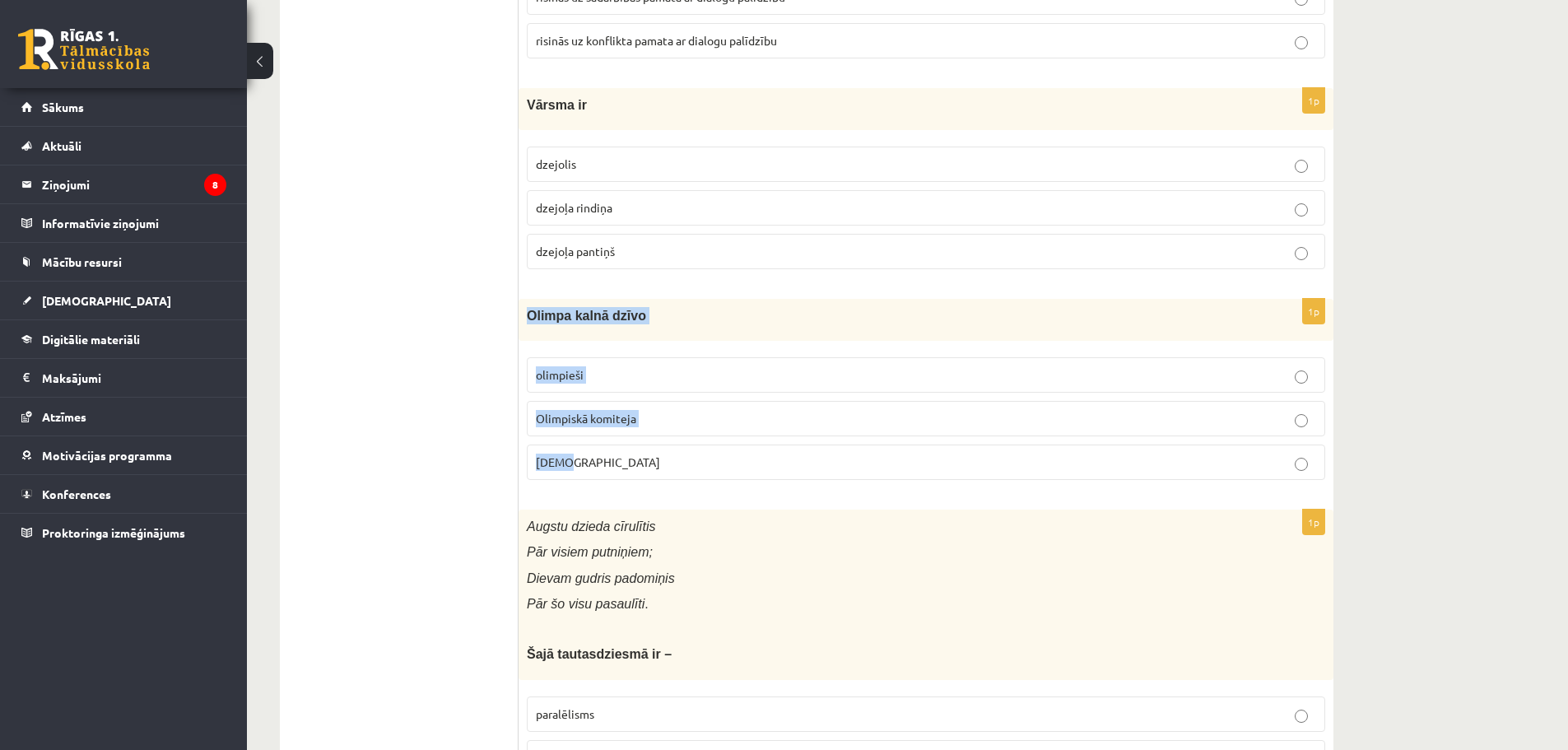
drag, startPoint x: 526, startPoint y: 310, endPoint x: 684, endPoint y: 471, distance: 225.6
click at [684, 471] on div "1p Olimpa kalnā dzīvo [GEOGRAPHIC_DATA] Olimpiskā komiteja [DEMOGRAPHIC_DATA]" at bounding box center [926, 396] width 815 height 195
click at [608, 361] on label "olimpieši" at bounding box center [926, 374] width 798 height 35
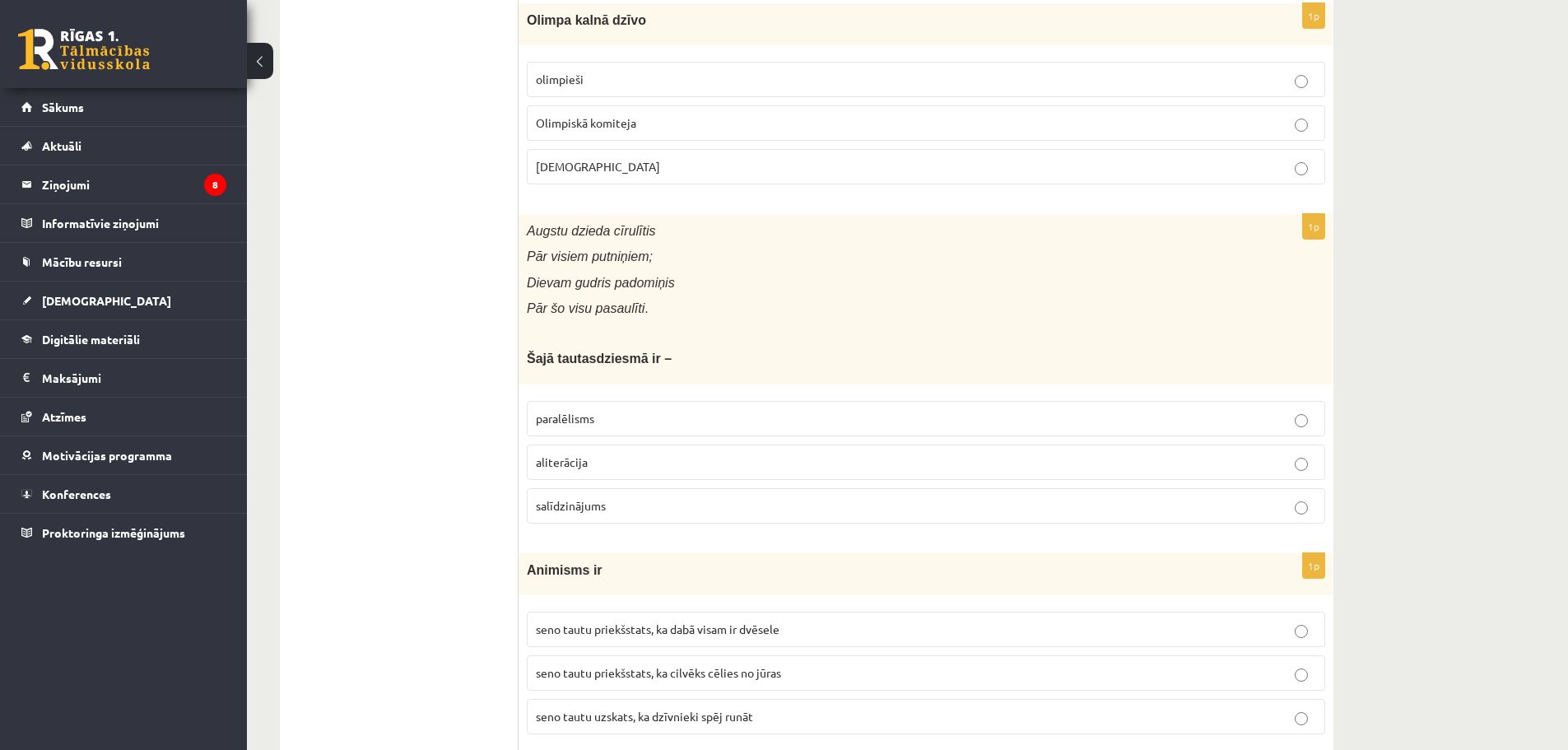
scroll to position [4965, 0]
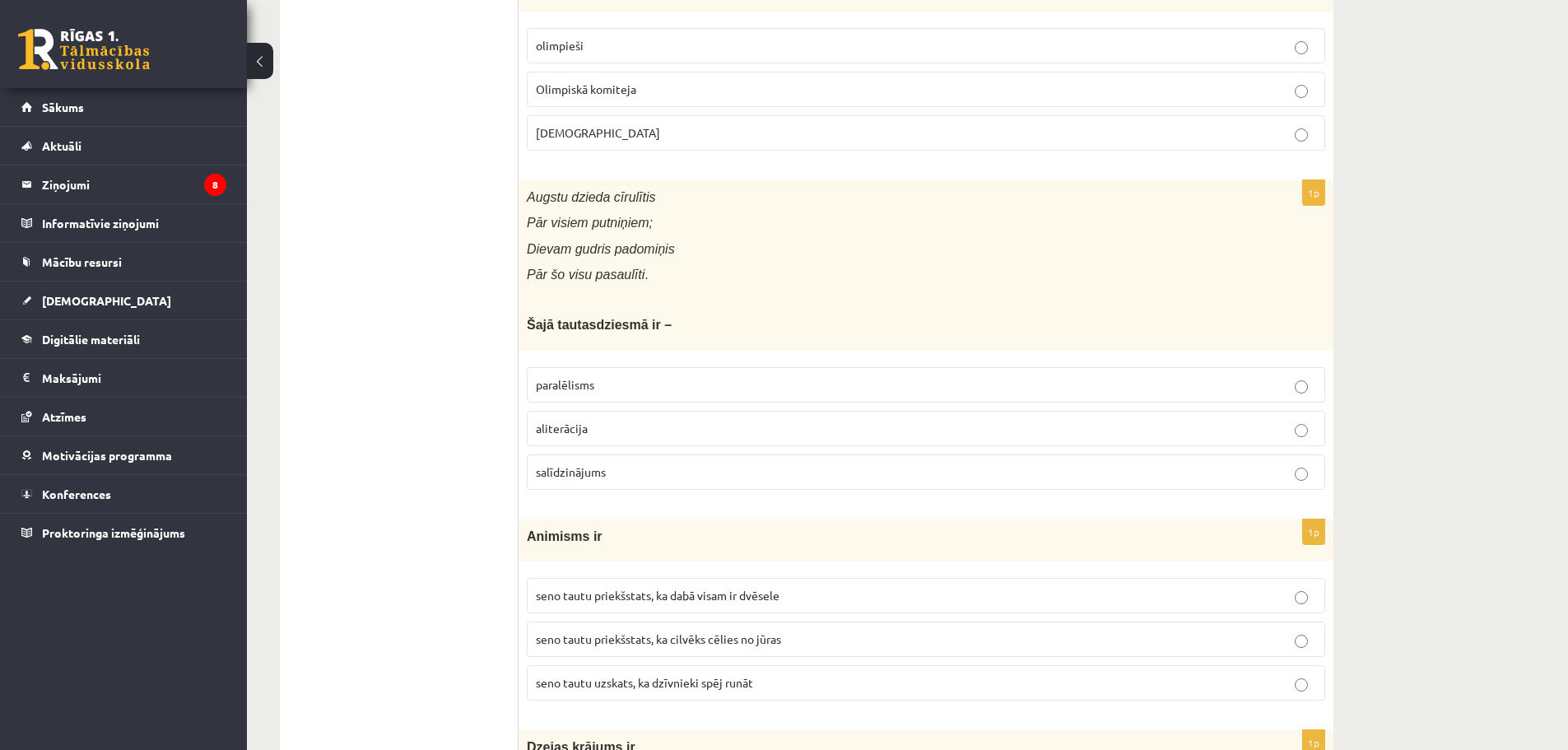
click at [590, 429] on p "aliterācija" at bounding box center [926, 428] width 780 height 17
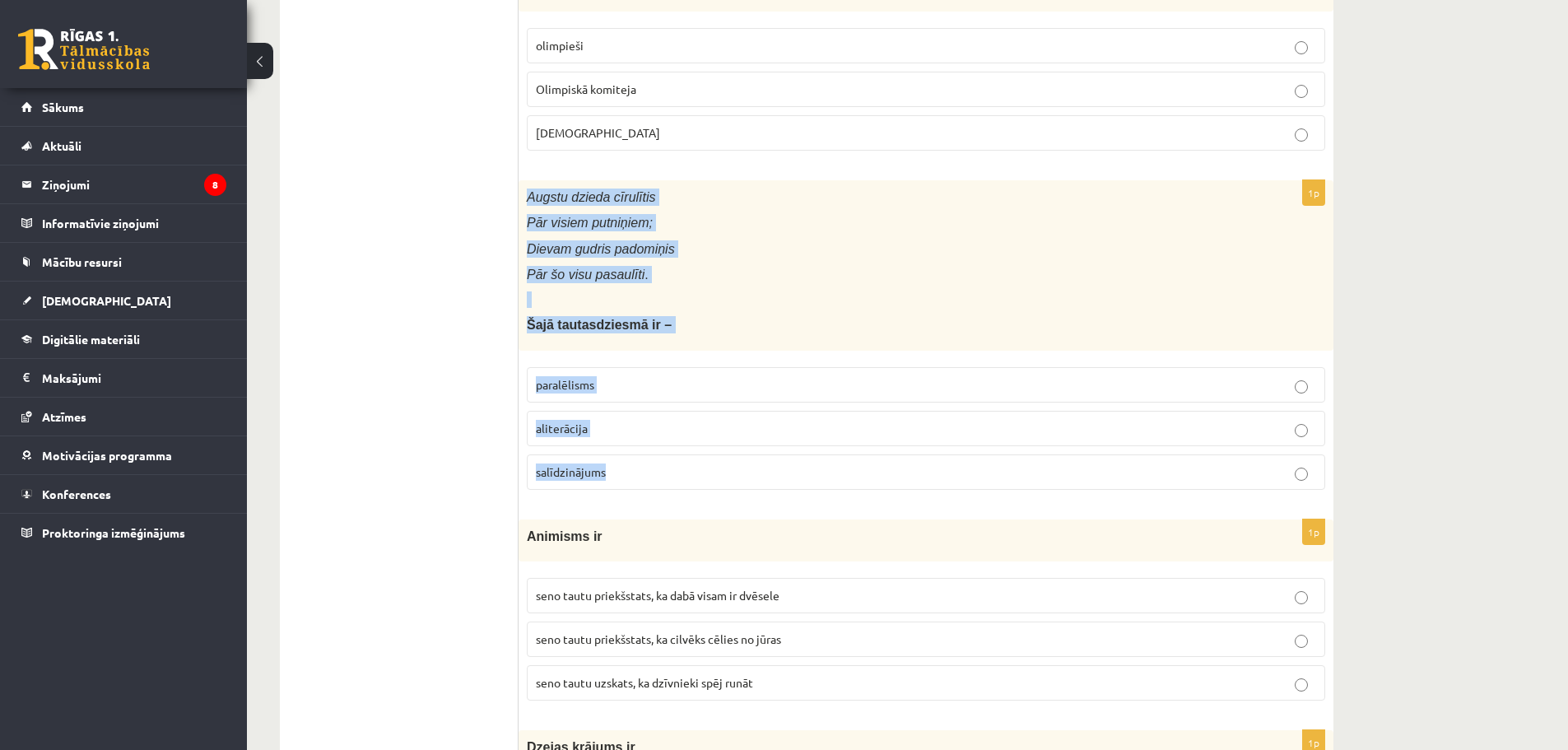
drag, startPoint x: 523, startPoint y: 201, endPoint x: 678, endPoint y: 459, distance: 301.0
click at [678, 459] on div "1p Augstu dzieda cīrulītis Pār visiem putniņiem; Dievam gudris padomiņis Pār šo…" at bounding box center [926, 341] width 815 height 322
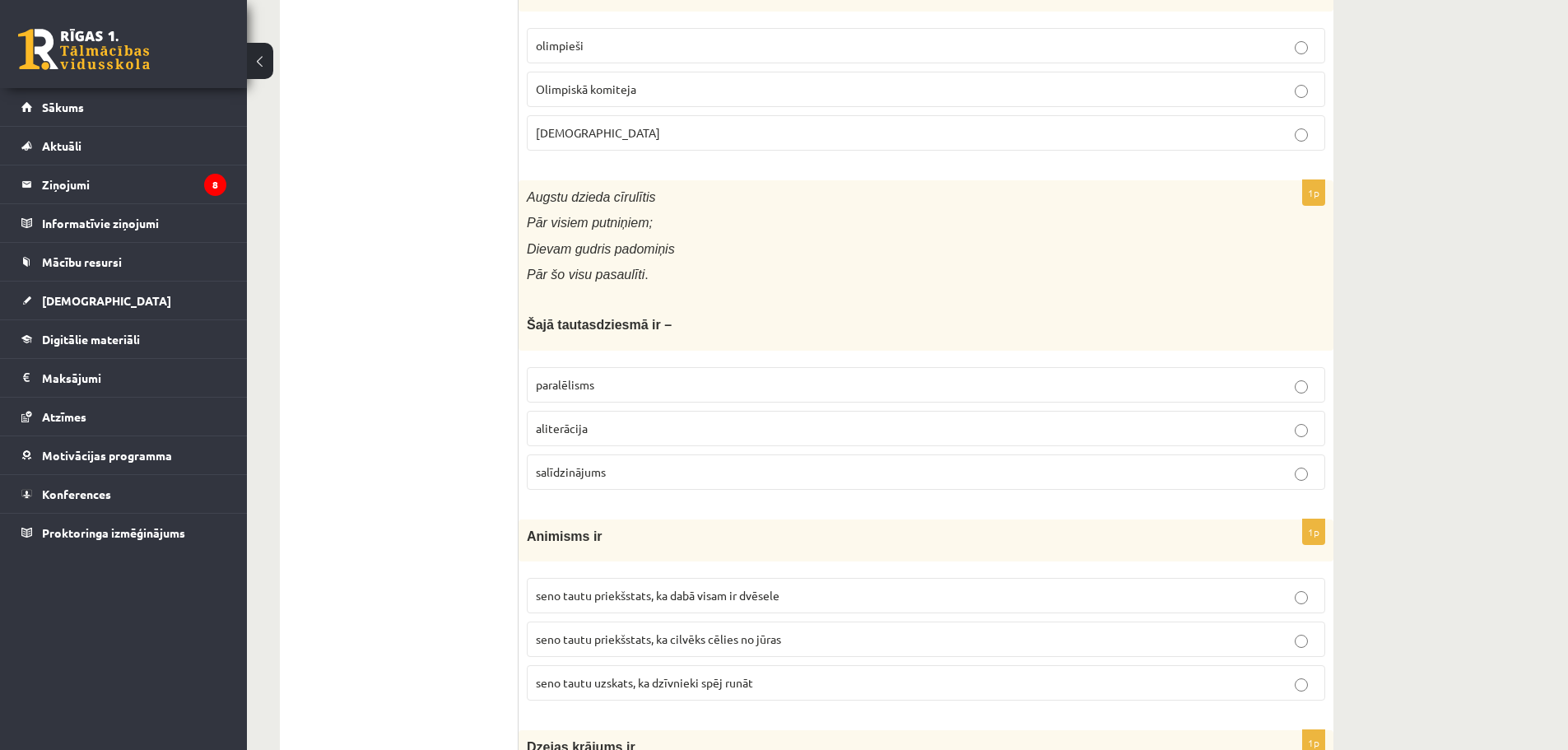
click at [551, 396] on label "paralēlisms" at bounding box center [926, 384] width 798 height 35
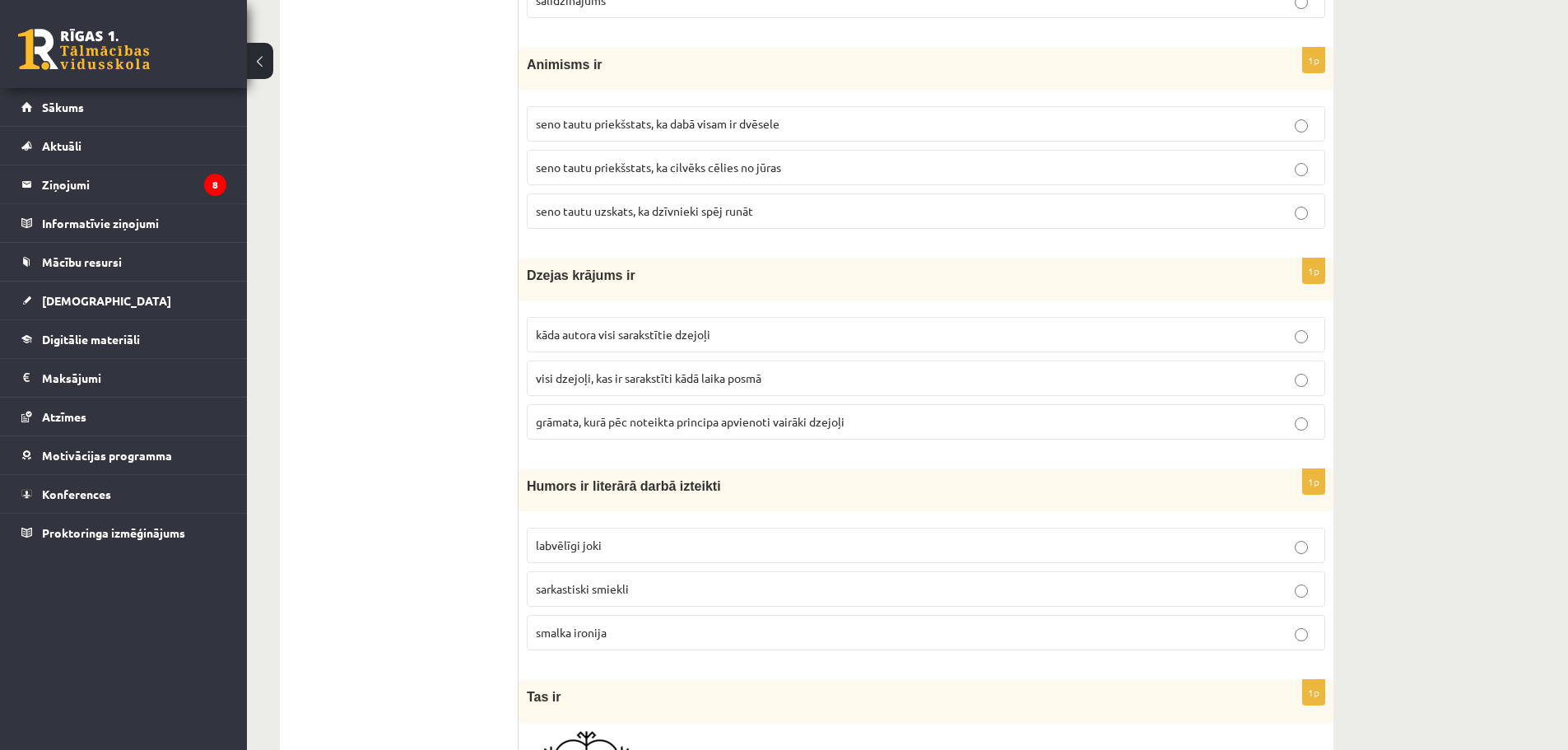
scroll to position [5130, 0]
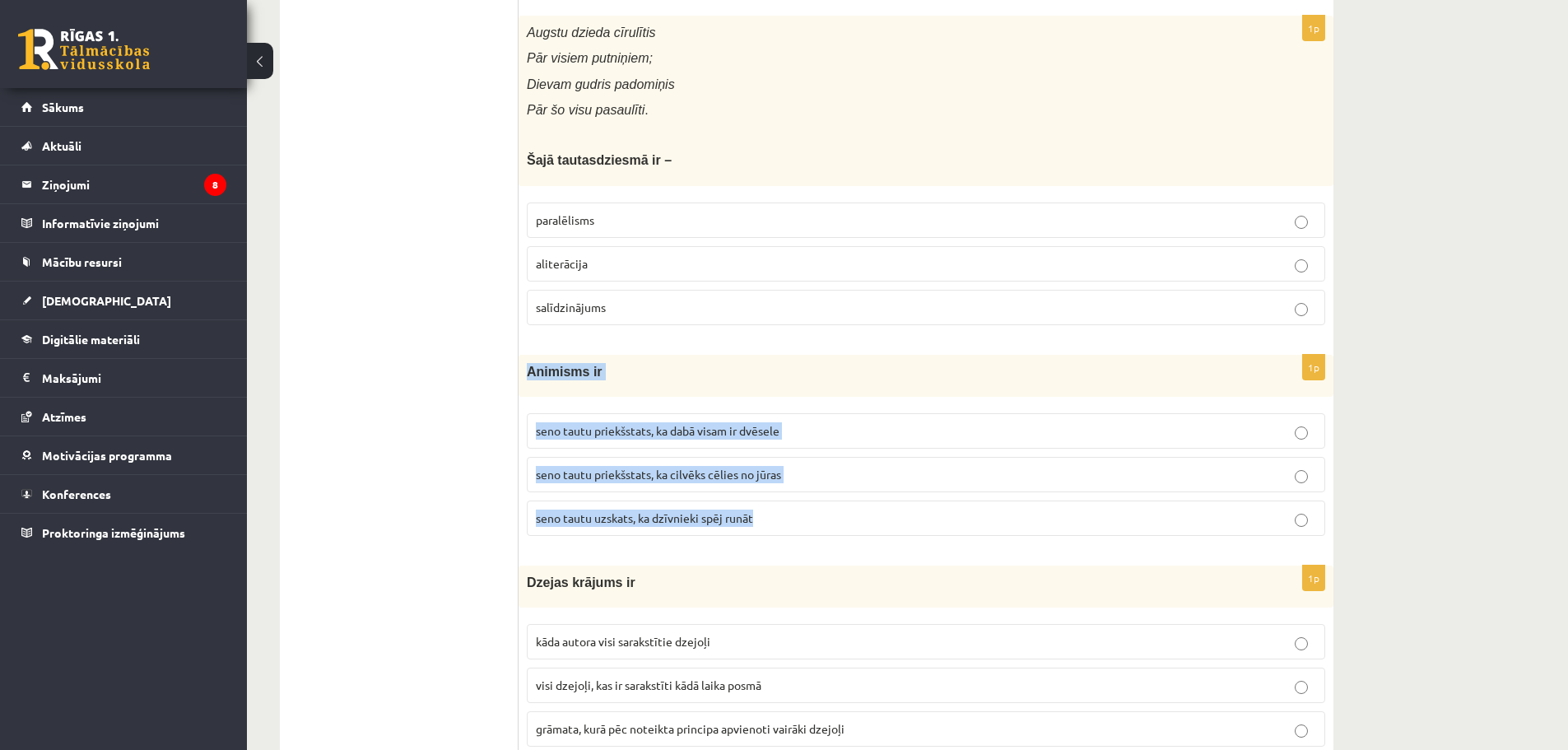
drag, startPoint x: 523, startPoint y: 373, endPoint x: 782, endPoint y: 527, distance: 301.3
click at [782, 527] on div "1p Animisms ir seno tautu priekšstats, ka dabā visam ir dvēsele seno tautu prie…" at bounding box center [926, 452] width 815 height 195
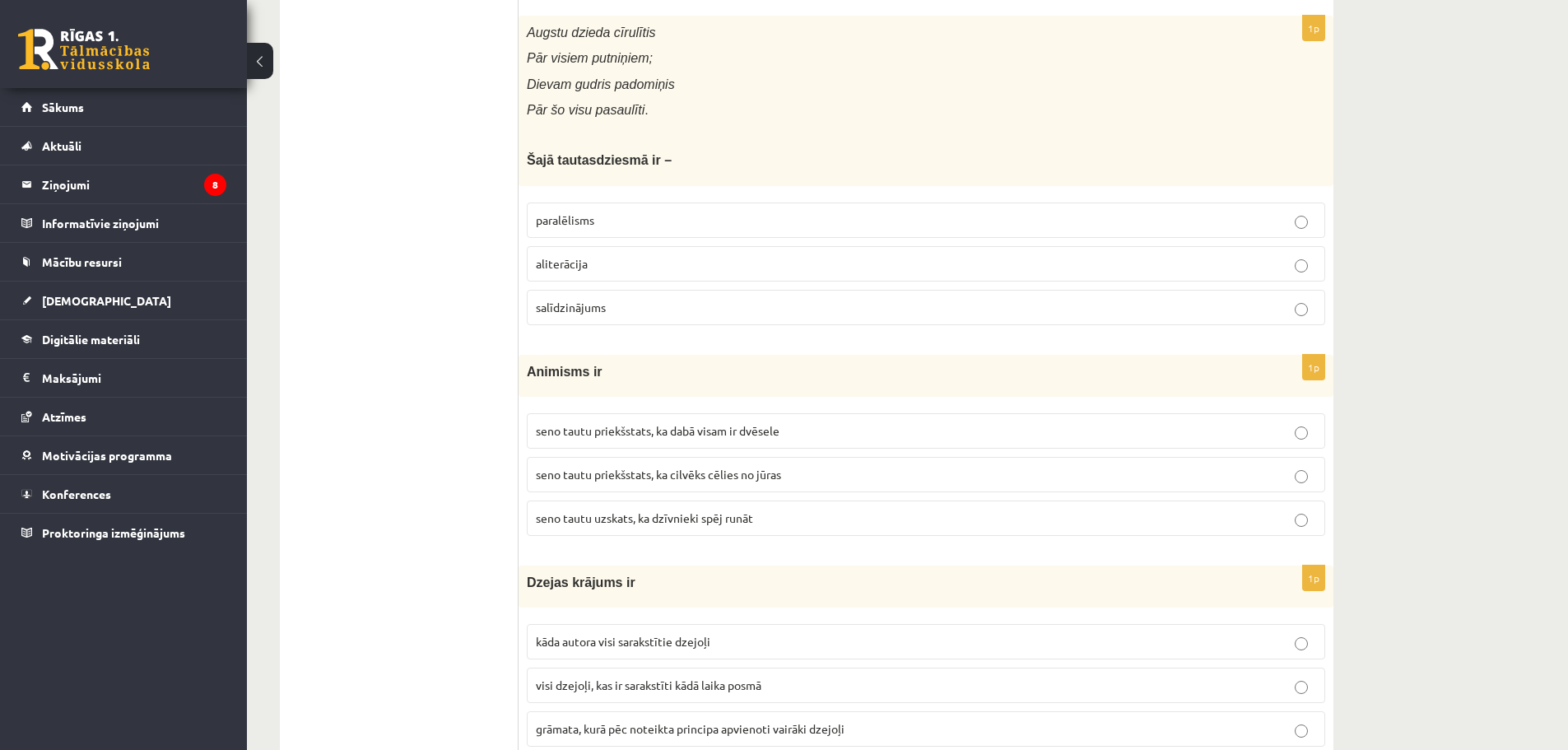
click at [701, 426] on span "seno tautu priekšstats, ka dabā visam ir dvēsele" at bounding box center [658, 430] width 244 height 15
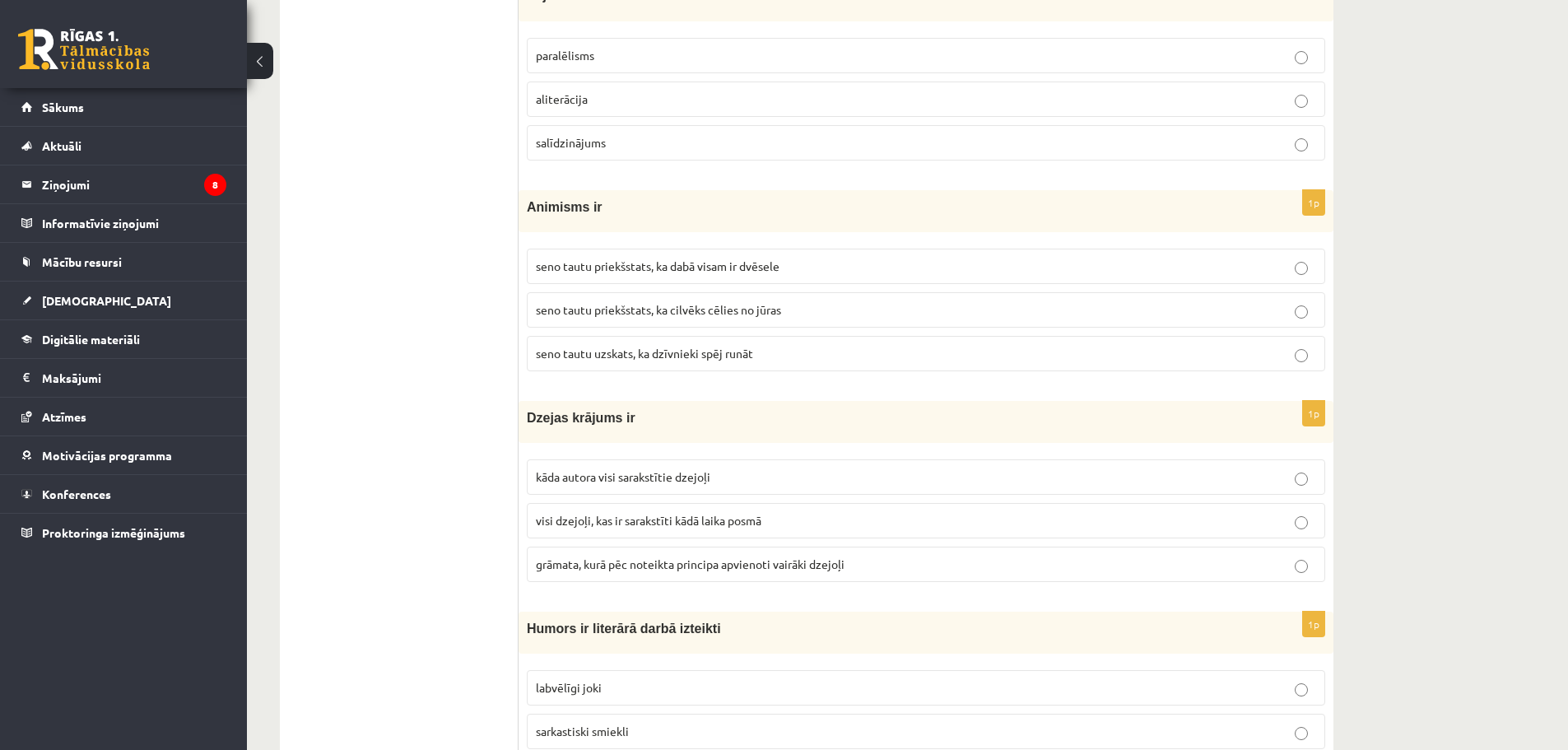
scroll to position [5459, 0]
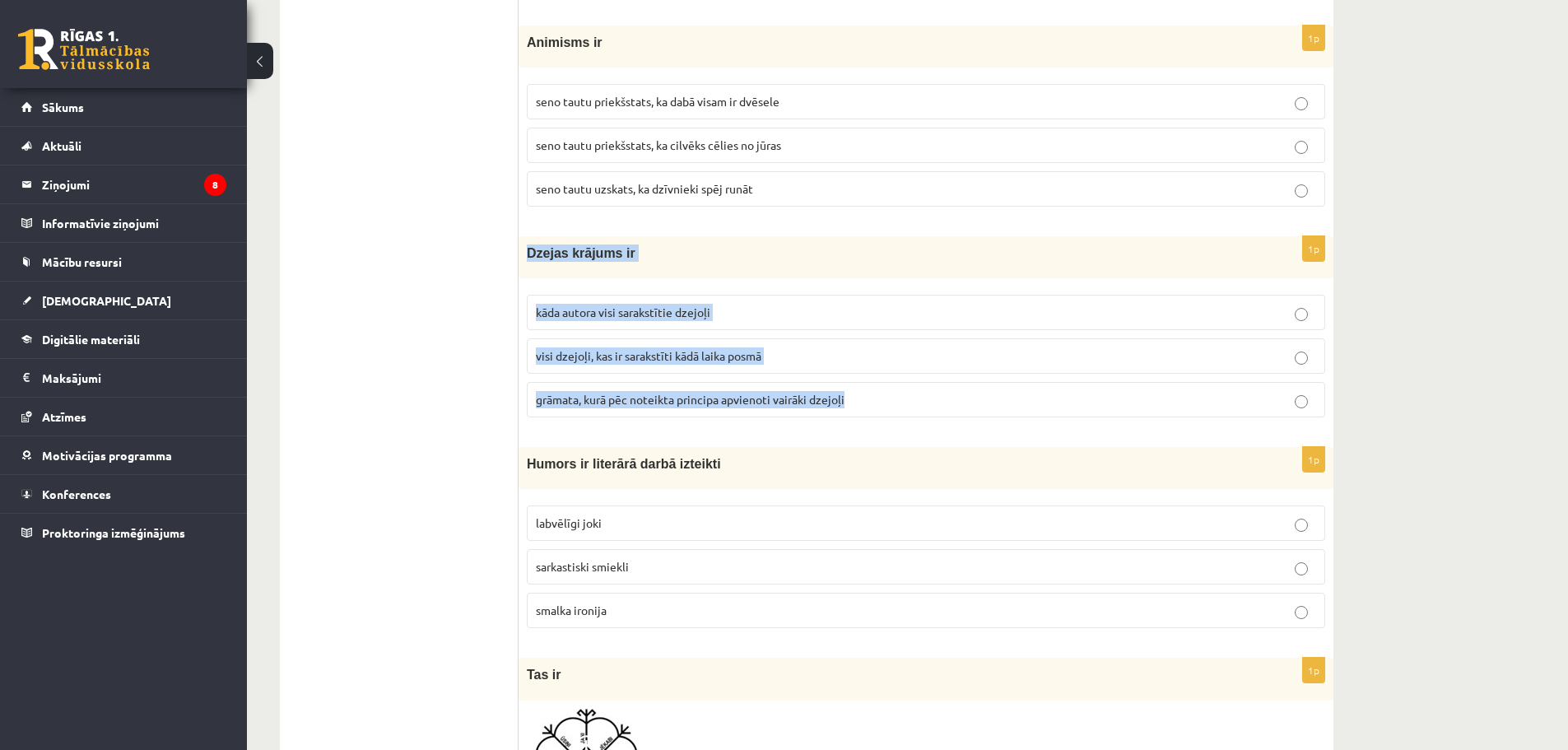
drag, startPoint x: 526, startPoint y: 251, endPoint x: 894, endPoint y: 396, distance: 395.5
click at [894, 396] on div "1p Dzejas krājums ir kāda autora visi sarakstītie dzejoļi visi dzejoļi, kas ir …" at bounding box center [926, 334] width 815 height 195
click at [625, 391] on label "grāmata, kurā pēc noteikta principa apvienoti vairāki dzejoļi" at bounding box center [926, 399] width 798 height 35
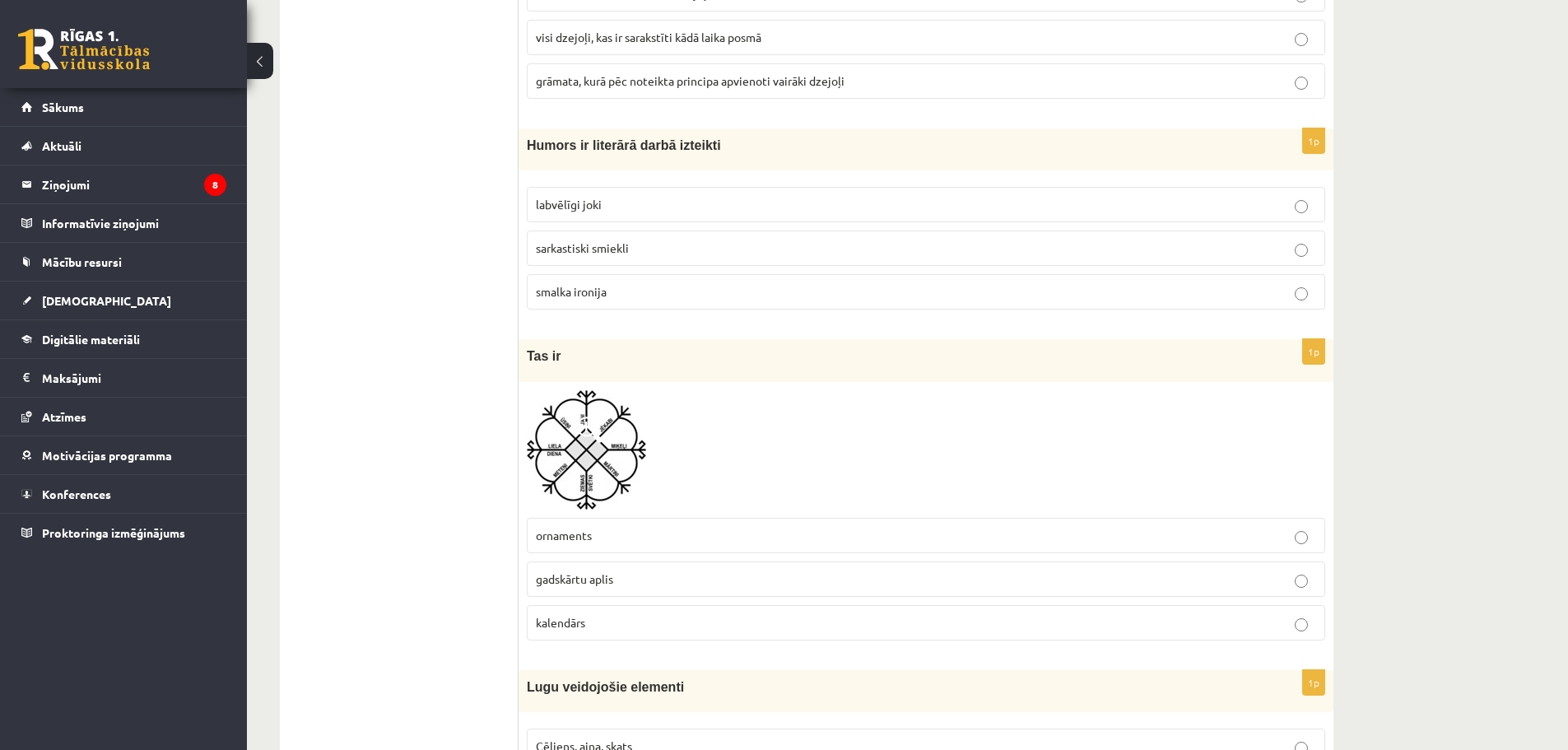
scroll to position [5787, 0]
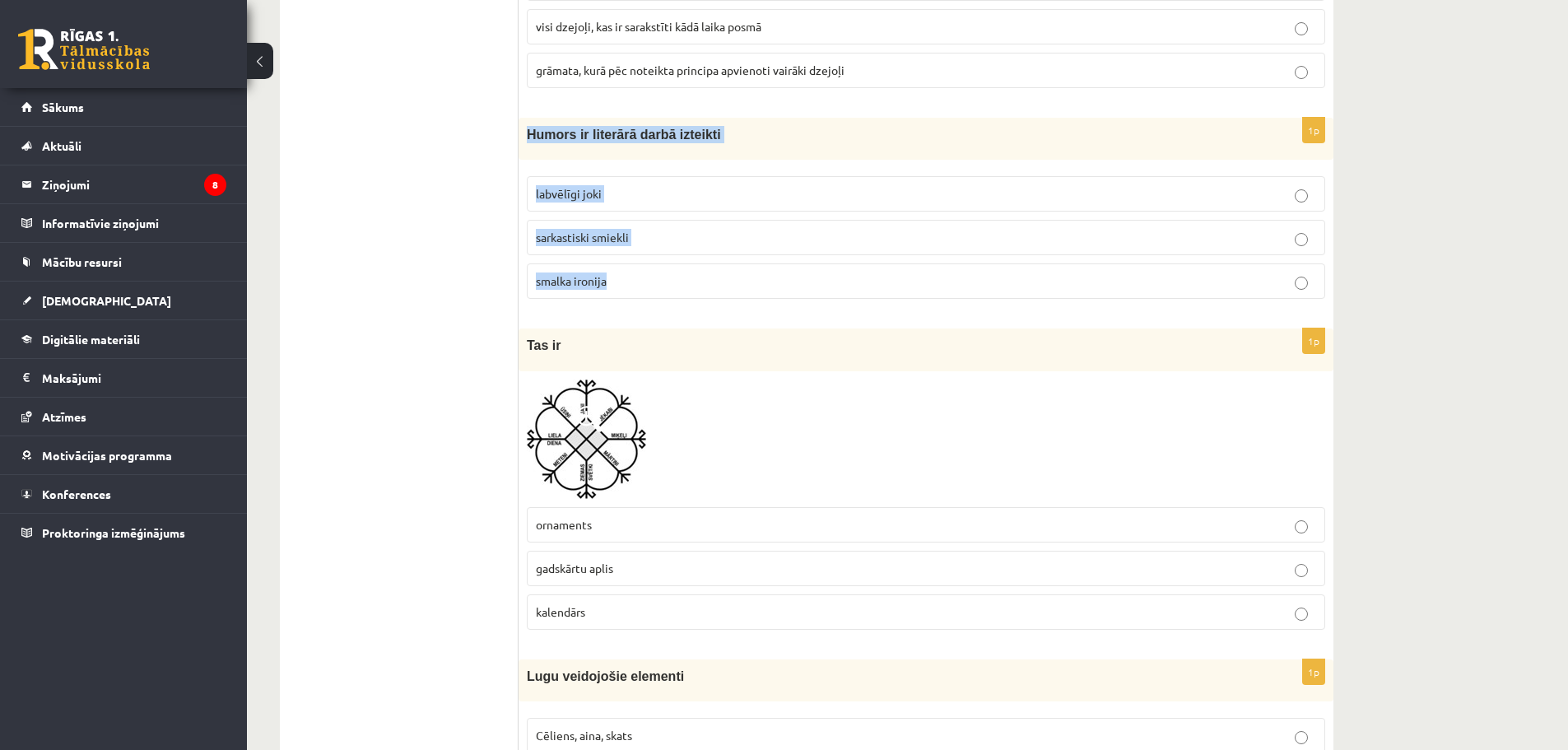
drag, startPoint x: 522, startPoint y: 138, endPoint x: 704, endPoint y: 273, distance: 226.6
click at [704, 273] on div "1p Humors ir literārā darbā izteikti labvēlīgi joki sarkastiski smiekli smalka …" at bounding box center [926, 215] width 815 height 195
click at [635, 280] on p "smalka ironija" at bounding box center [926, 280] width 780 height 17
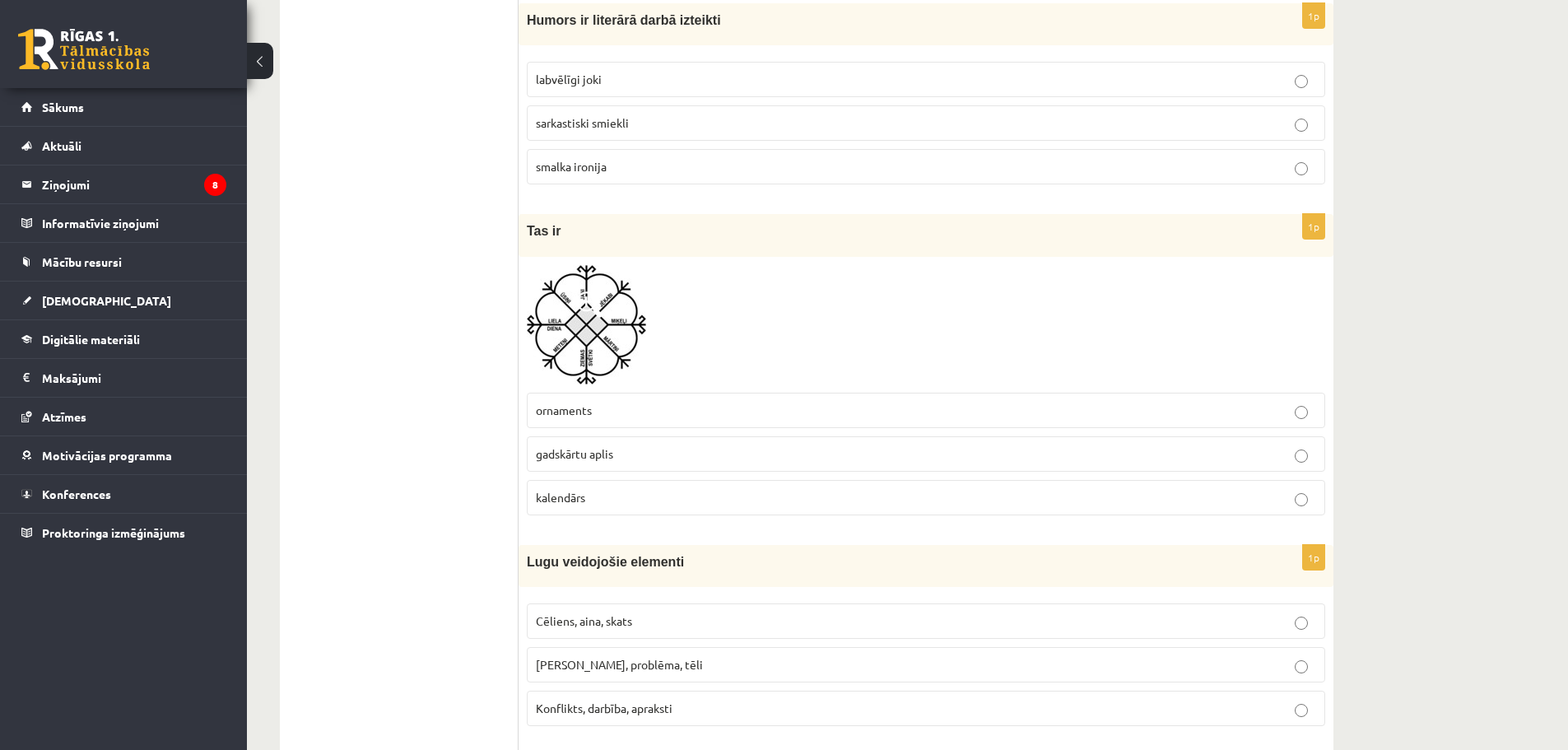
scroll to position [5952, 0]
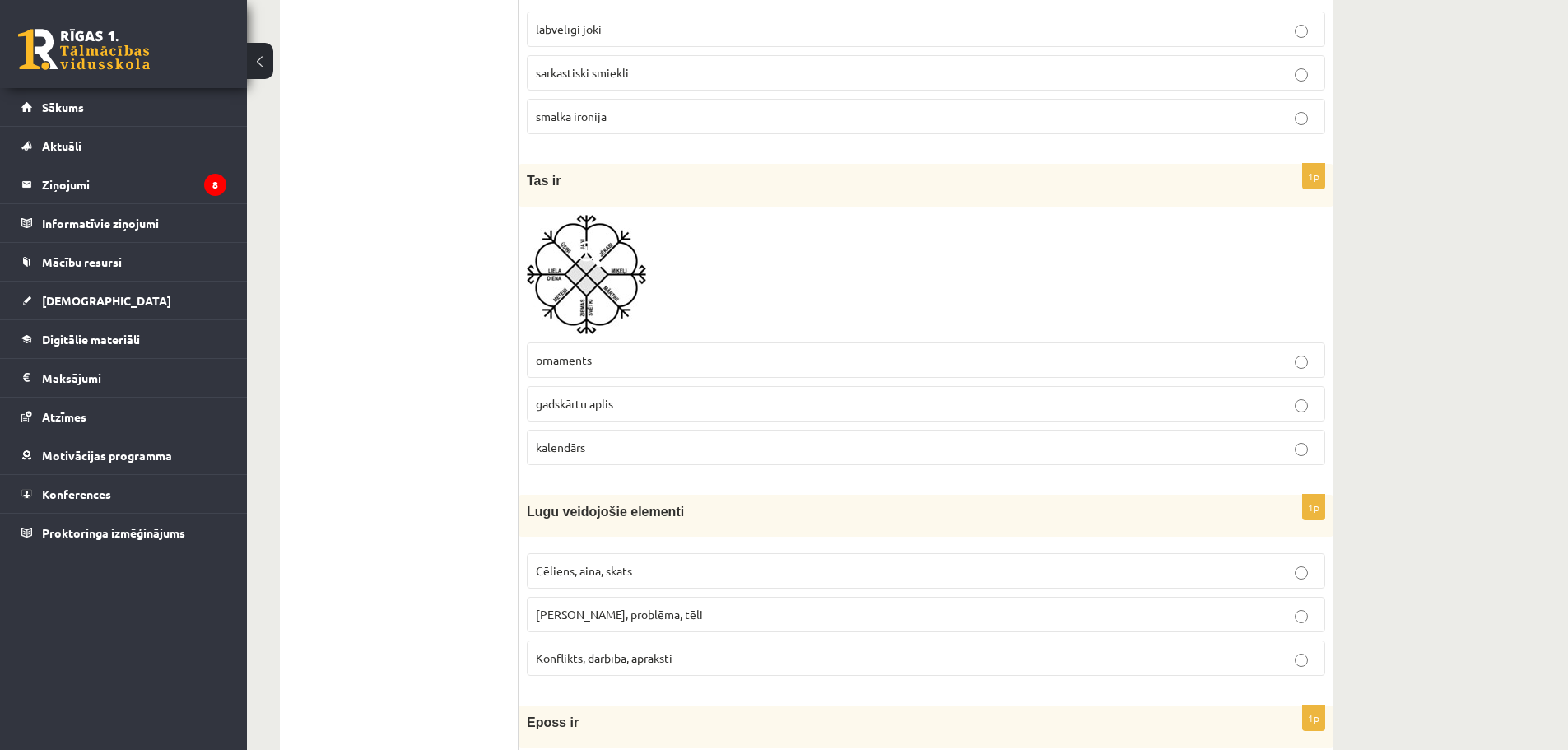
click at [550, 276] on img at bounding box center [586, 274] width 120 height 120
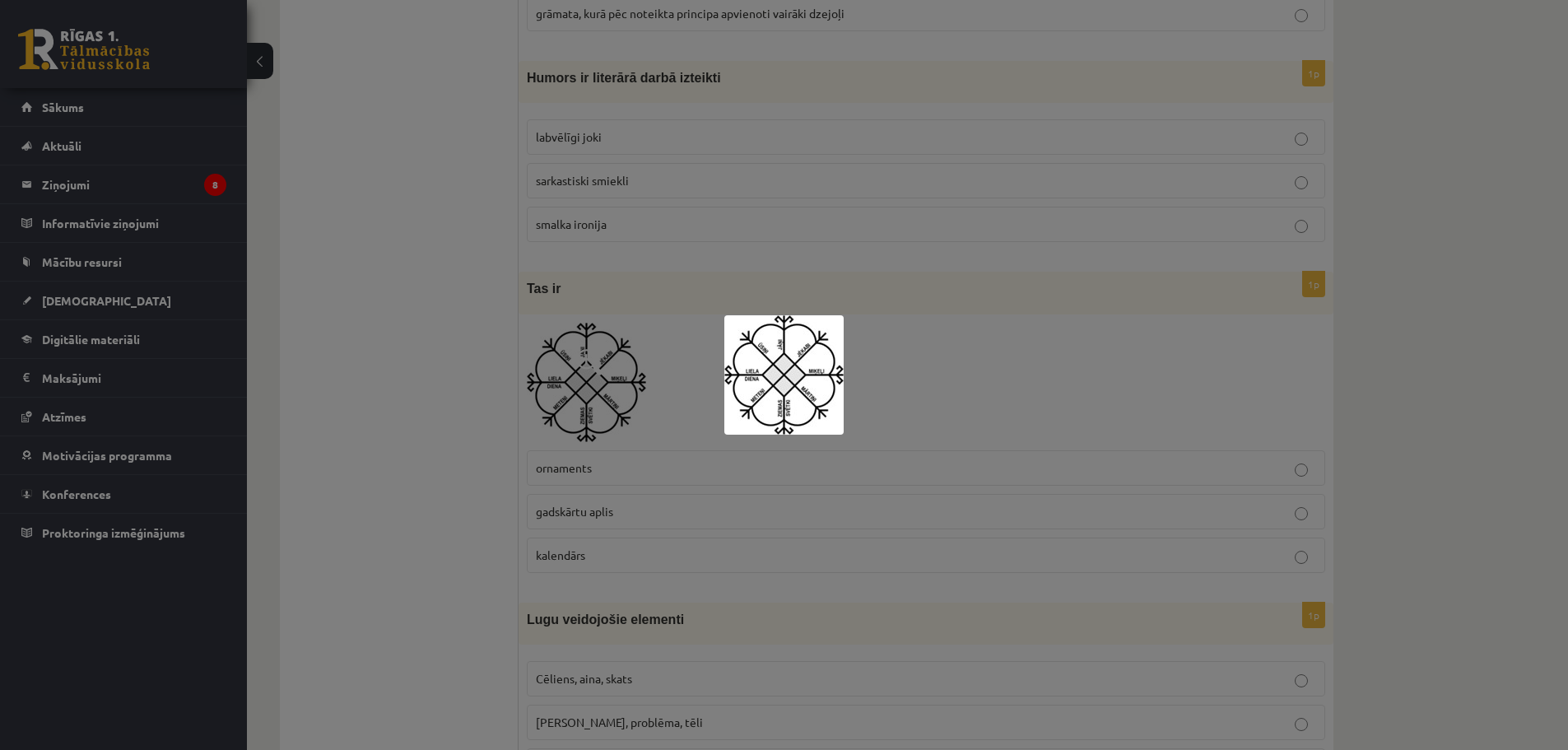
scroll to position [5870, 0]
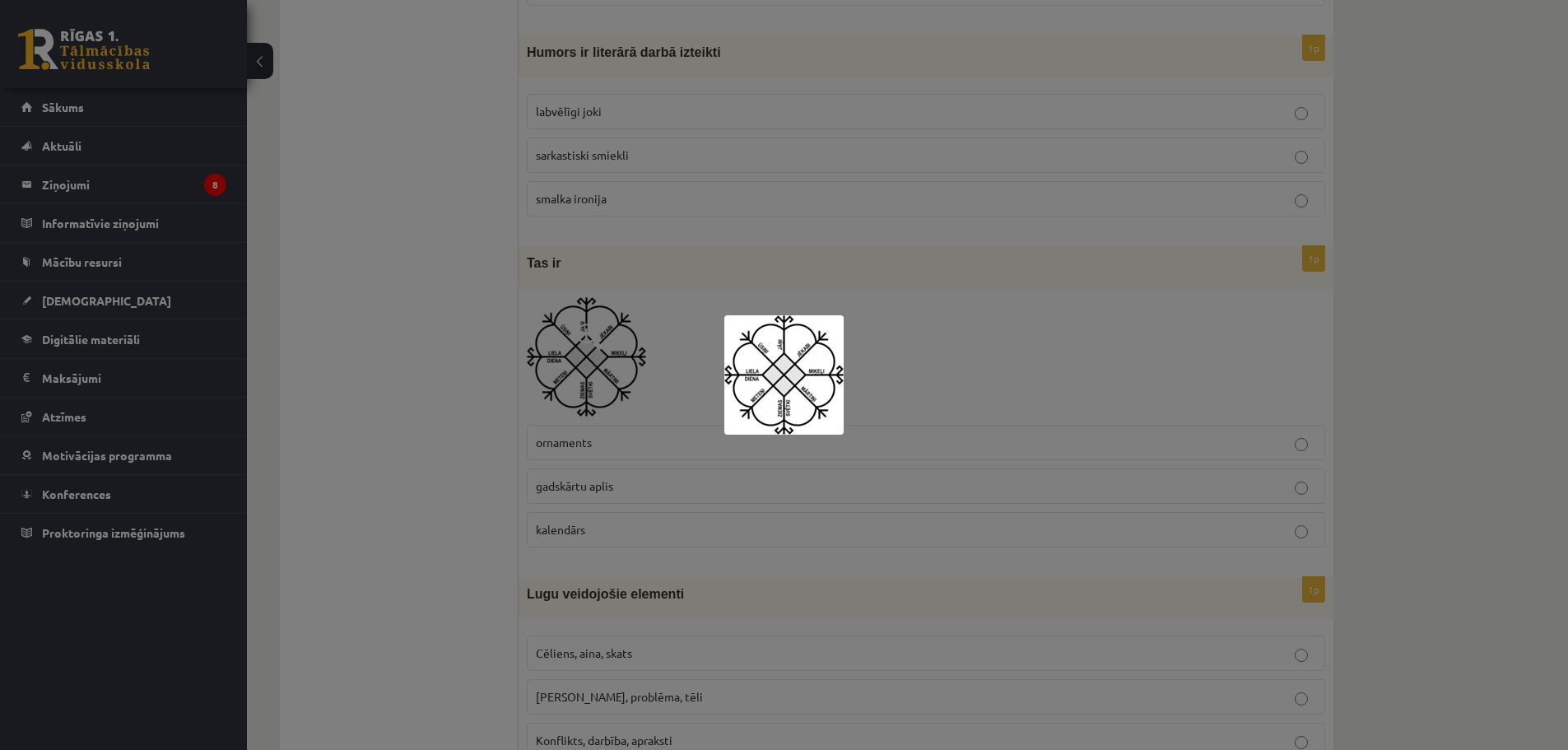
click at [910, 385] on div at bounding box center [784, 375] width 1568 height 750
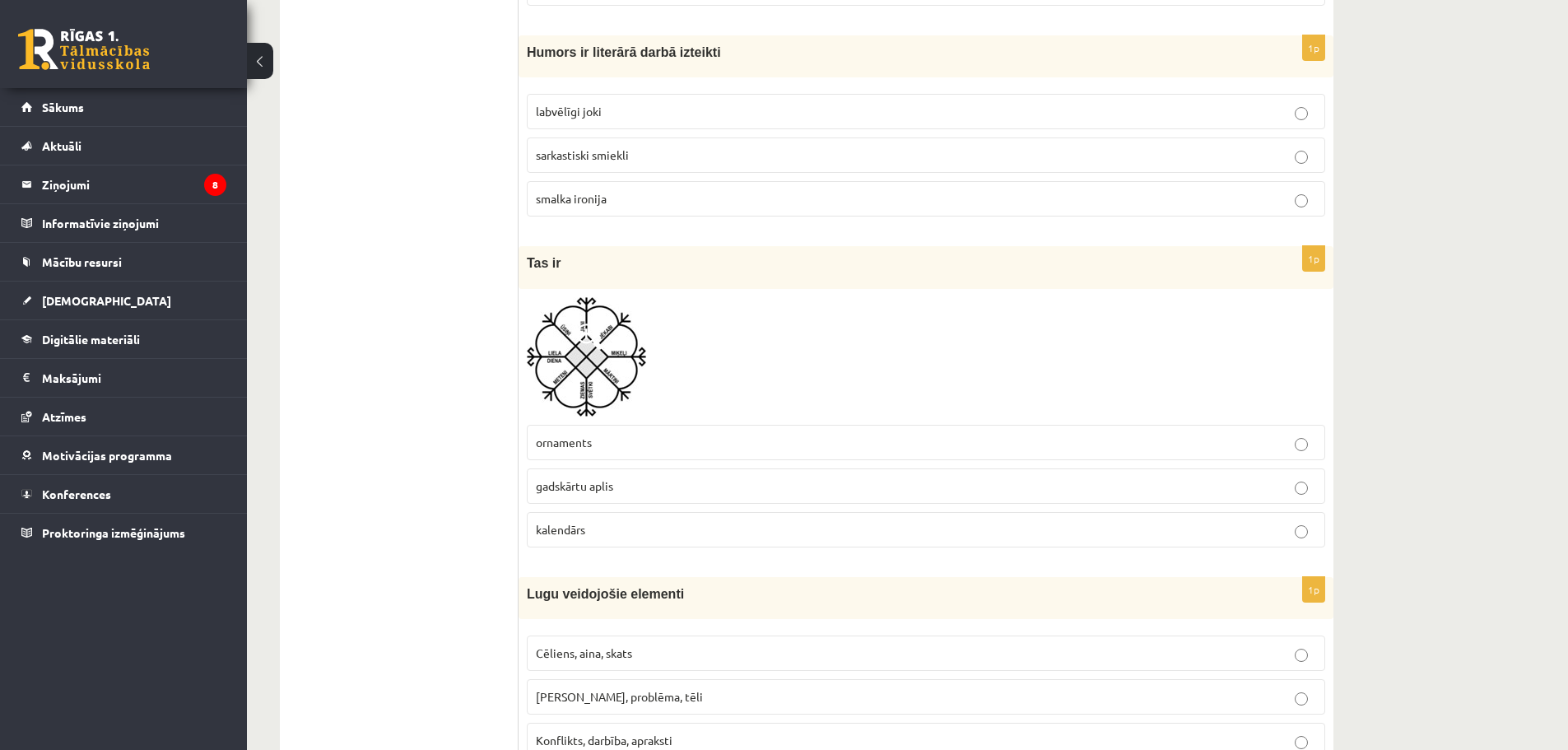
drag, startPoint x: 511, startPoint y: 259, endPoint x: 445, endPoint y: 375, distance: 133.5
click at [536, 269] on span "Tas ir" at bounding box center [544, 262] width 35 height 14
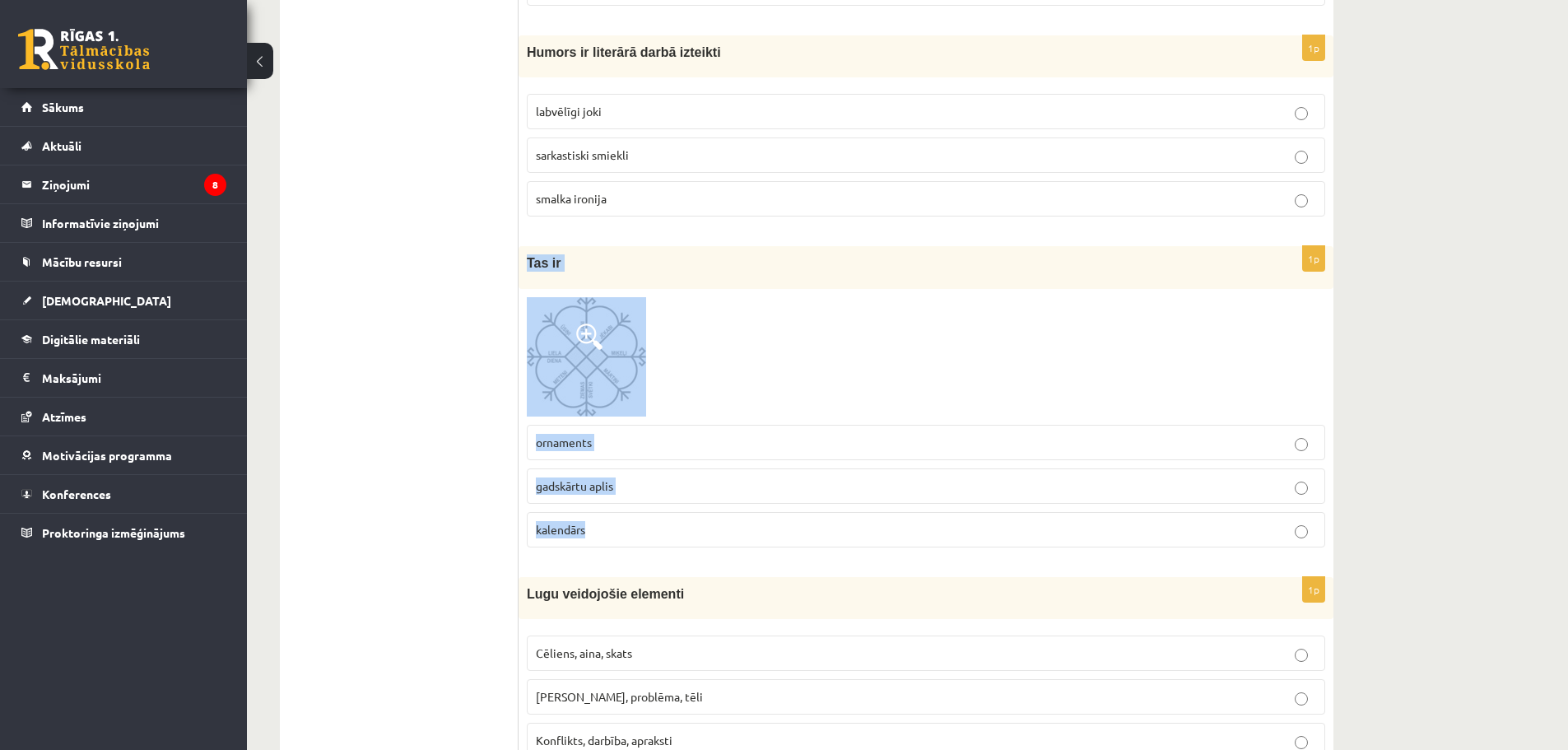
drag, startPoint x: 527, startPoint y: 263, endPoint x: 673, endPoint y: 517, distance: 293.0
click at [673, 517] on div "1p Tas ir ornaments gadskārtu aplis [GEOGRAPHIC_DATA]" at bounding box center [926, 403] width 815 height 313
drag, startPoint x: 555, startPoint y: 480, endPoint x: 543, endPoint y: 469, distance: 16.3
click at [555, 480] on span "gadskārtu aplis" at bounding box center [575, 485] width 77 height 15
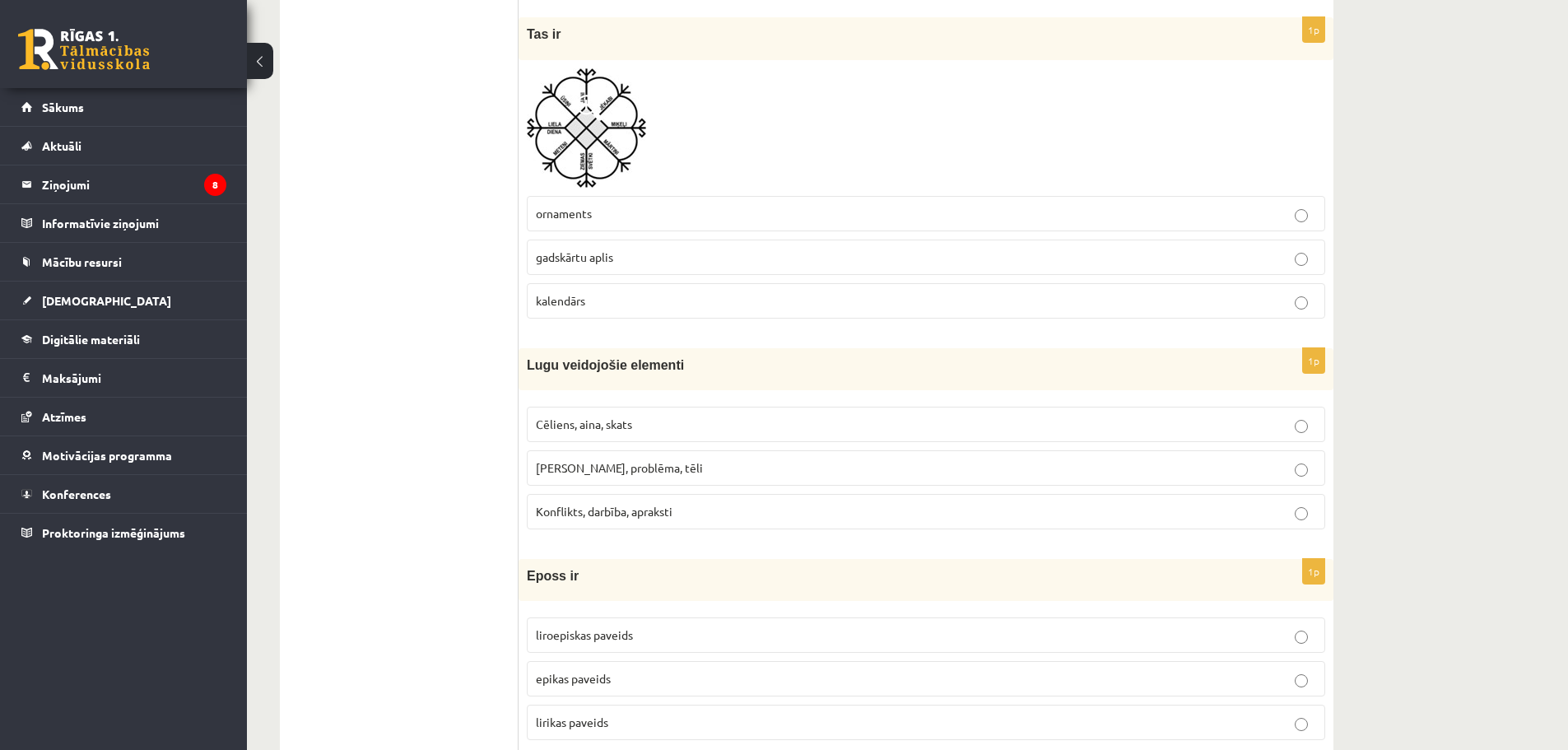
scroll to position [6199, 0]
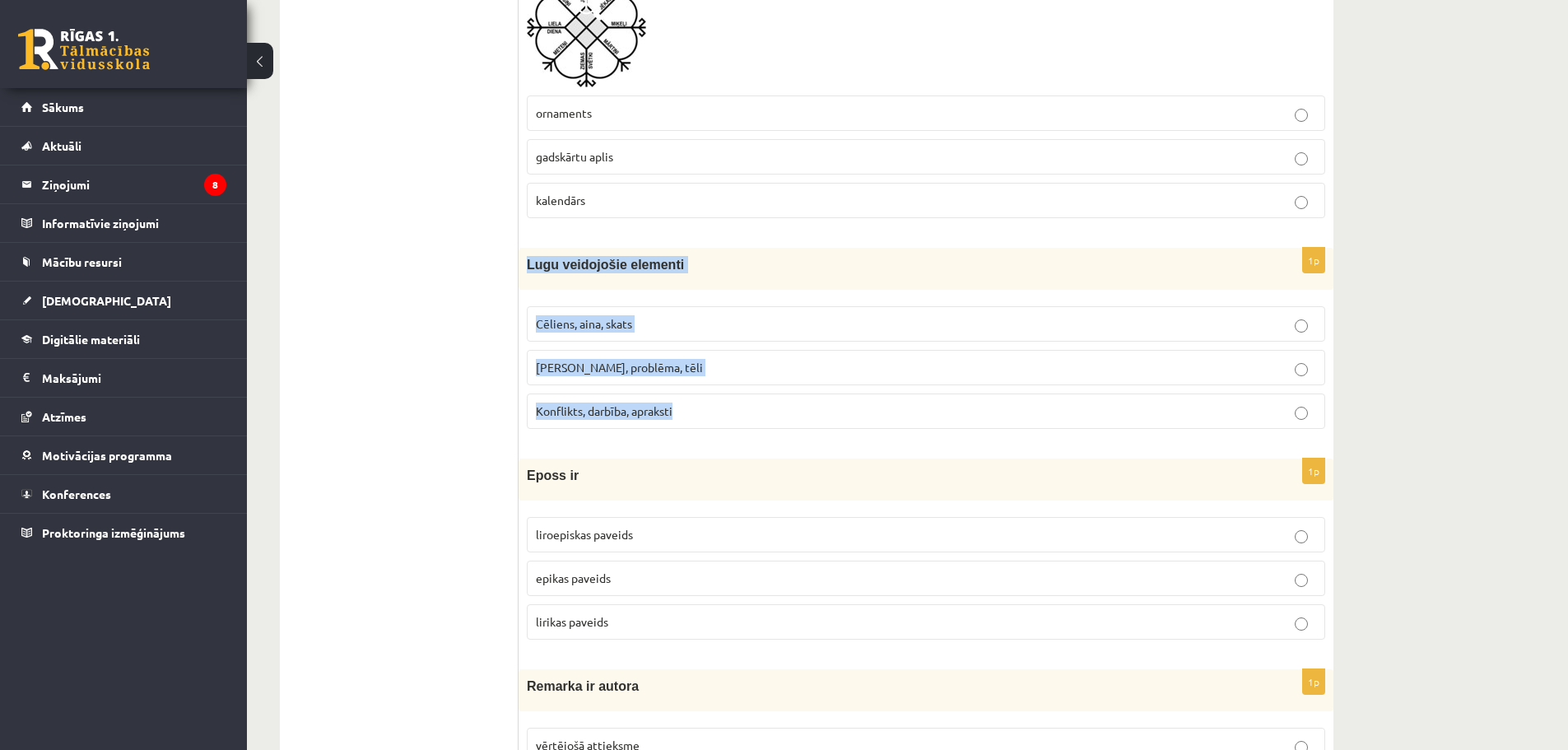
drag, startPoint x: 526, startPoint y: 265, endPoint x: 725, endPoint y: 421, distance: 252.9
click at [725, 421] on div "1p Lugu veidojošie elementi Cēliens, aina, skats Motīvs, problēma, tēli Konflik…" at bounding box center [926, 345] width 815 height 195
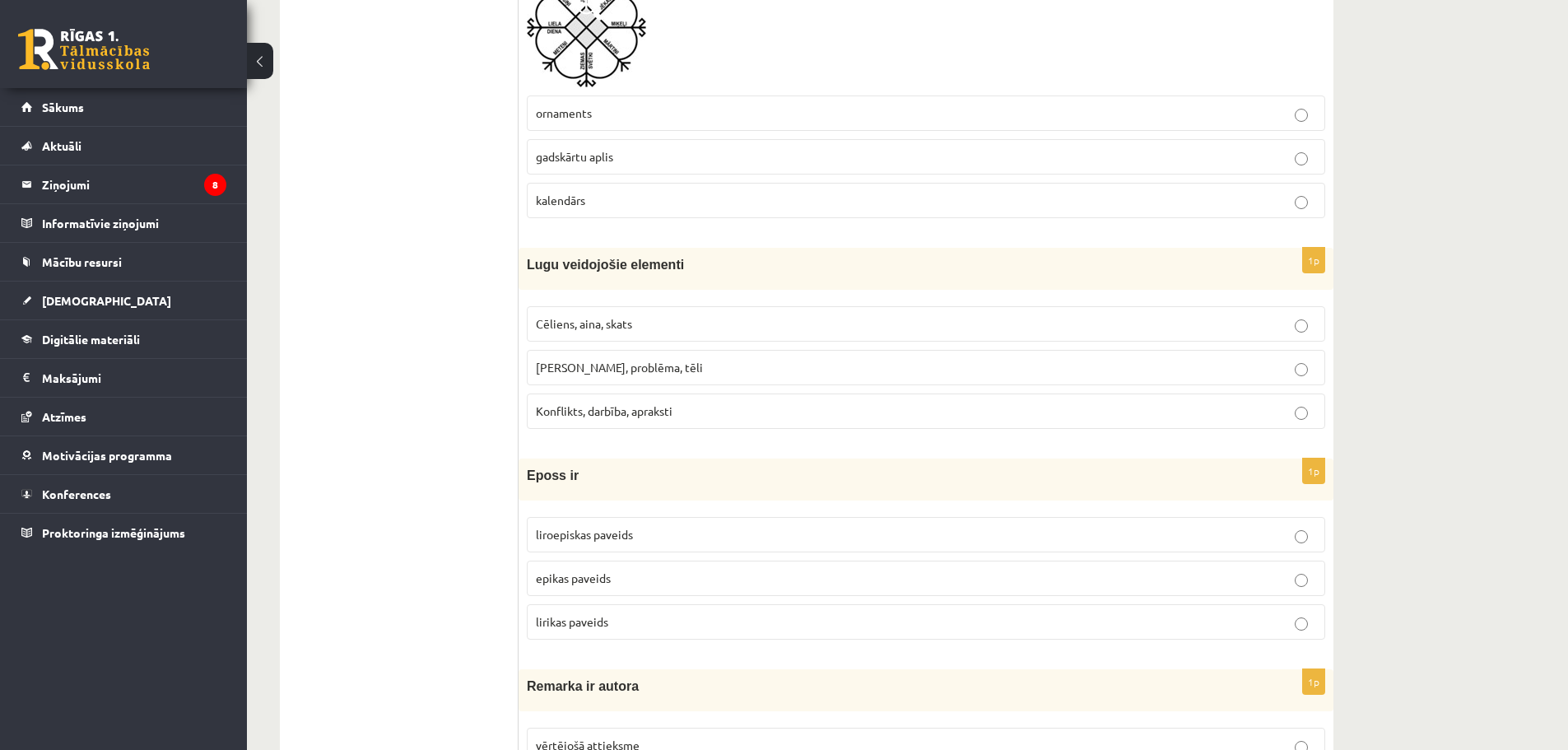
click at [626, 373] on span "[PERSON_NAME], problēma, tēli" at bounding box center [619, 367] width 167 height 15
click at [558, 335] on label "Cēliens, aina, skats" at bounding box center [926, 323] width 798 height 35
drag, startPoint x: 530, startPoint y: 256, endPoint x: 562, endPoint y: 300, distance: 54.4
click at [676, 340] on div "1p Lugu veidojošie elementi Cēliens, aina, skats Motīvs, problēma, tēli Konflik…" at bounding box center [926, 345] width 815 height 195
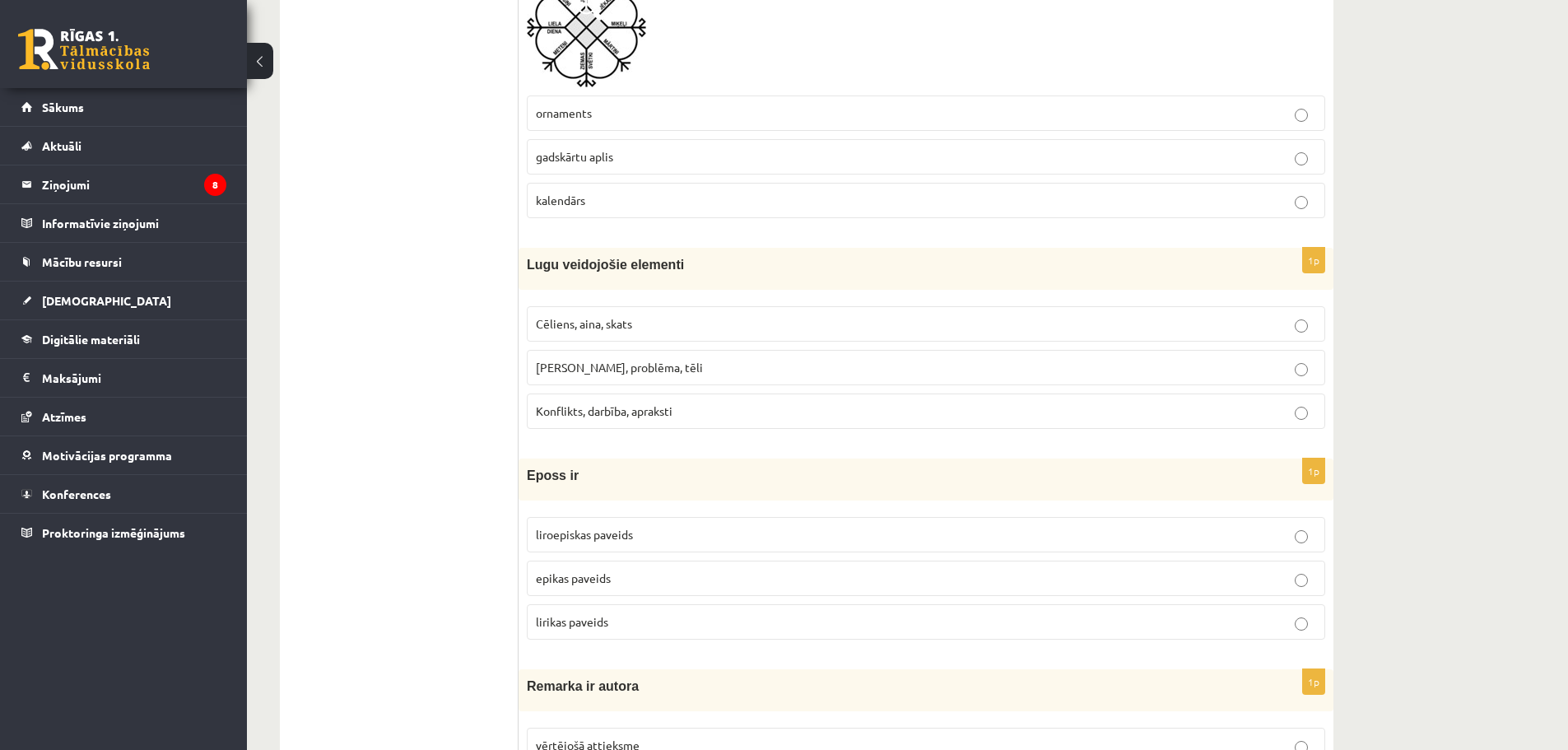
click at [519, 269] on div "Lugu veidojošie elementi" at bounding box center [926, 269] width 815 height 42
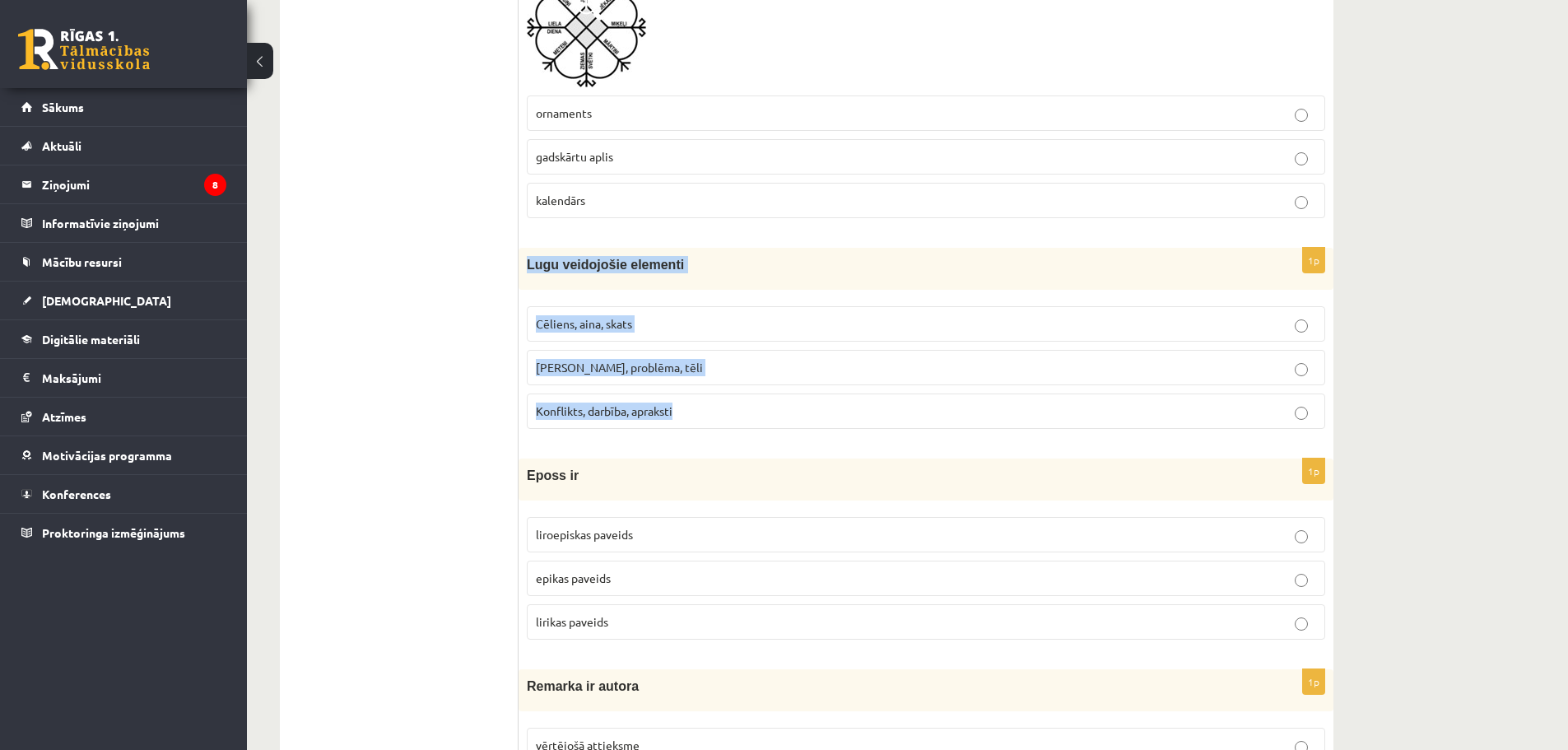
drag, startPoint x: 522, startPoint y: 263, endPoint x: 753, endPoint y: 435, distance: 288.0
click at [753, 435] on div "1p Lugu veidojošie elementi Cēliens, aina, skats Motīvs, problēma, tēli Konflik…" at bounding box center [926, 345] width 815 height 195
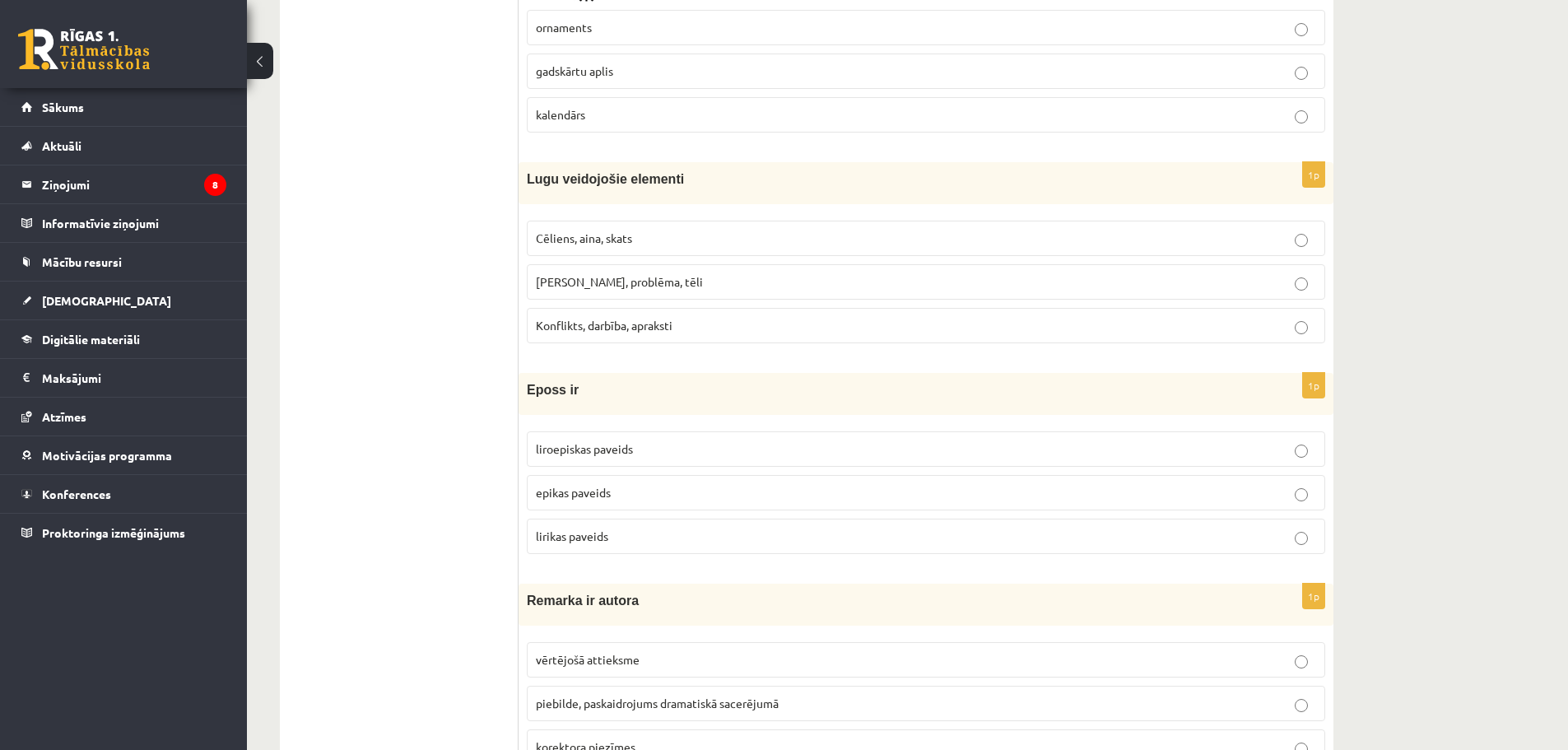
scroll to position [6363, 0]
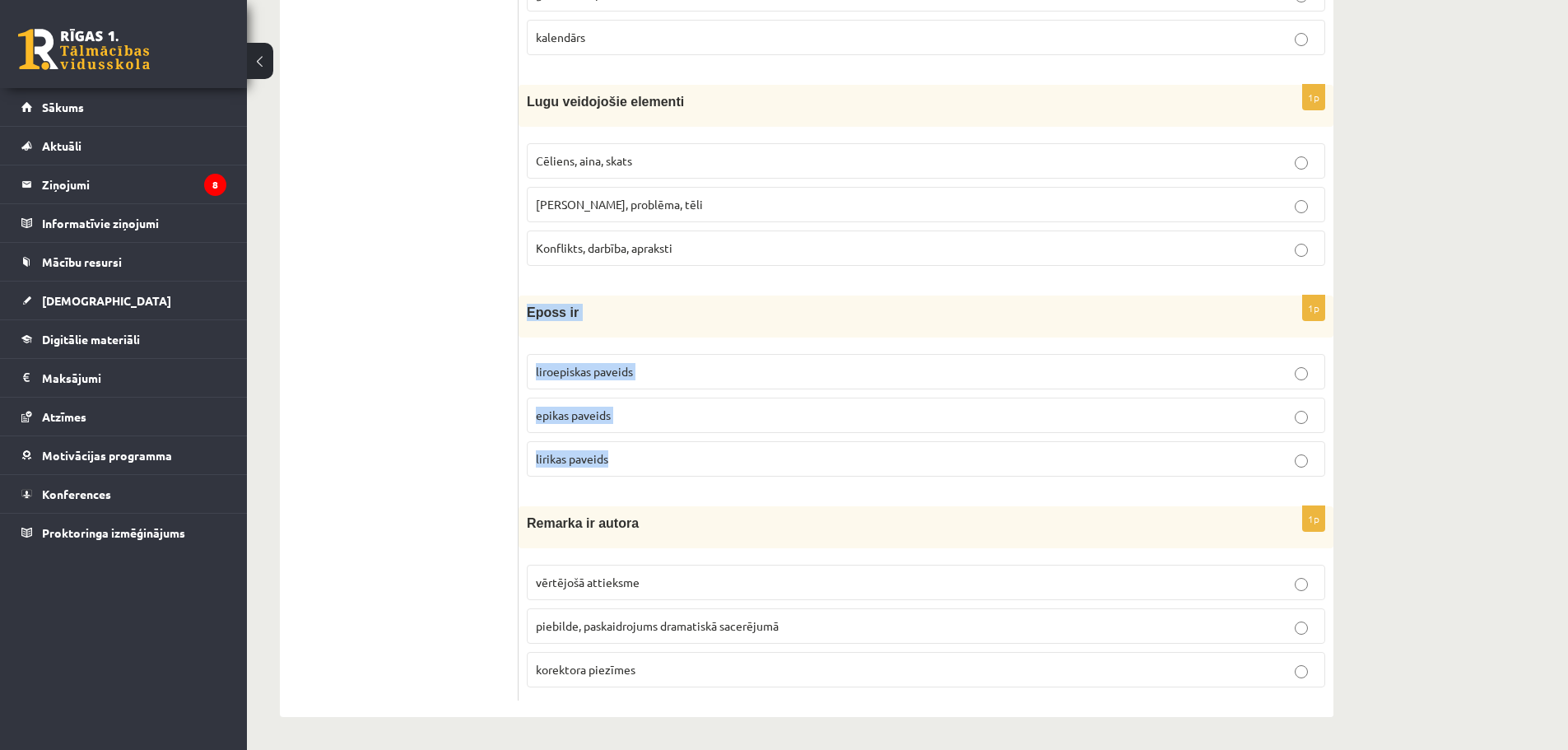
drag, startPoint x: 528, startPoint y: 307, endPoint x: 702, endPoint y: 452, distance: 226.5
click at [702, 452] on div "1p Eposs ir liroepiskas paveids epikas paveids lirikas paveids" at bounding box center [926, 392] width 815 height 195
click at [594, 424] on label "epikas paveids" at bounding box center [926, 415] width 798 height 35
drag, startPoint x: 533, startPoint y: 515, endPoint x: 631, endPoint y: 591, distance: 124.0
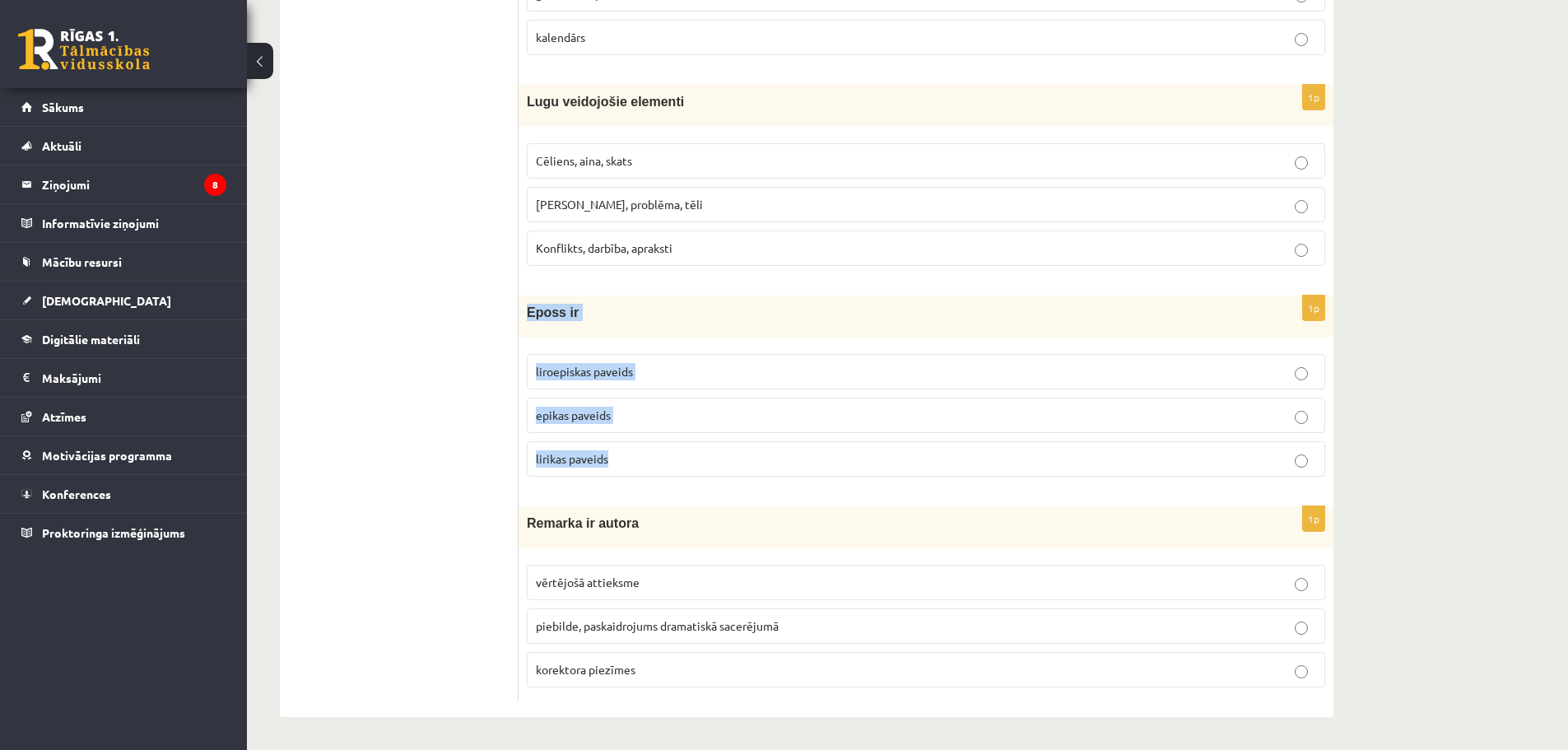
click at [542, 522] on span "Remarka ir autora" at bounding box center [583, 523] width 112 height 14
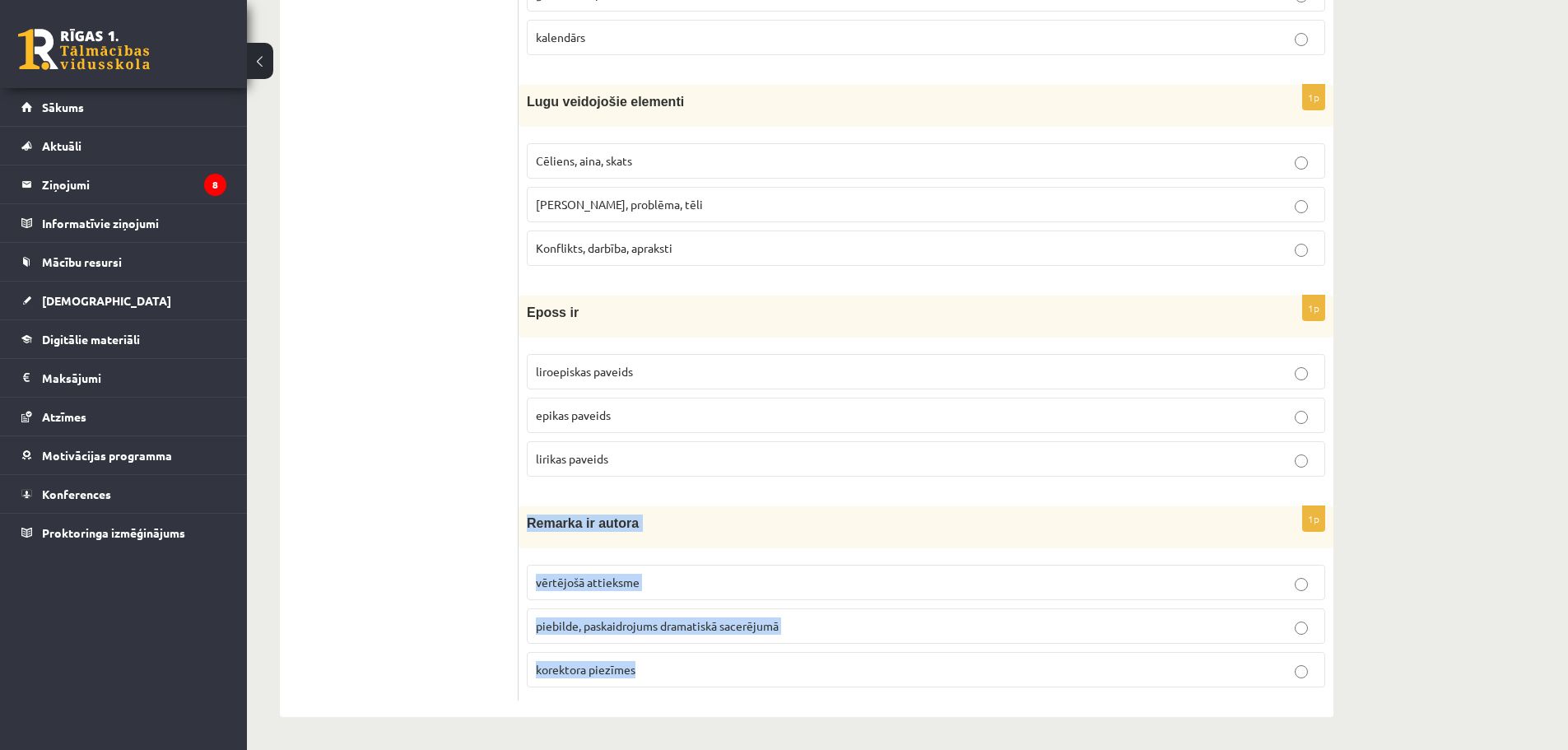
drag, startPoint x: 528, startPoint y: 519, endPoint x: 690, endPoint y: 676, distance: 225.6
click at [692, 678] on div "1p Remarka ir autora vērtējošā attieksme piebilde, paskaidrojums dramatiskā sac…" at bounding box center [926, 603] width 815 height 195
drag, startPoint x: 526, startPoint y: 523, endPoint x: 661, endPoint y: 664, distance: 195.2
click at [661, 664] on div "1p Remarka ir autora vērtējošā attieksme piebilde, paskaidrojums dramatiskā sac…" at bounding box center [926, 603] width 815 height 195
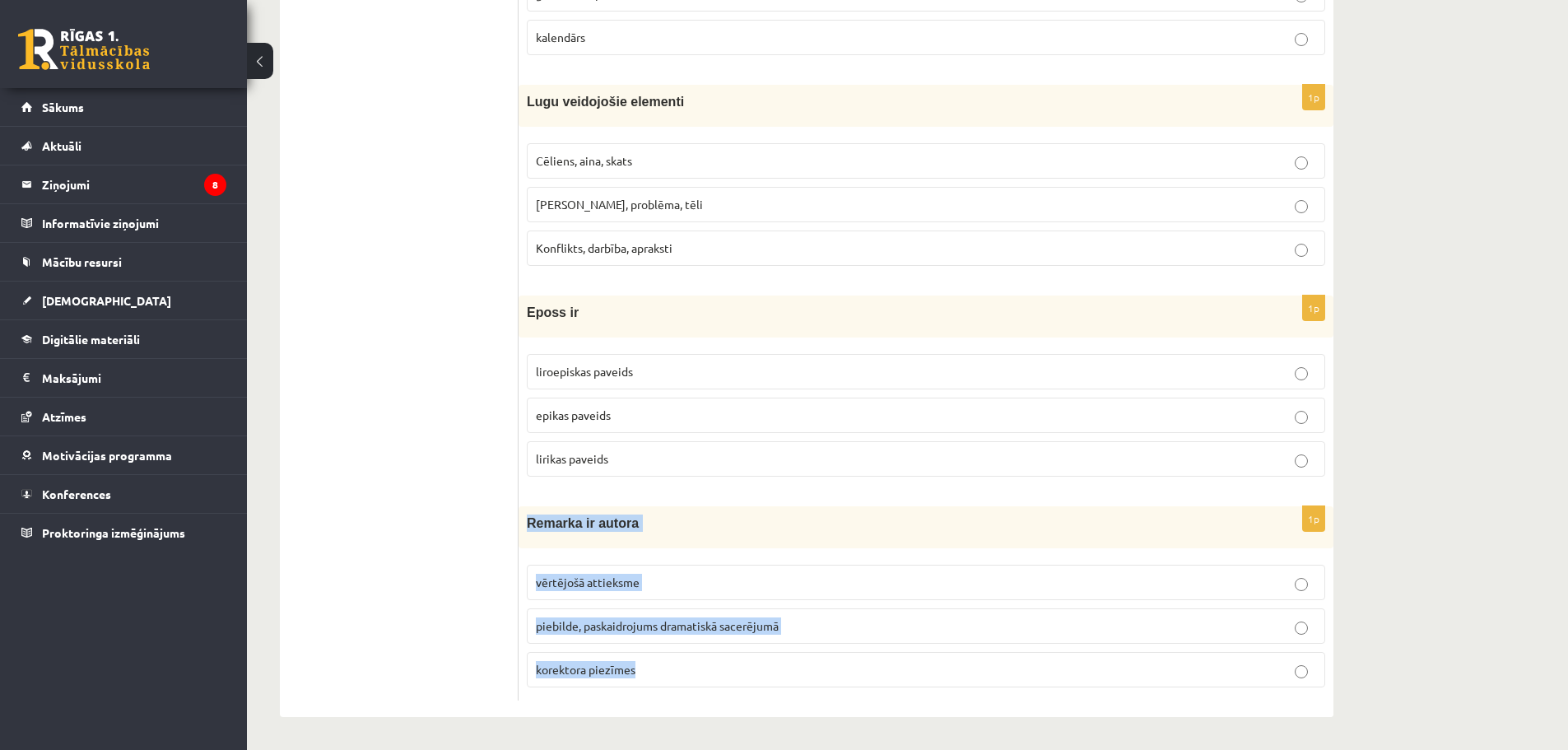
click at [655, 618] on span "piebilde, paskaidrojums dramatiskā sacerējumā" at bounding box center [657, 626] width 243 height 15
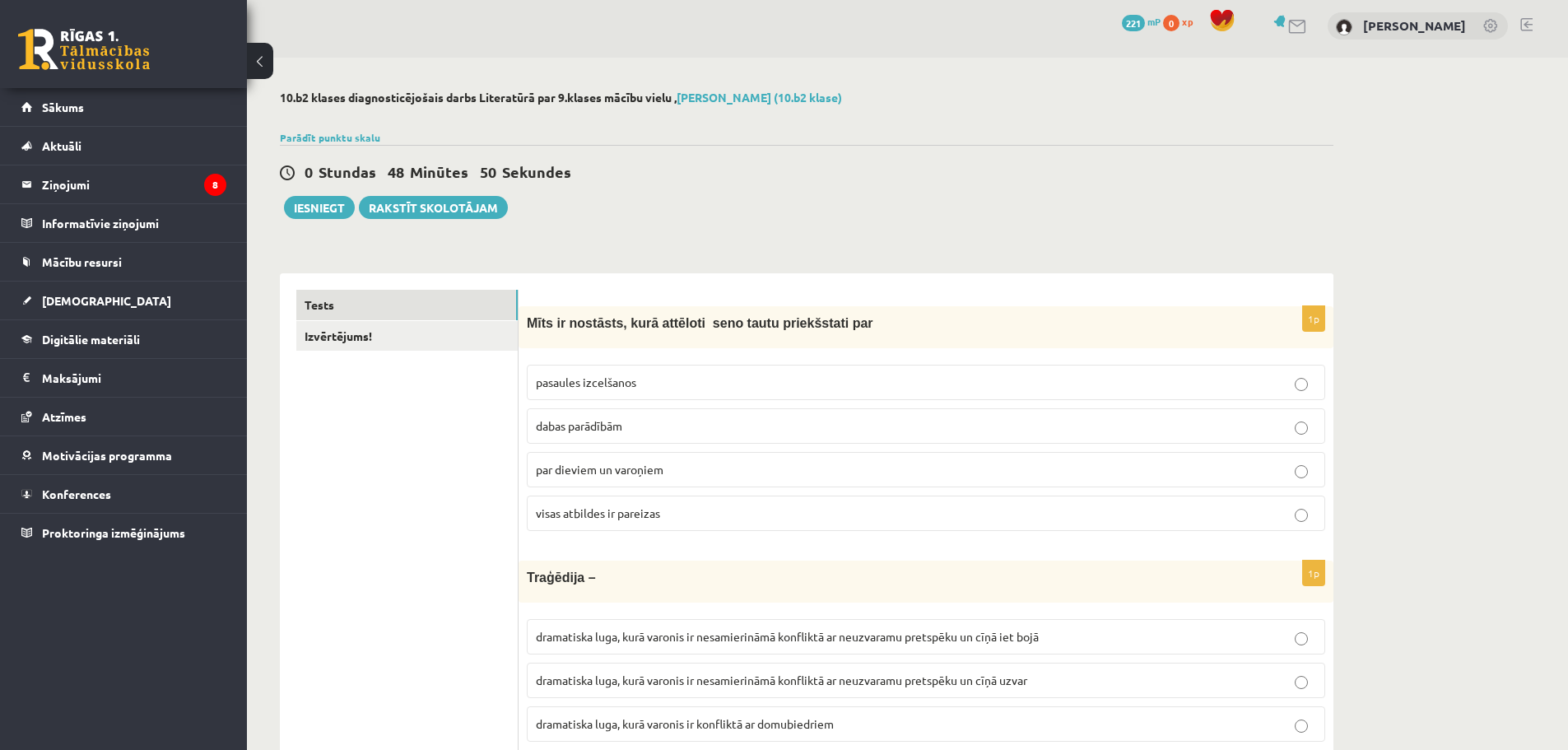
scroll to position [0, 0]
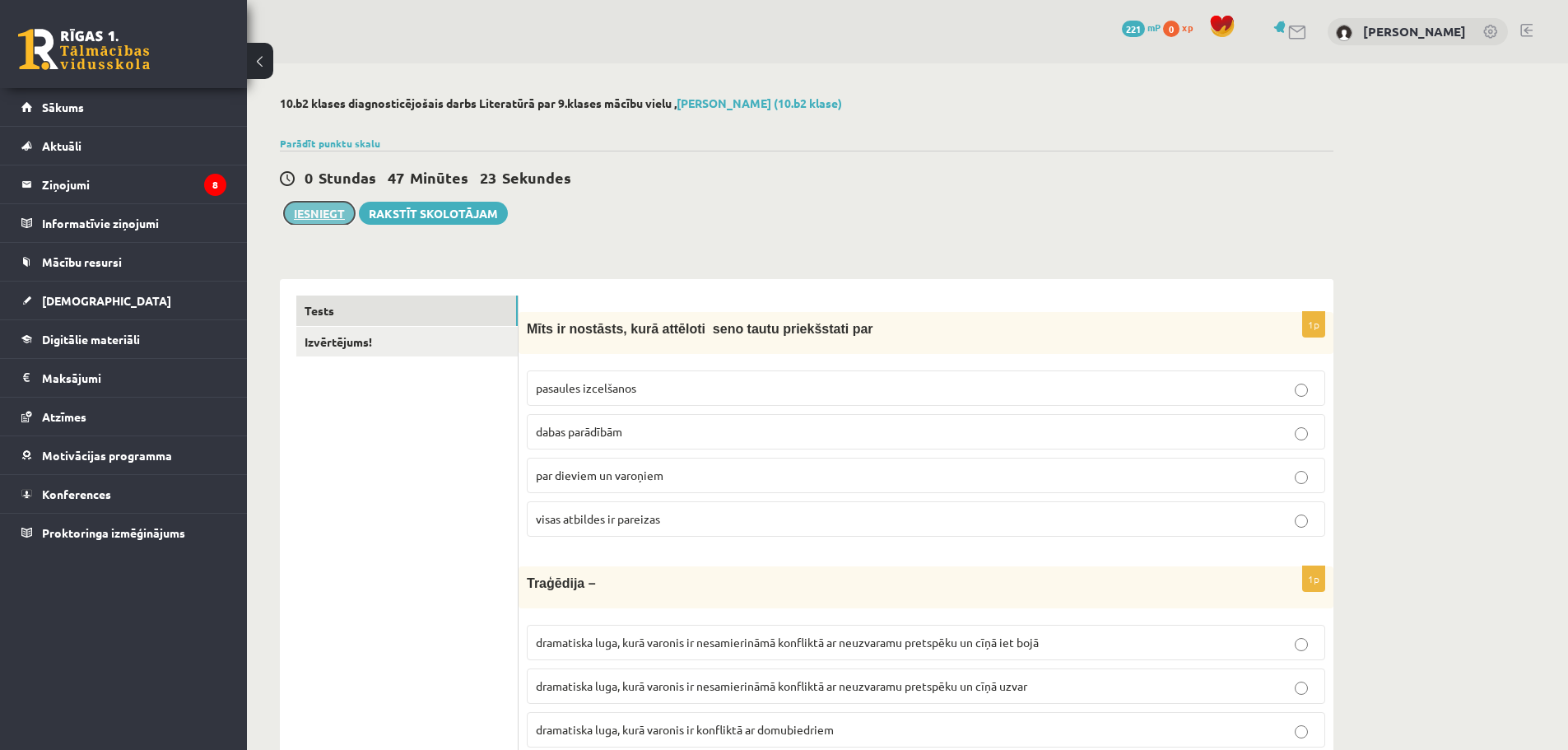
click at [312, 213] on button "Iesniegt" at bounding box center [319, 213] width 71 height 23
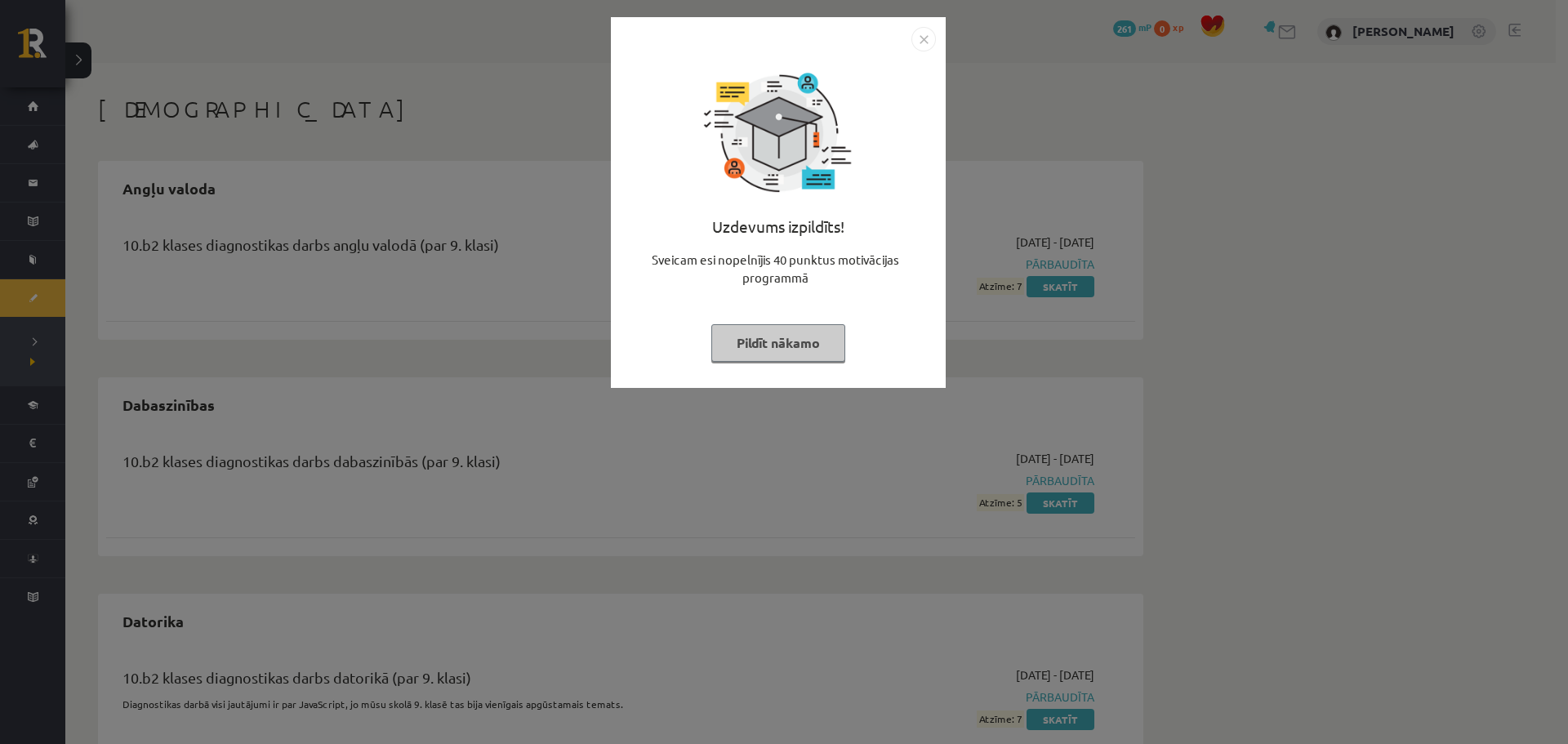
click at [791, 343] on button "Pildīt nākamo" at bounding box center [779, 343] width 134 height 38
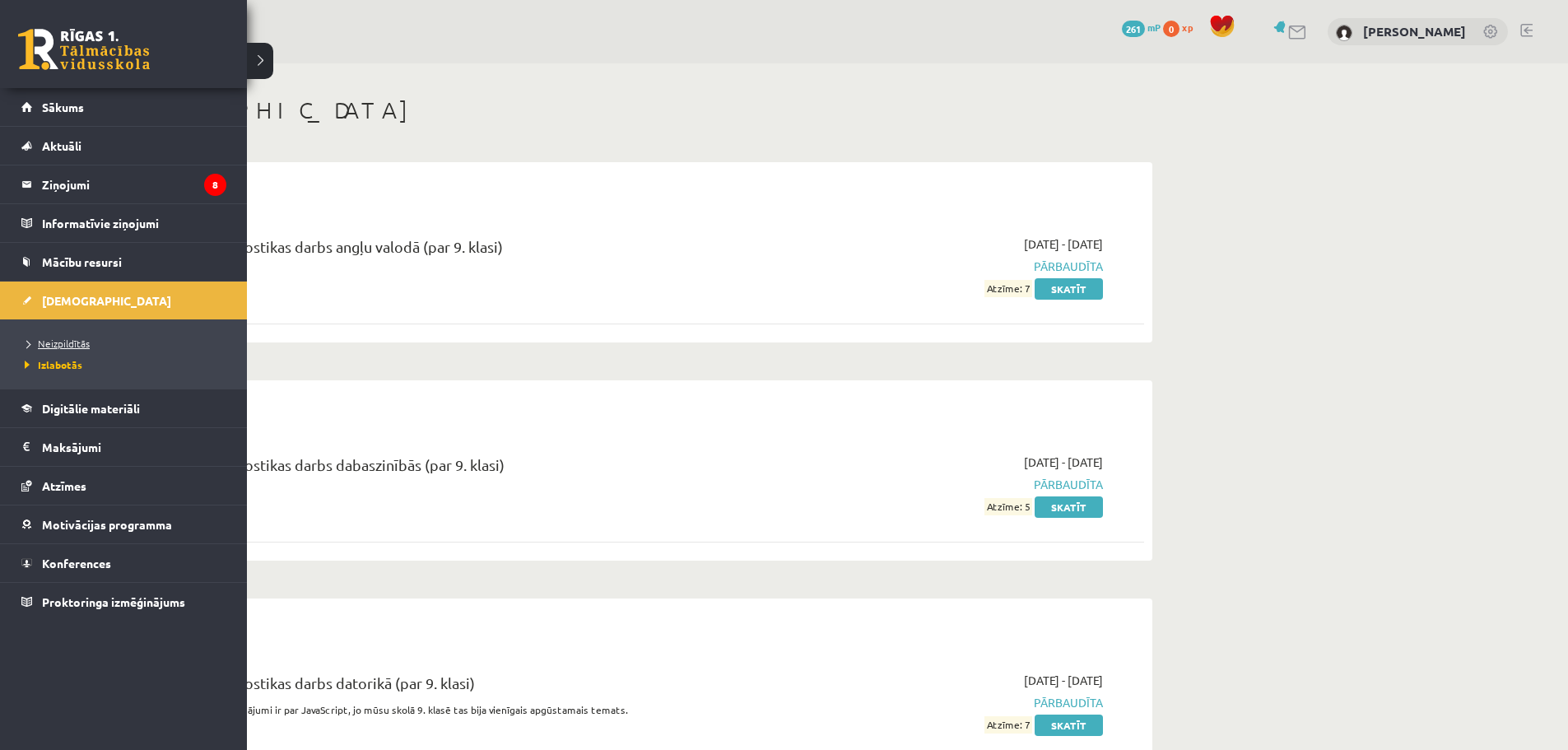
click at [72, 345] on span "Neizpildītās" at bounding box center [55, 343] width 69 height 13
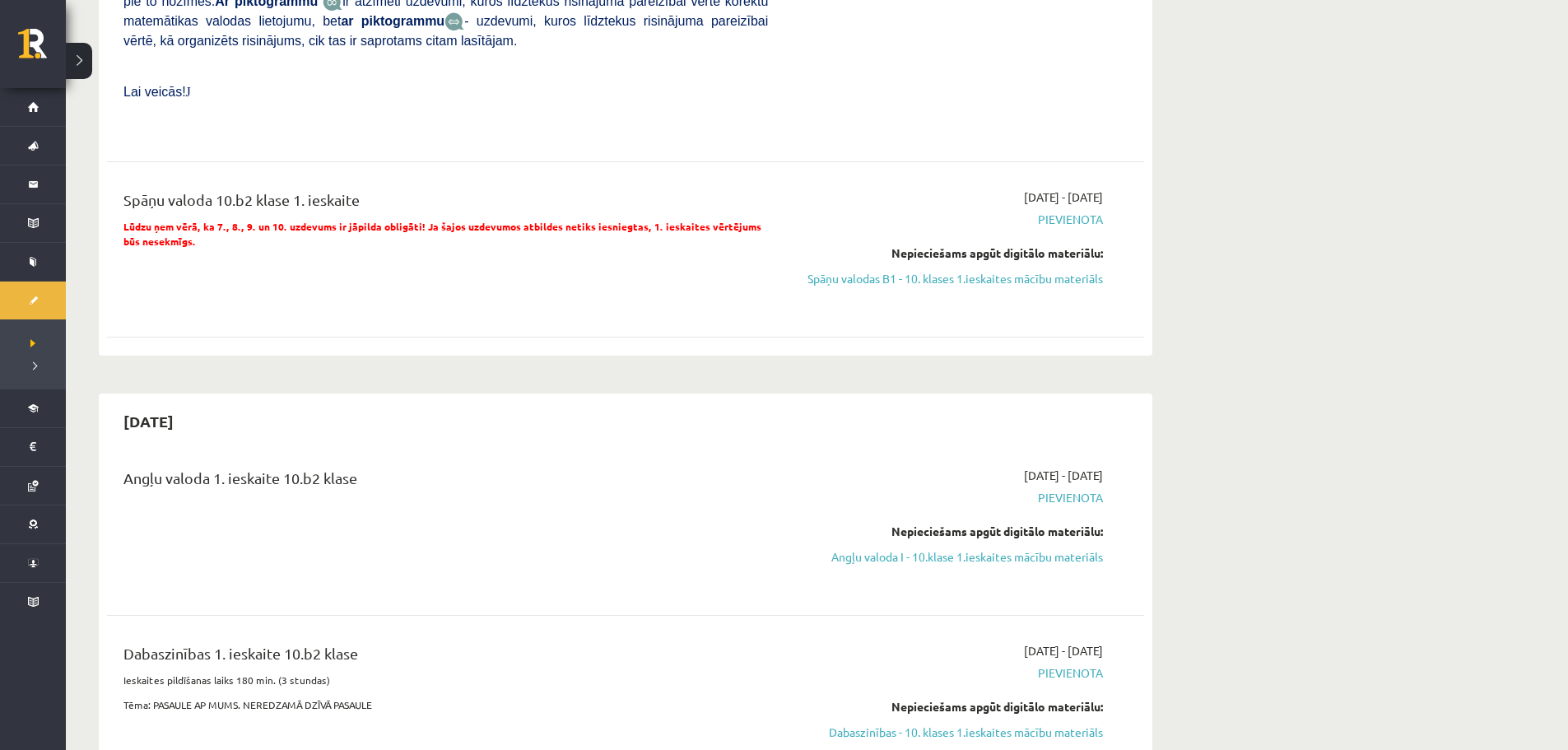
scroll to position [659, 0]
click at [964, 546] on link "Angļu valoda I - 10.klase 1.ieskaites mācību materiāls" at bounding box center [947, 555] width 310 height 17
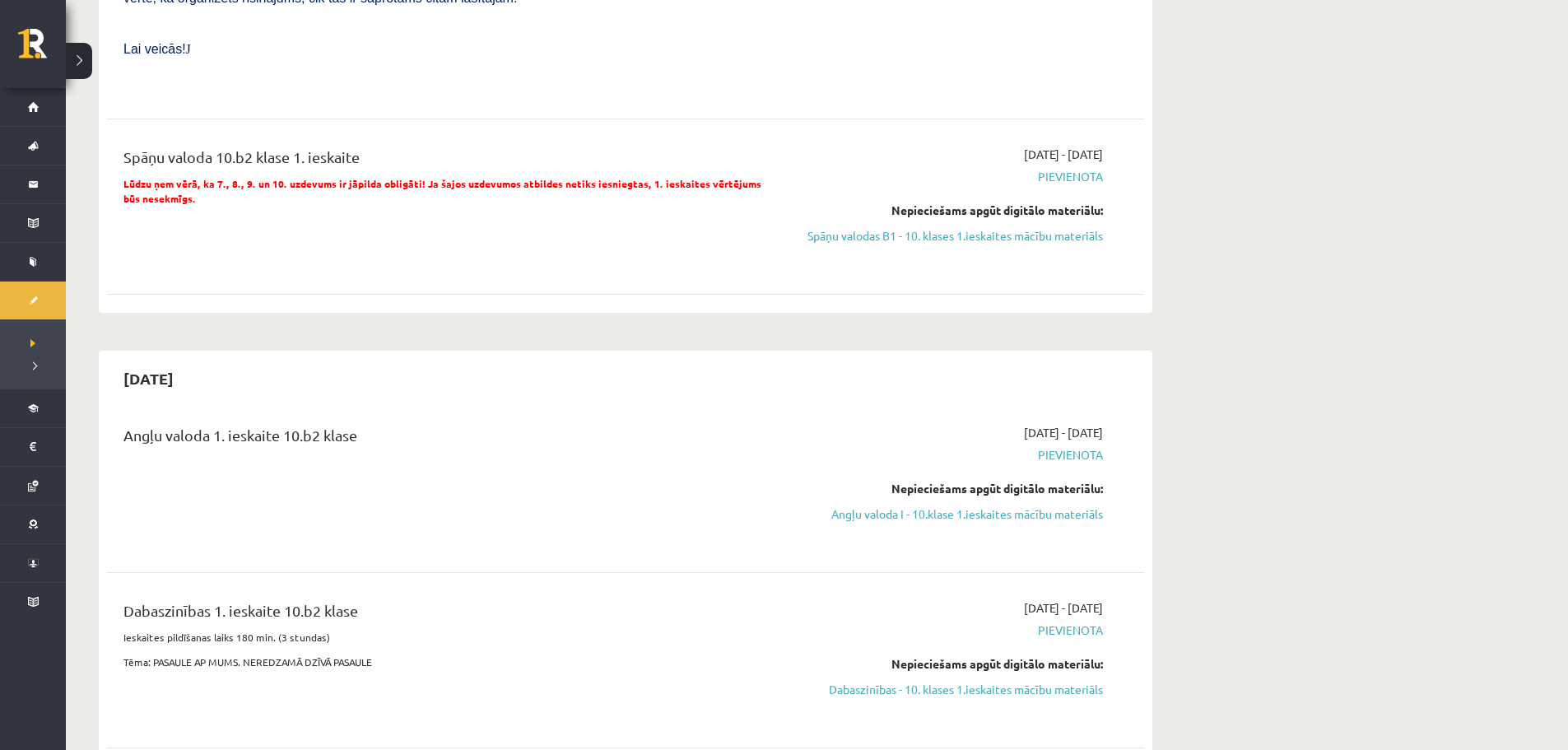
scroll to position [741, 0]
